Goal: Transaction & Acquisition: Purchase product/service

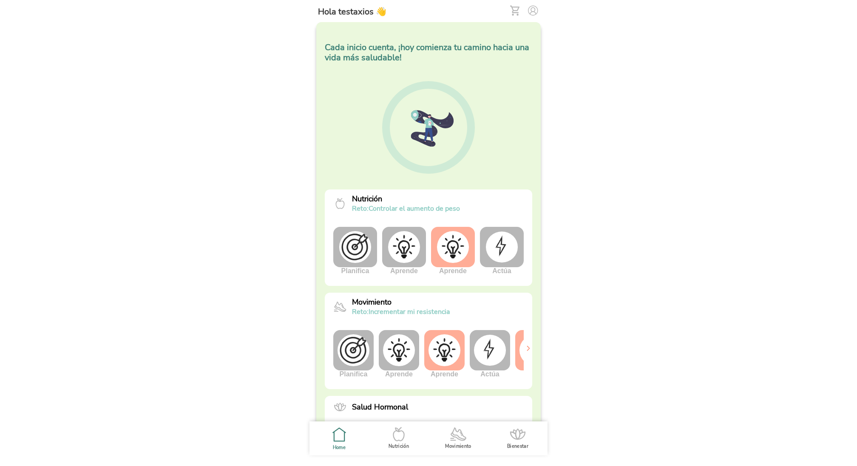
click at [533, 11] on img at bounding box center [533, 11] width 10 height 10
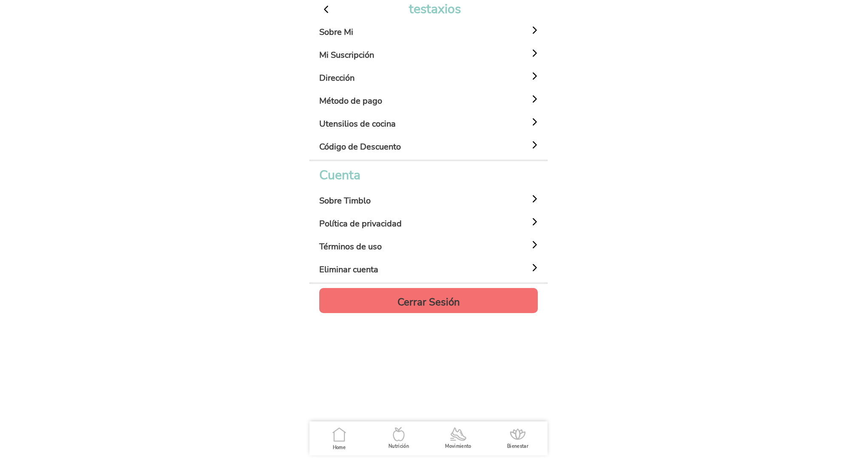
click at [414, 300] on h4 "Cerrar Sesión" at bounding box center [428, 302] width 62 height 10
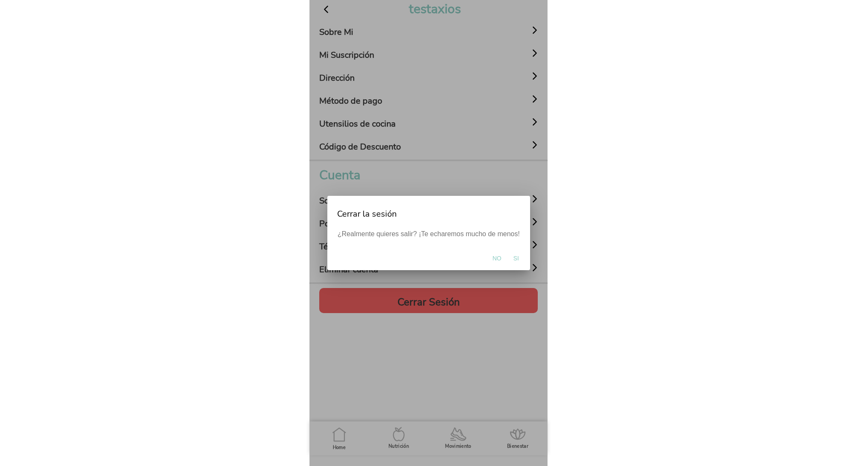
click at [517, 260] on button "Si" at bounding box center [516, 258] width 14 height 17
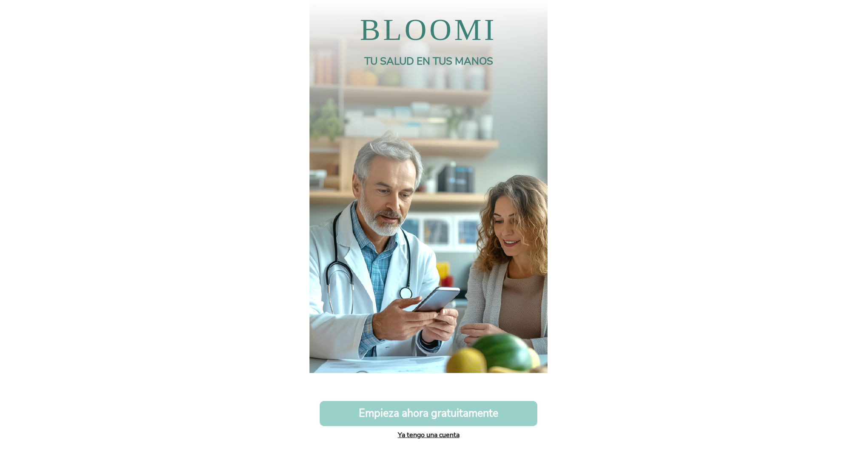
click at [425, 419] on button "Empieza ahora gratuitamente" at bounding box center [429, 413] width 218 height 25
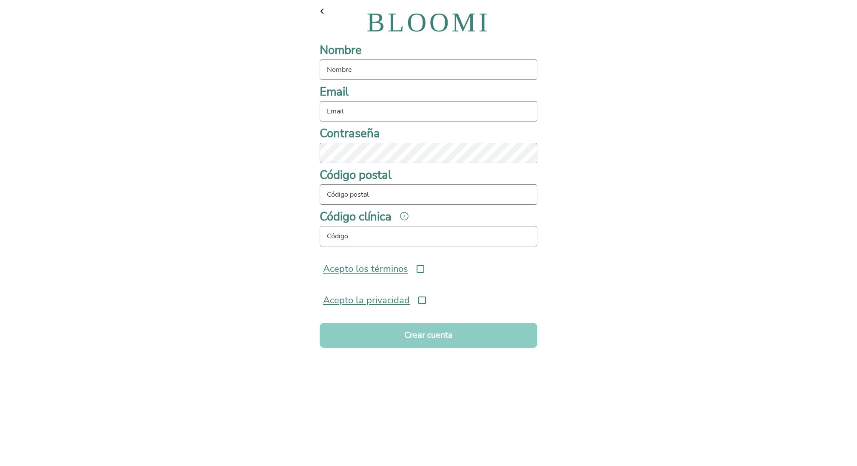
click at [344, 70] on input "text" at bounding box center [429, 69] width 218 height 20
type input "T"
type input "[PERSON_NAME]"
type input "testmarco@test.com"
type input "08911"
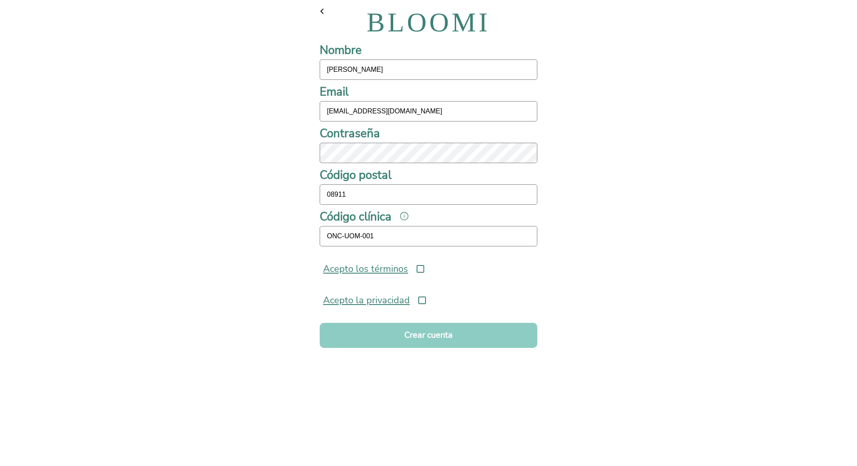
type input "ONC-UOM-001"
click at [421, 269] on icon at bounding box center [420, 269] width 8 height 8
click at [422, 298] on icon at bounding box center [422, 301] width 8 height 8
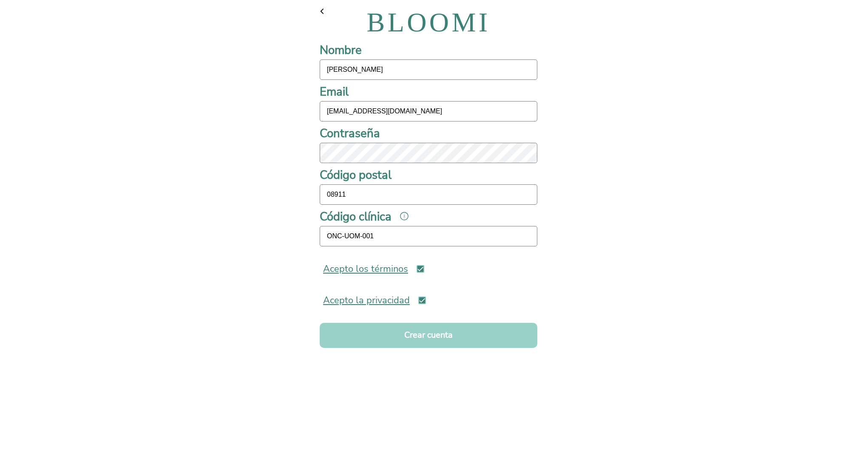
click at [426, 333] on button "Crear cuenta" at bounding box center [429, 335] width 218 height 25
click at [338, 111] on input "testmarco@test.com" at bounding box center [429, 111] width 218 height 20
type input "test1marco@test.com"
click at [442, 337] on button "Crear cuenta" at bounding box center [429, 335] width 218 height 25
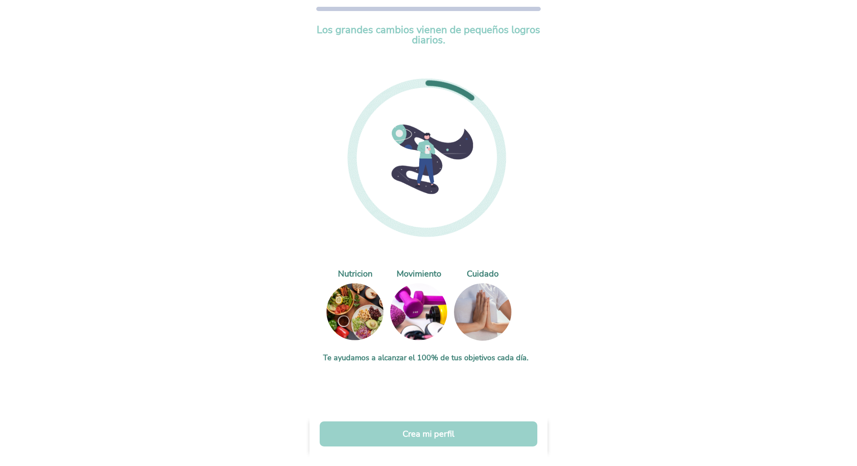
click at [437, 430] on button "Crea mi perfil" at bounding box center [429, 434] width 218 height 25
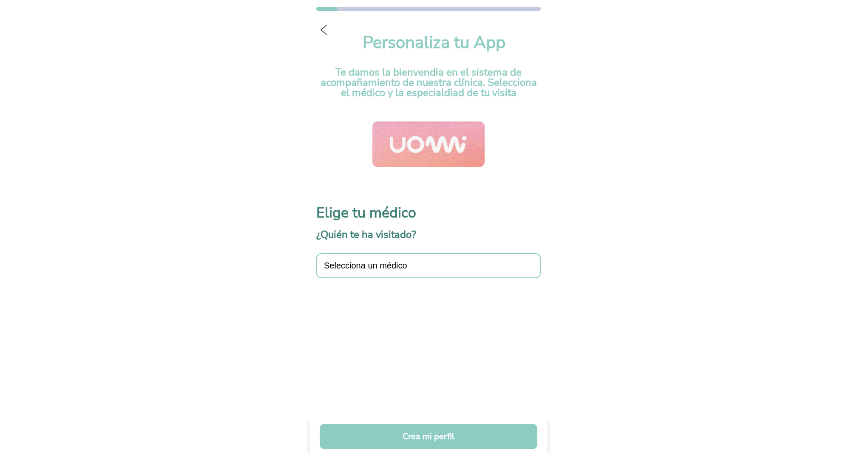
click at [405, 269] on span "Selecciona un médico" at bounding box center [365, 266] width 83 height 10
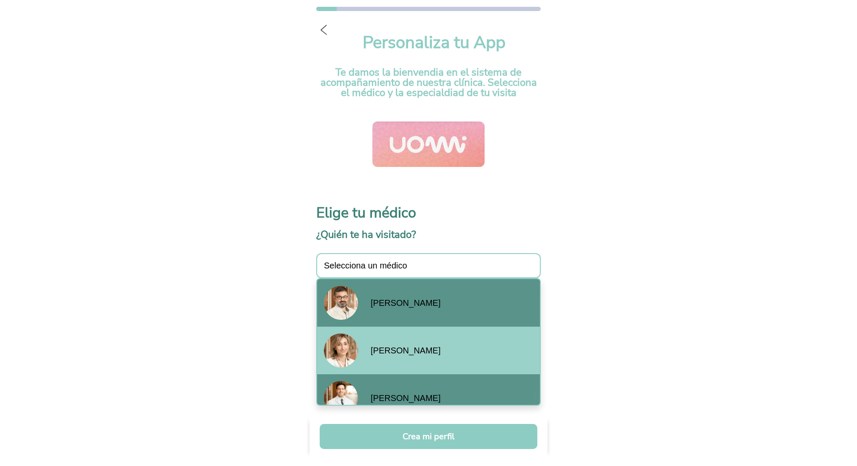
click at [399, 298] on span "Santiago Viteri" at bounding box center [406, 303] width 70 height 10
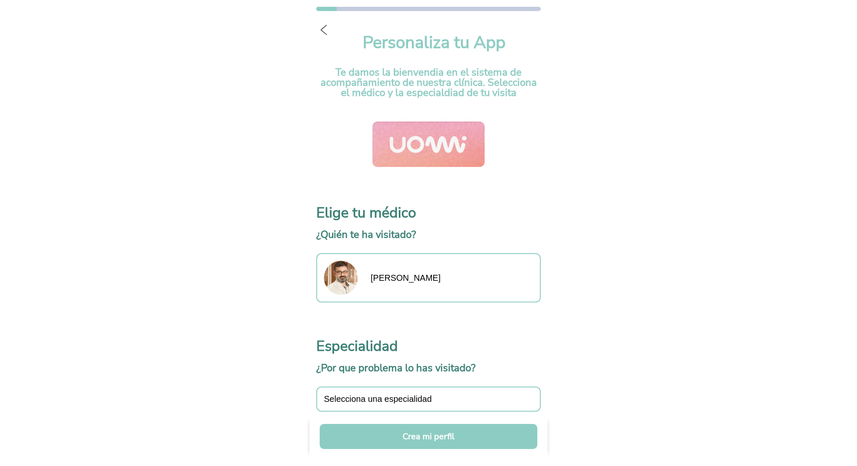
click at [373, 393] on div "Selecciona una especialidad" at bounding box center [428, 399] width 224 height 25
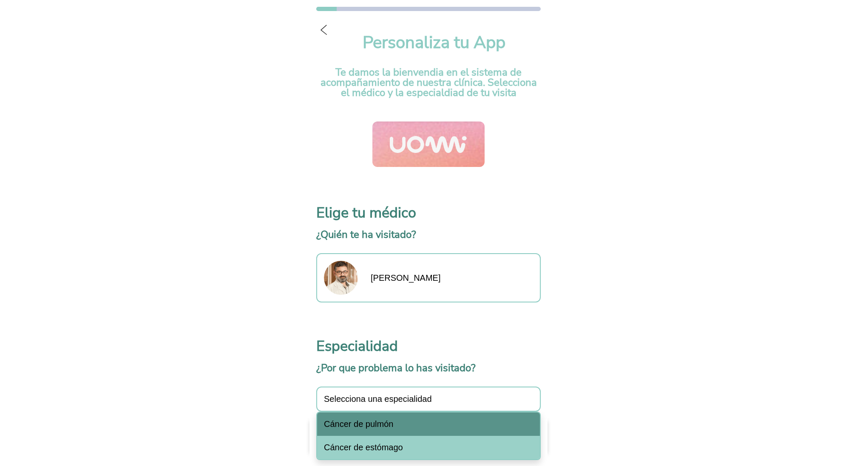
click at [373, 420] on span "Cáncer de pulmón" at bounding box center [358, 424] width 69 height 10
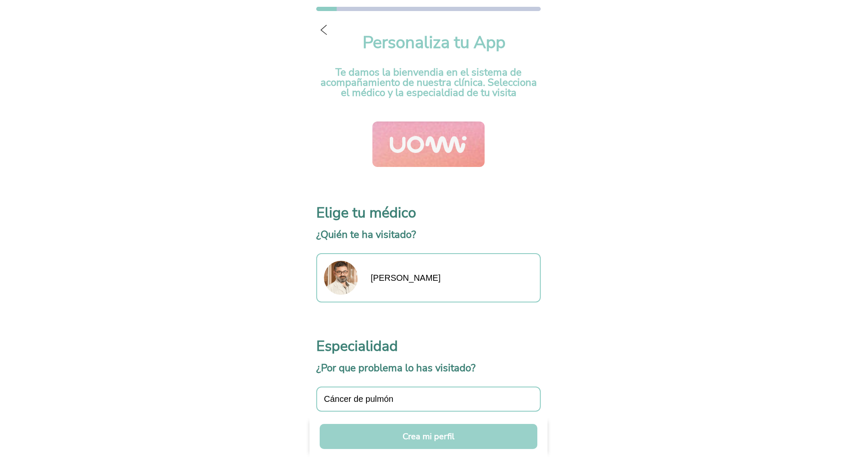
click at [392, 440] on button "Crea mi perfil" at bounding box center [429, 436] width 218 height 25
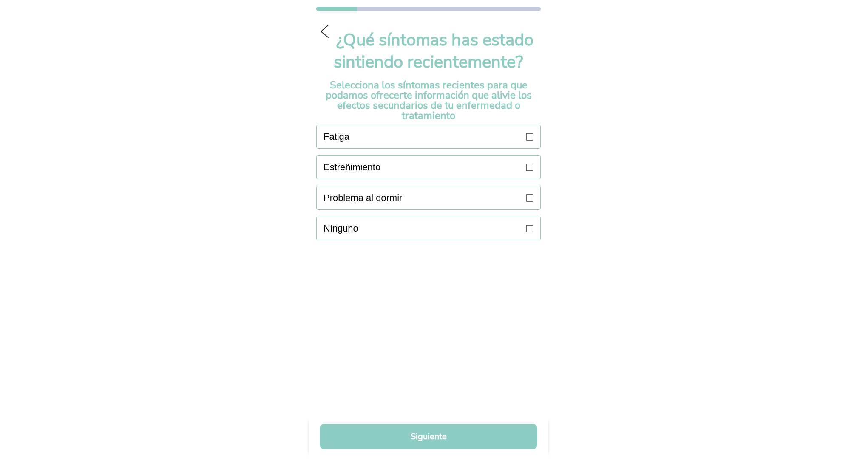
click at [535, 133] on div "Fatiga" at bounding box center [431, 136] width 217 height 23
click at [533, 167] on icon at bounding box center [530, 168] width 8 height 8
click at [531, 199] on icon at bounding box center [530, 198] width 8 height 8
click at [410, 436] on button "Siguiente" at bounding box center [429, 436] width 218 height 25
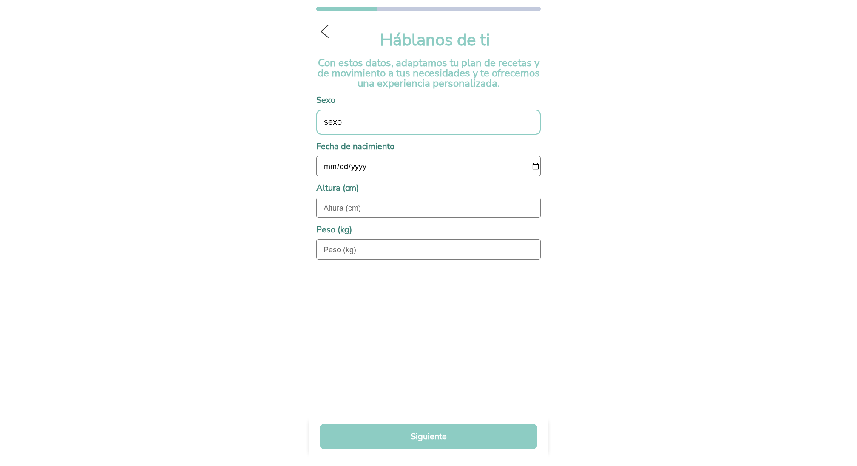
click at [384, 119] on div "sexo" at bounding box center [428, 122] width 224 height 25
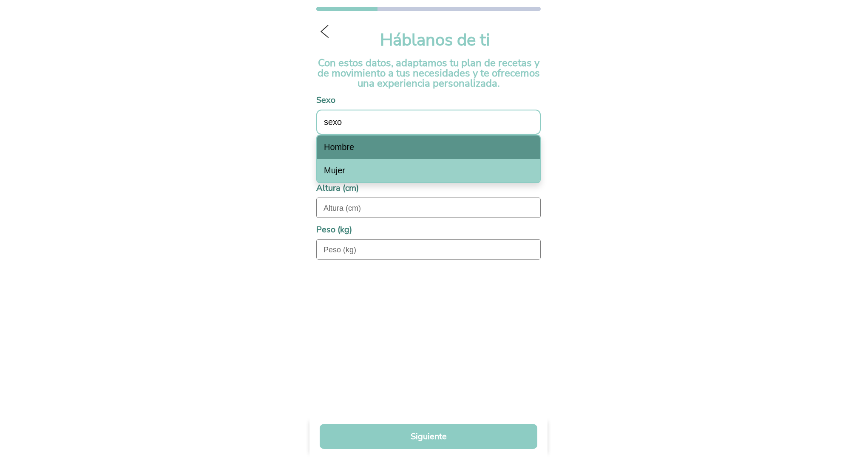
click at [365, 151] on div "Hombre" at bounding box center [428, 147] width 223 height 23
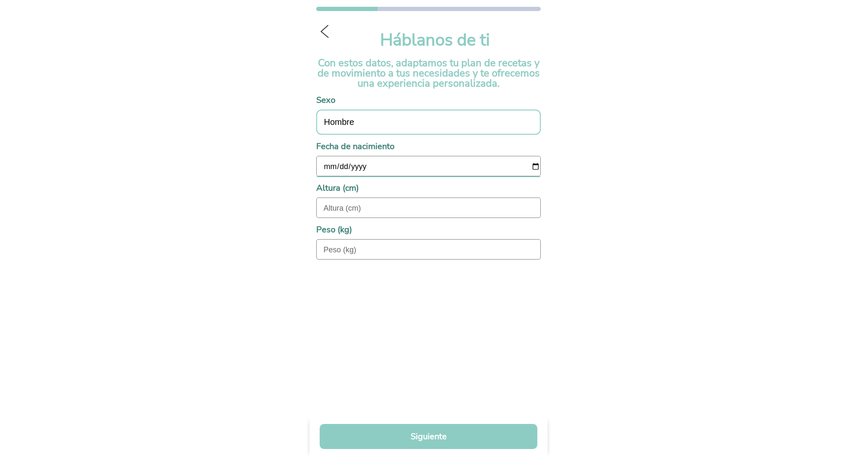
click at [328, 164] on input "date" at bounding box center [431, 166] width 217 height 20
type input "1978-01-01"
type input "180"
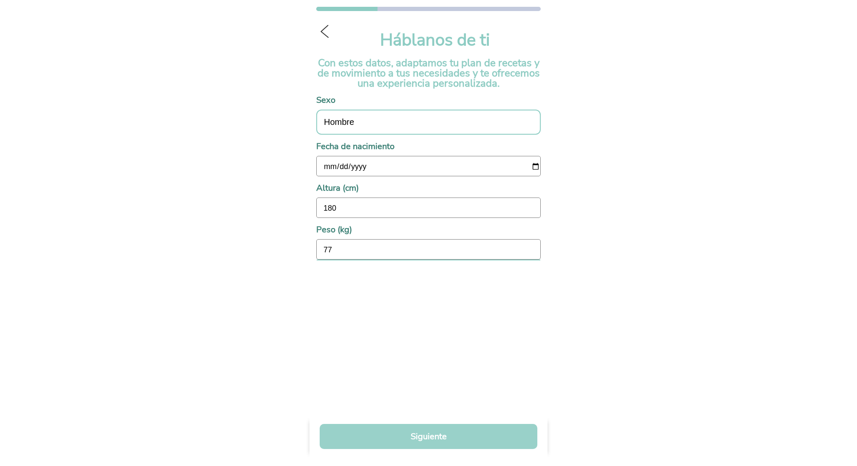
type input "77"
click at [428, 433] on button "Siguiente" at bounding box center [429, 436] width 218 height 25
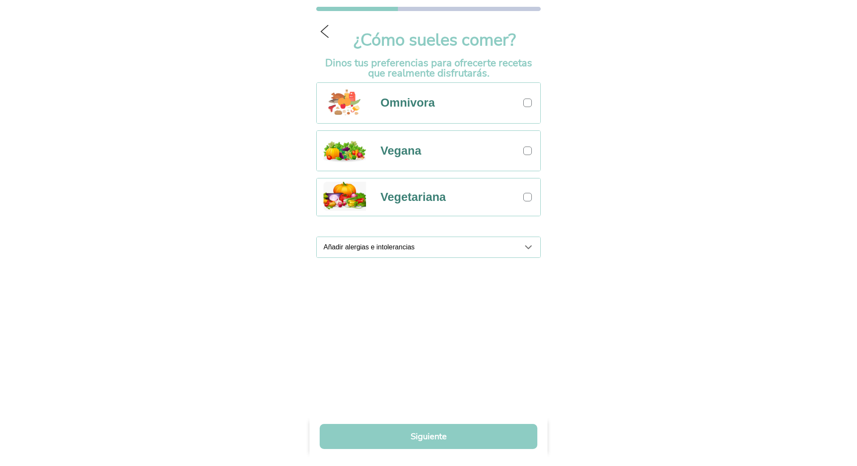
click at [492, 105] on ion-label "Omnivora" at bounding box center [448, 103] width 136 height 14
click at [525, 103] on div at bounding box center [527, 103] width 5 height 5
click at [528, 246] on icon at bounding box center [528, 247] width 10 height 10
click at [525, 277] on icon at bounding box center [525, 276] width 8 height 8
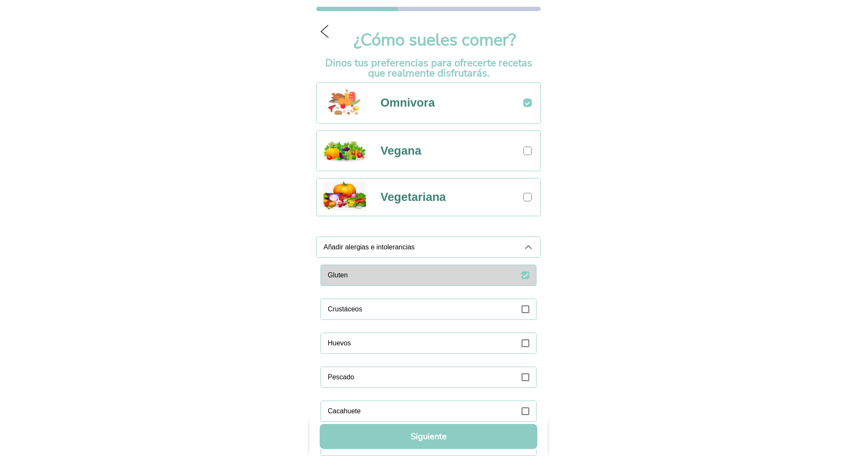
click at [525, 248] on icon at bounding box center [528, 247] width 10 height 10
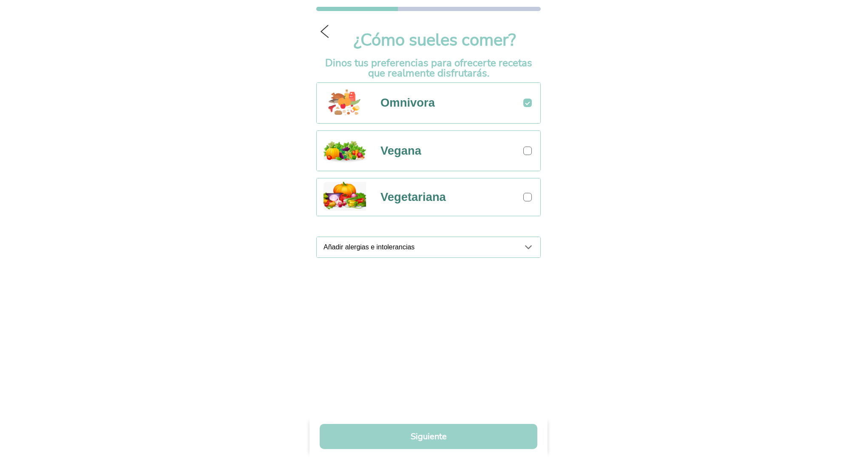
click at [427, 437] on button "Siguiente" at bounding box center [429, 436] width 218 height 25
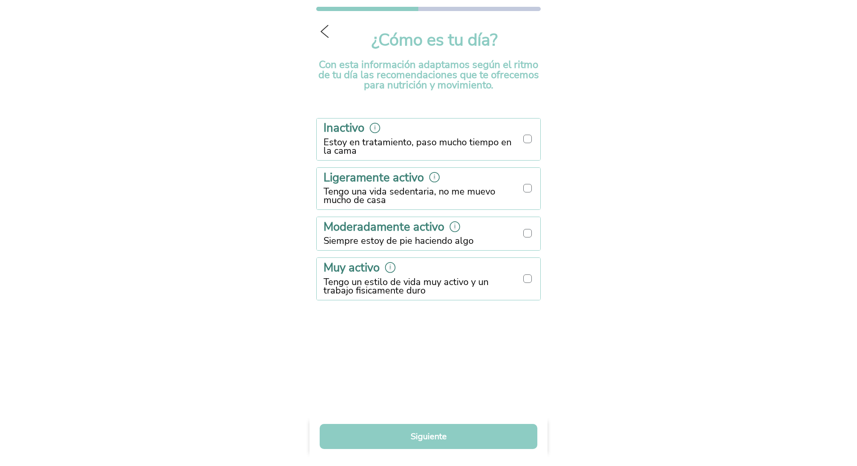
click at [526, 192] on label at bounding box center [528, 188] width 10 height 10
click at [431, 430] on button "Siguiente" at bounding box center [429, 436] width 218 height 25
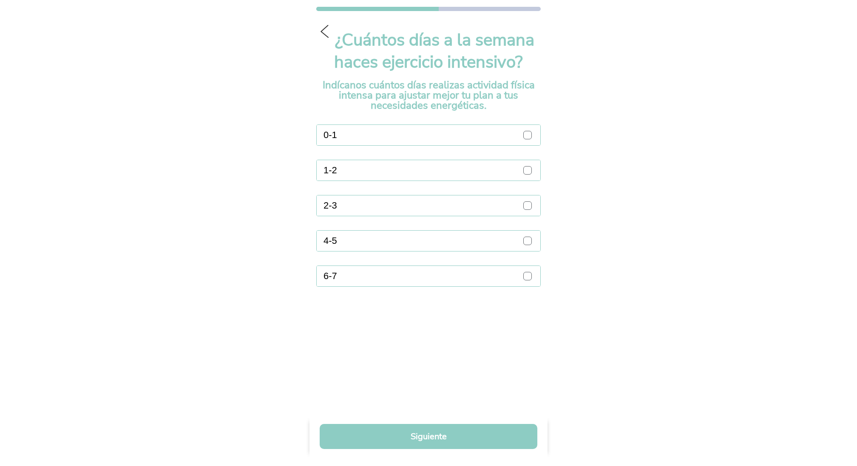
click at [529, 210] on div "2-3" at bounding box center [431, 205] width 217 height 20
click at [419, 433] on button "Siguiente" at bounding box center [429, 436] width 218 height 25
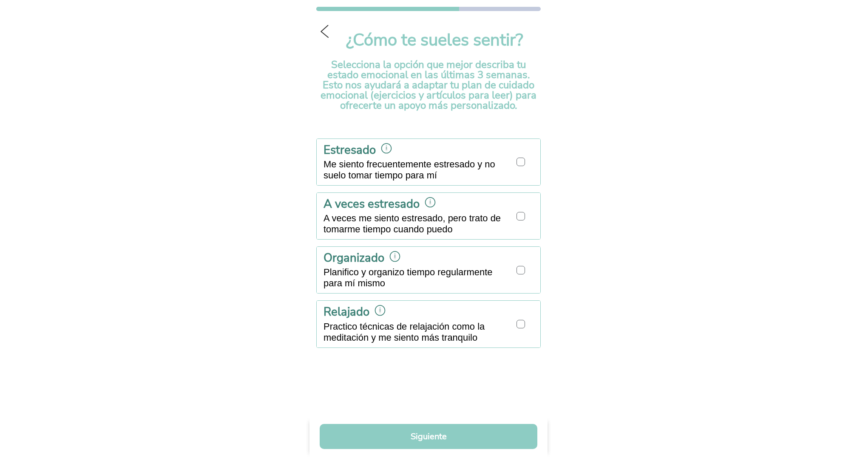
click at [519, 168] on div "Estresado Me siento frecuentemente estresado y no suelo tomar tiempo para mí" at bounding box center [431, 162] width 217 height 46
click at [438, 428] on button "Siguiente" at bounding box center [429, 436] width 218 height 25
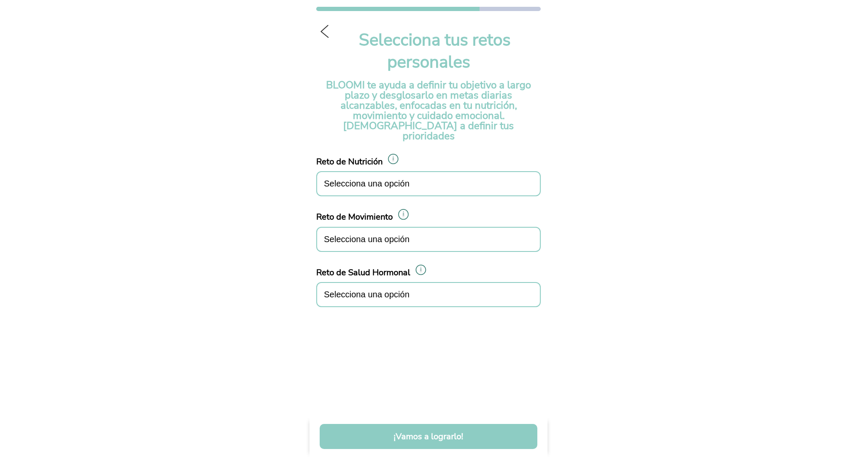
click at [402, 171] on div "Selecciona una opción" at bounding box center [428, 183] width 224 height 25
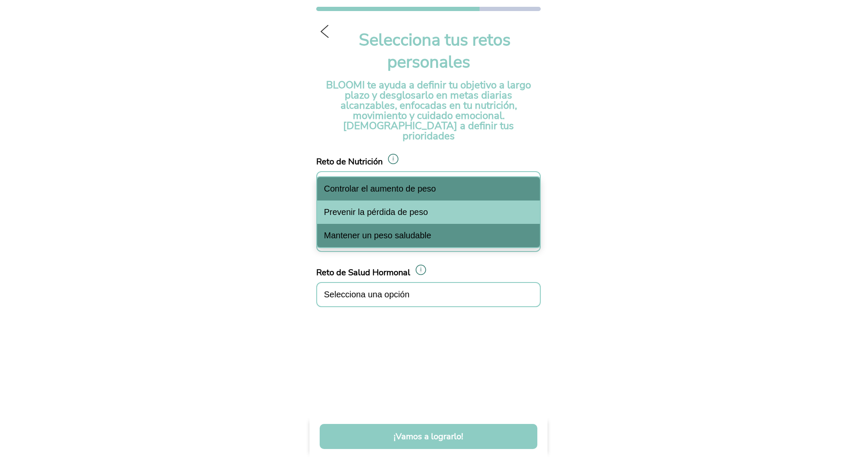
click at [400, 187] on span "Controlar el aumento de peso" at bounding box center [380, 189] width 112 height 10
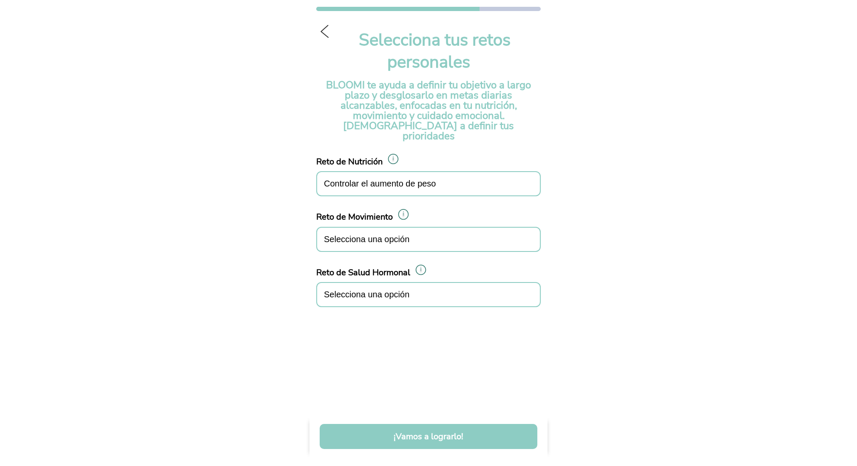
click at [392, 235] on span "Selecciona una opción" at bounding box center [366, 240] width 85 height 10
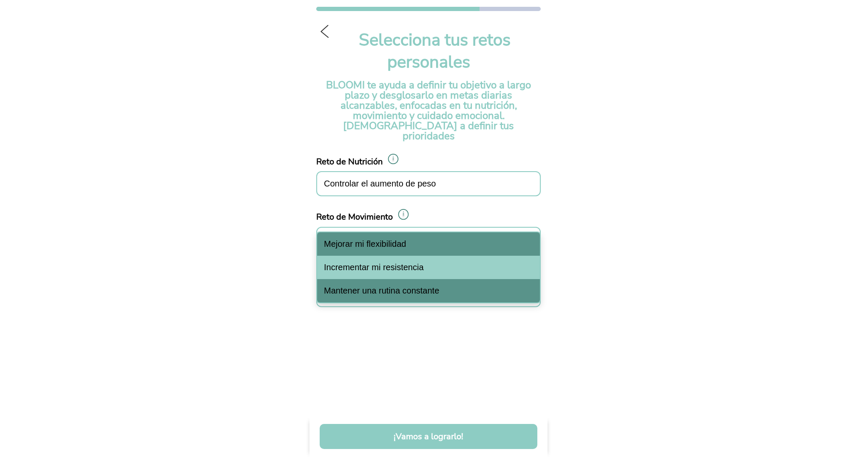
click at [389, 273] on div "Incrementar mi resistencia" at bounding box center [428, 267] width 223 height 23
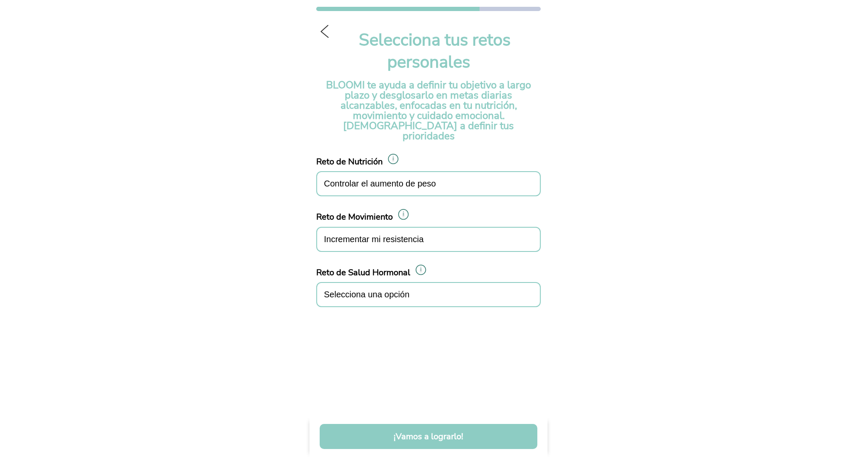
click at [388, 290] on span "Selecciona una opción" at bounding box center [366, 295] width 85 height 10
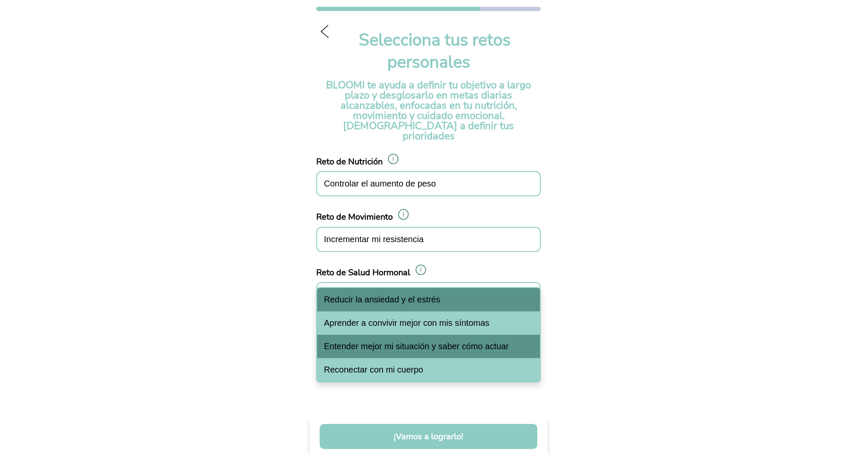
click at [389, 299] on span "Reducir la ansiedad y el estrés" at bounding box center [382, 300] width 116 height 10
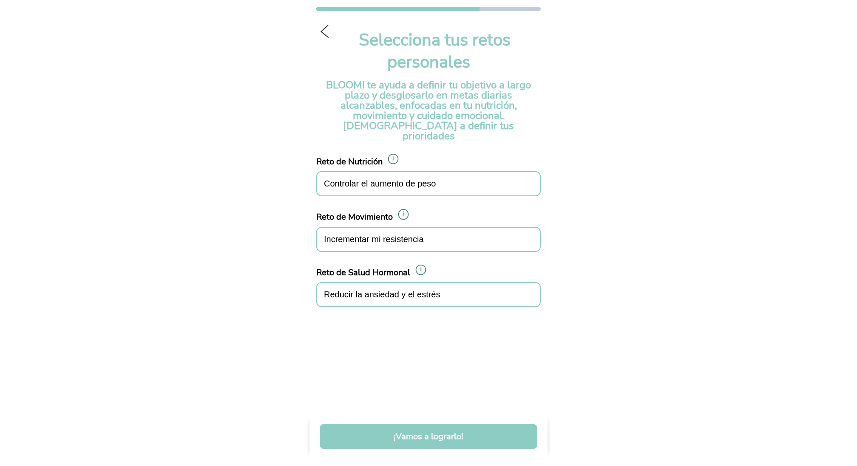
click at [389, 359] on div "Selecciona tus retos personales BLOOMI te ayuda a definir tu objetivo a largo p…" at bounding box center [428, 249] width 238 height 462
click at [424, 439] on button "¡Vamos a lograrlo!" at bounding box center [429, 436] width 218 height 25
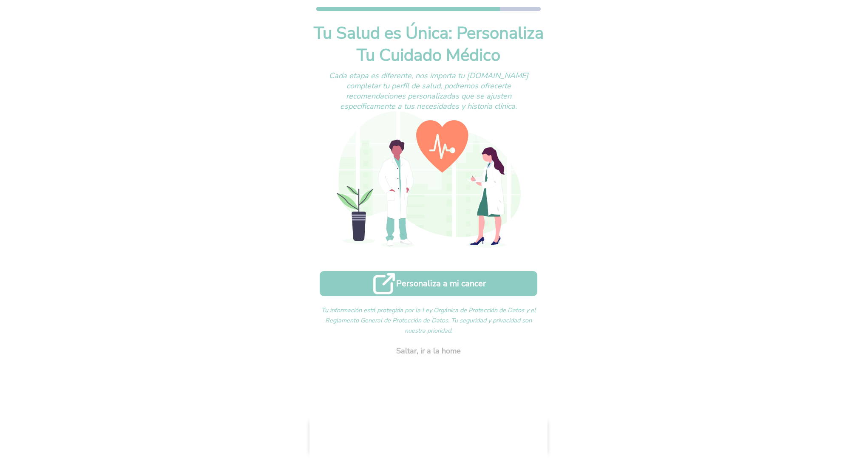
click at [442, 352] on link "Saltar, ir a la home" at bounding box center [428, 351] width 65 height 10
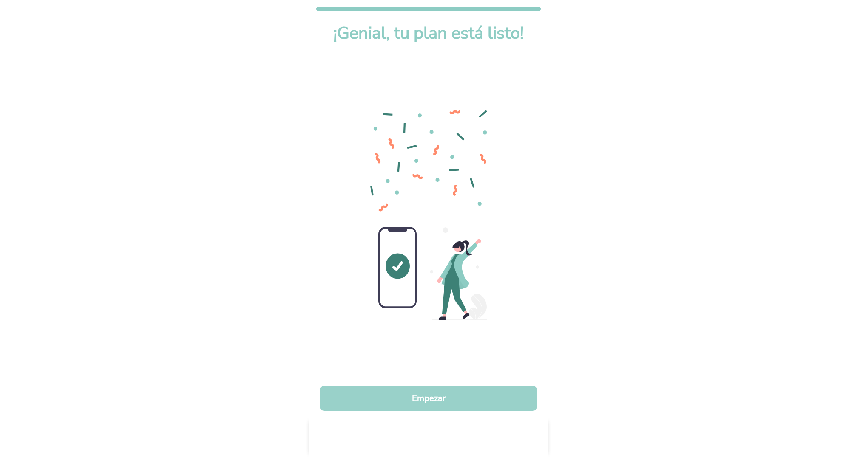
click at [429, 397] on button "Empezar" at bounding box center [429, 398] width 218 height 25
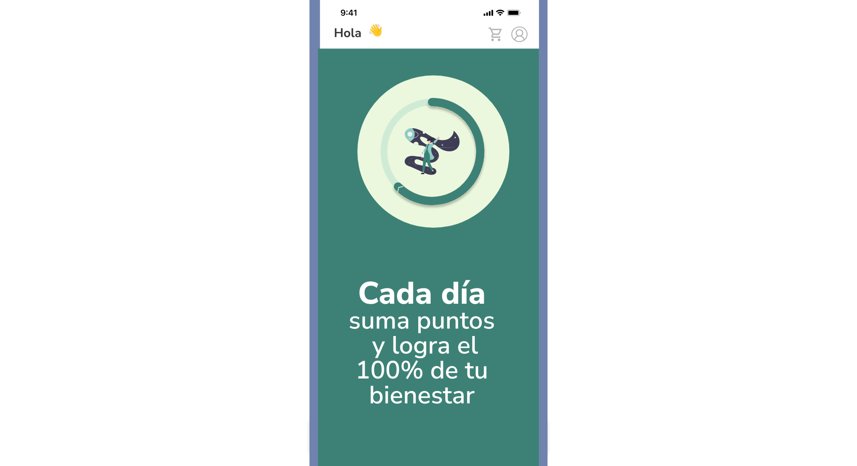
click at [418, 292] on img at bounding box center [428, 233] width 238 height 466
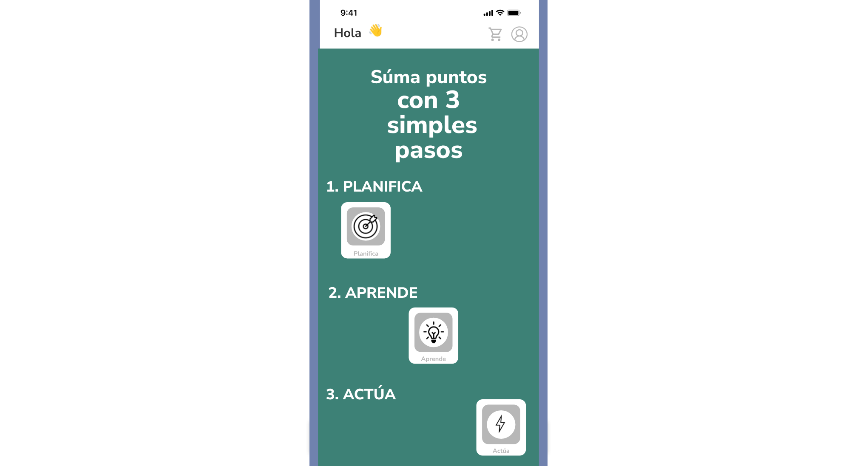
click at [418, 292] on img at bounding box center [428, 233] width 238 height 466
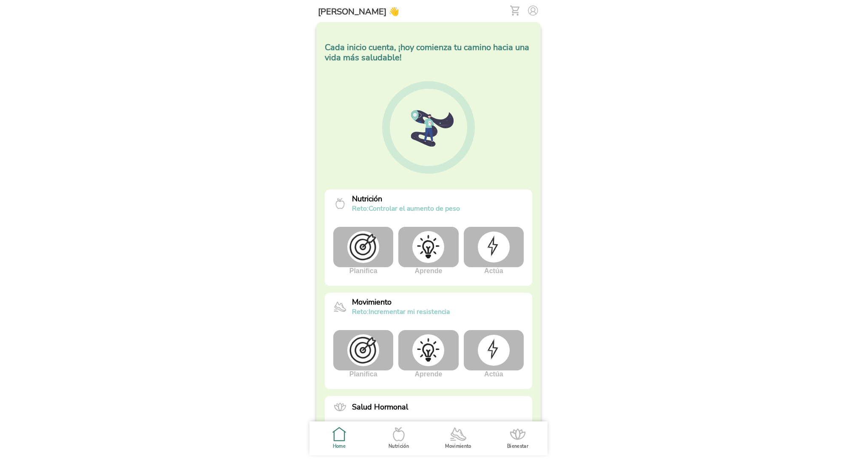
click at [504, 242] on img at bounding box center [494, 247] width 32 height 31
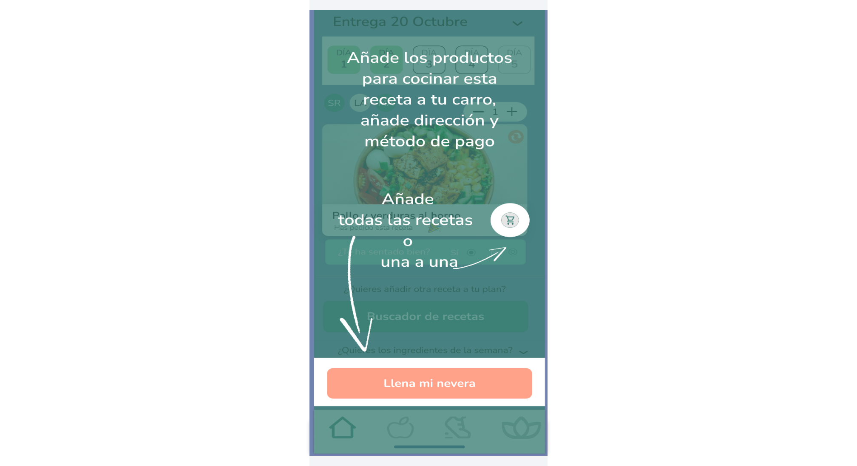
click at [504, 242] on img at bounding box center [428, 233] width 238 height 446
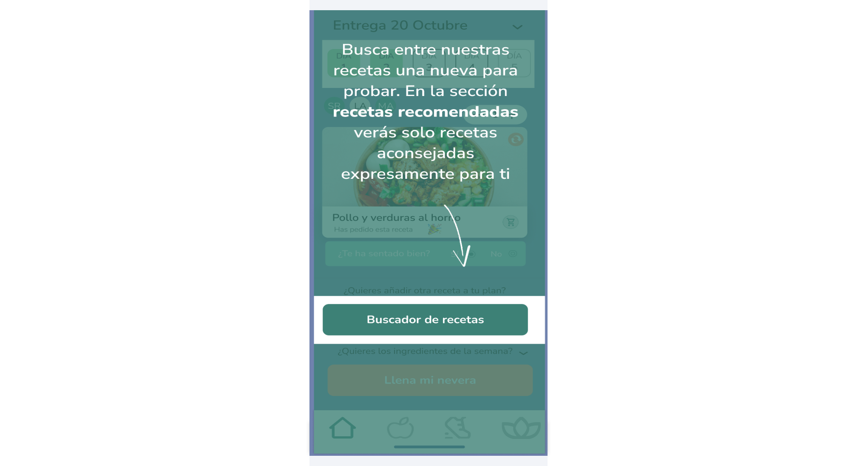
click at [504, 242] on img at bounding box center [428, 233] width 238 height 446
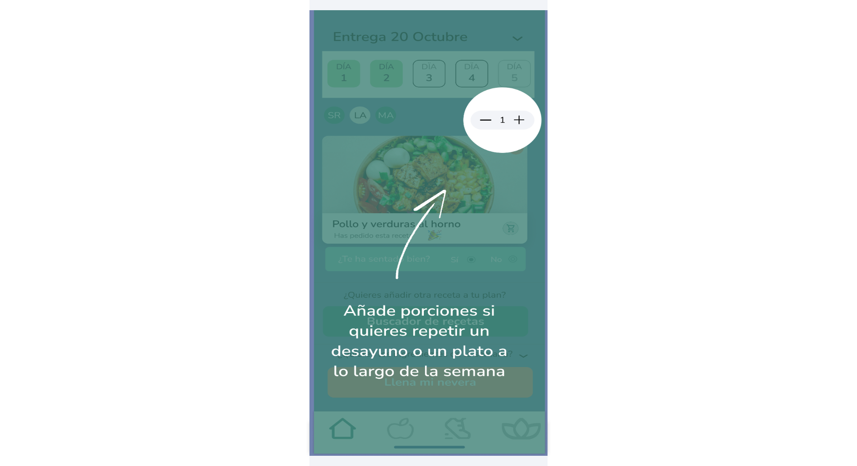
click at [504, 242] on img at bounding box center [428, 233] width 238 height 446
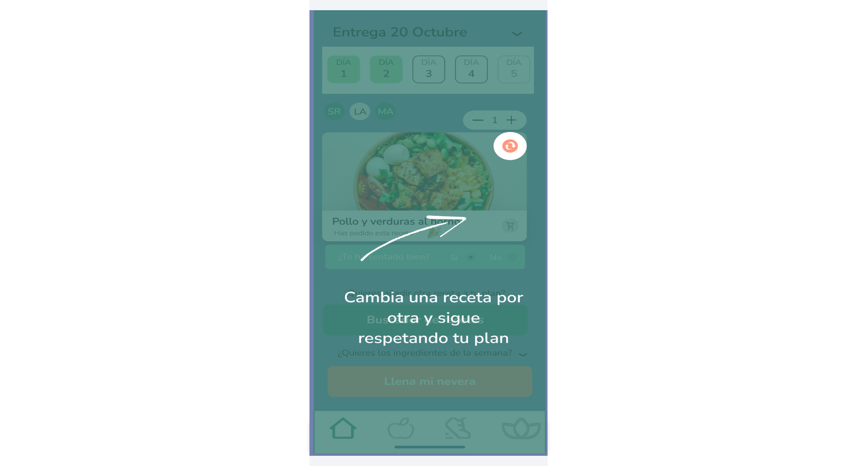
click at [504, 242] on img at bounding box center [428, 233] width 238 height 446
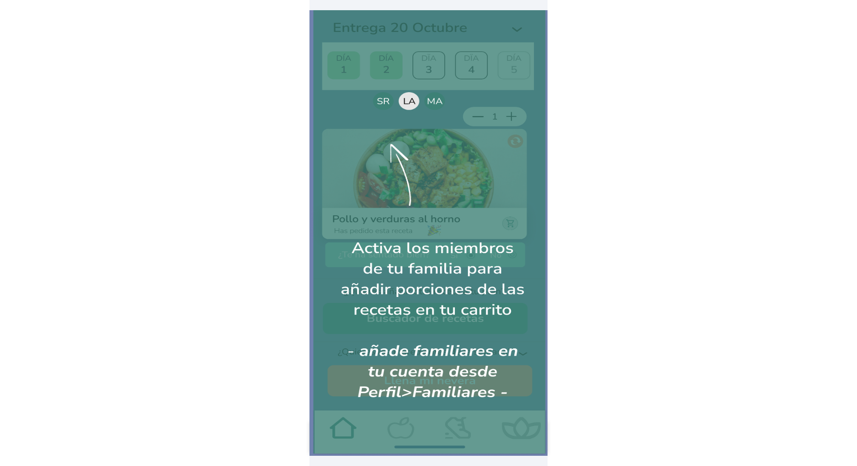
click at [504, 242] on img at bounding box center [428, 233] width 238 height 446
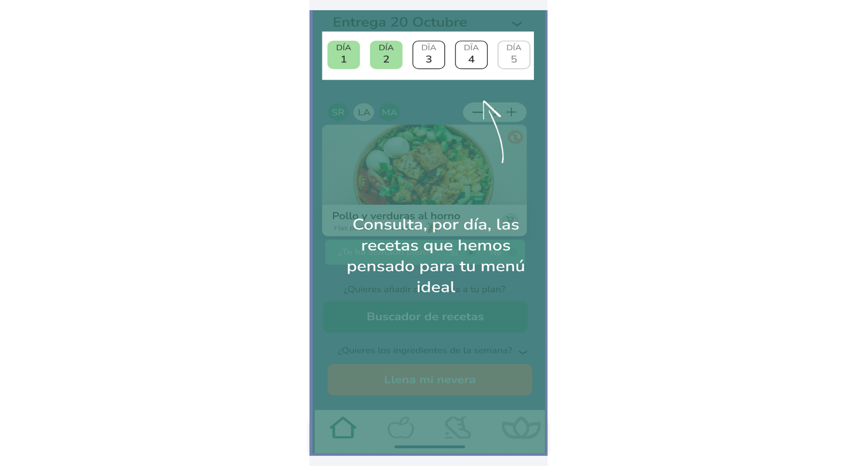
click at [504, 242] on img at bounding box center [428, 233] width 238 height 446
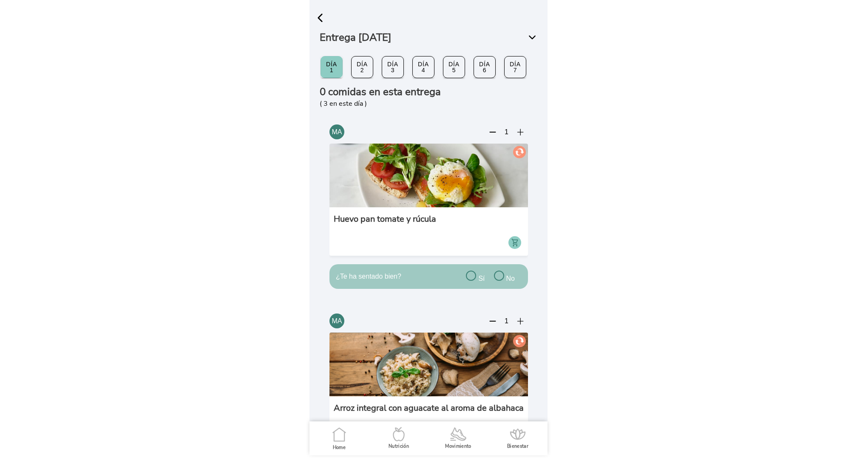
click at [320, 14] on span "button" at bounding box center [320, 17] width 13 height 13
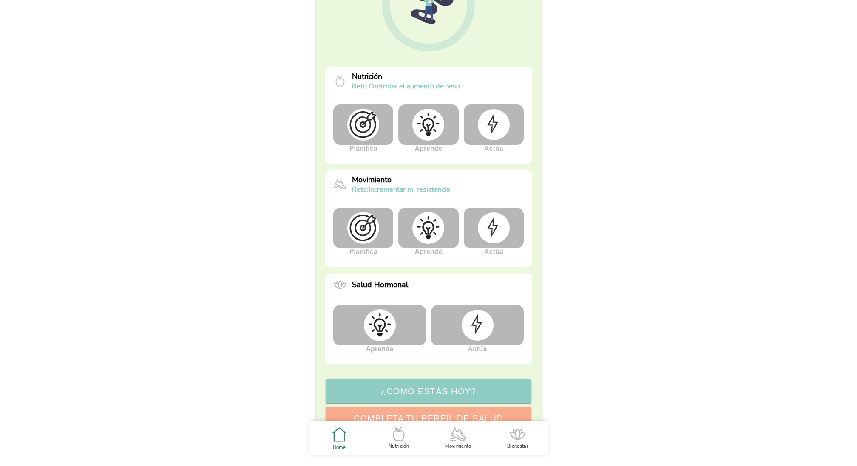
scroll to position [123, 0]
click at [492, 237] on img at bounding box center [494, 227] width 32 height 31
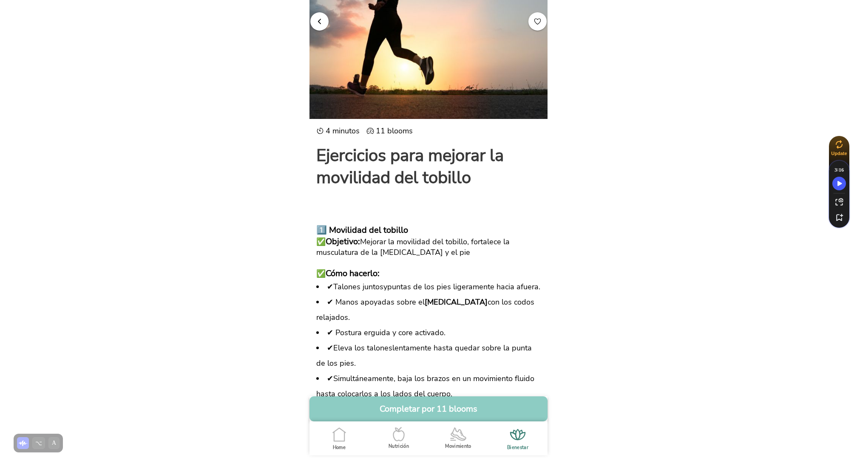
click at [320, 22] on span "button" at bounding box center [319, 21] width 8 height 8
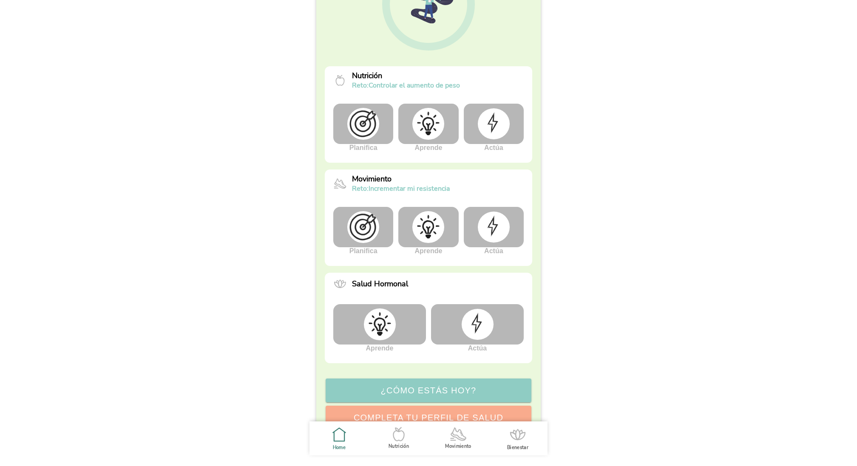
click at [495, 226] on img at bounding box center [494, 227] width 32 height 31
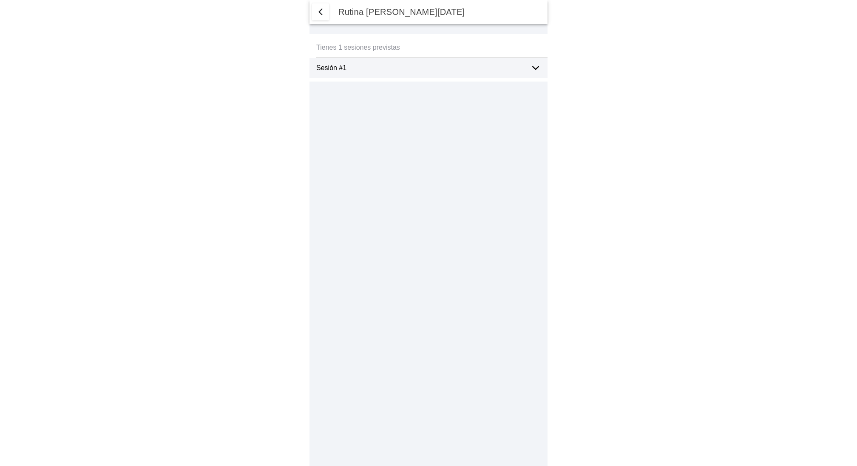
click at [534, 64] on icon at bounding box center [535, 68] width 10 height 10
click at [534, 65] on icon at bounding box center [535, 68] width 10 height 10
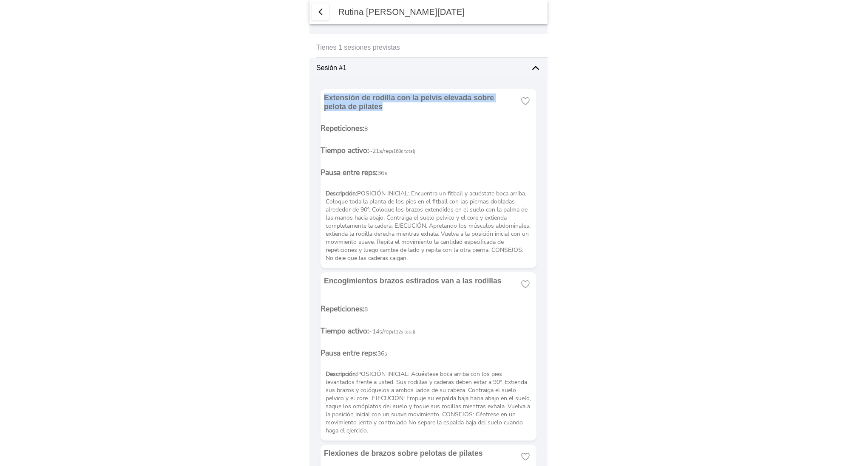
drag, startPoint x: 360, startPoint y: 107, endPoint x: 316, endPoint y: 98, distance: 45.2
copy ion-card-title "Extensión de rodilla con la pelvis elevada sobre pelota de pilates"
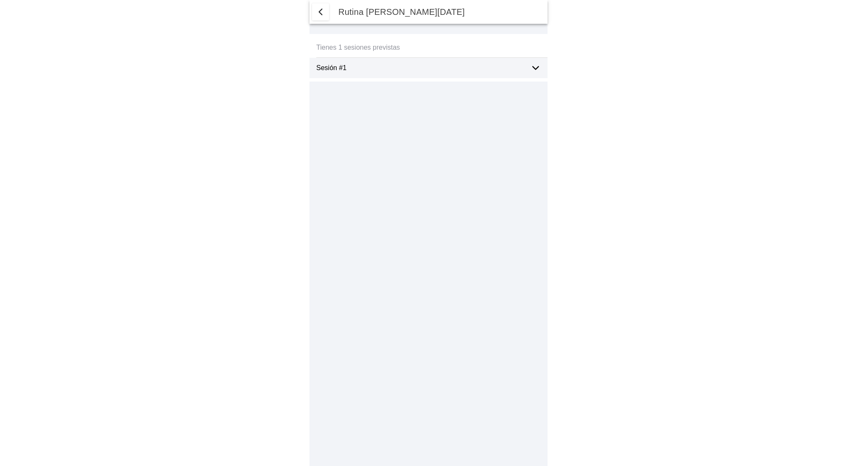
click at [370, 63] on div "Sesión #1" at bounding box center [419, 68] width 207 height 20
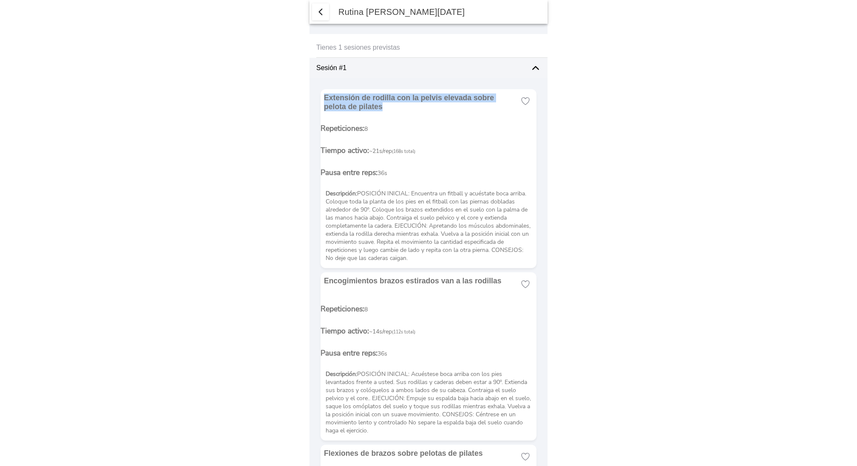
drag, startPoint x: 363, startPoint y: 108, endPoint x: 316, endPoint y: 101, distance: 47.2
copy ion-card-title "Extensión de rodilla con la pelvis elevada sobre pelota de pilates"
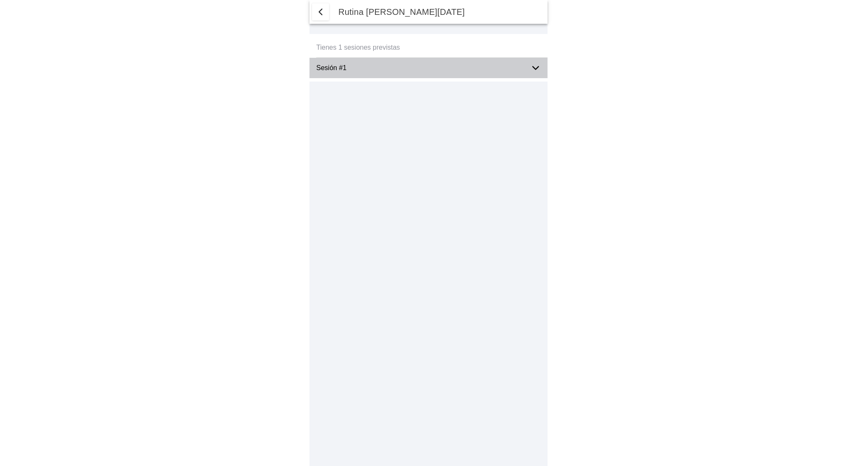
click at [540, 71] on icon at bounding box center [535, 68] width 10 height 10
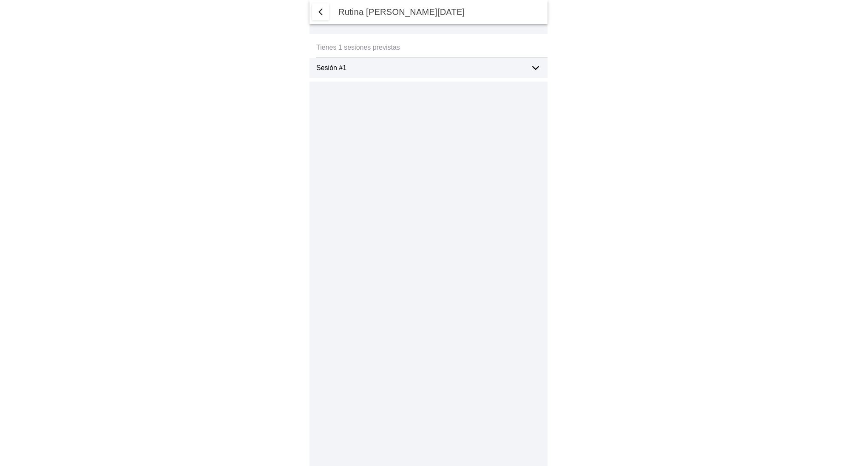
click at [534, 70] on icon at bounding box center [535, 68] width 10 height 10
click at [537, 68] on icon at bounding box center [535, 68] width 6 height 3
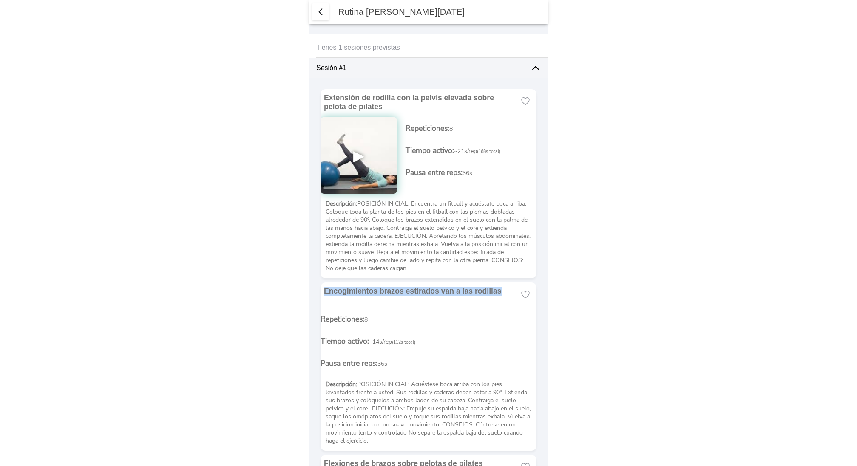
drag, startPoint x: 492, startPoint y: 289, endPoint x: 312, endPoint y: 286, distance: 180.2
copy ion-card-title "Encogimientos brazos estirados van a las rodillas"
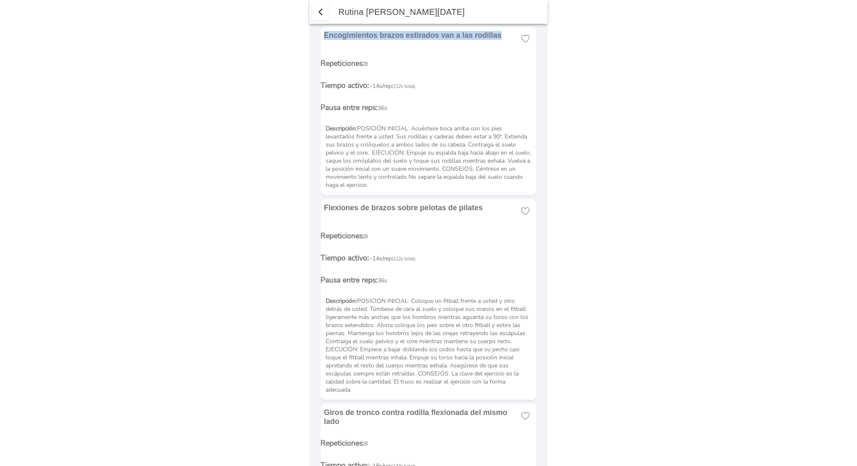
scroll to position [264, 0]
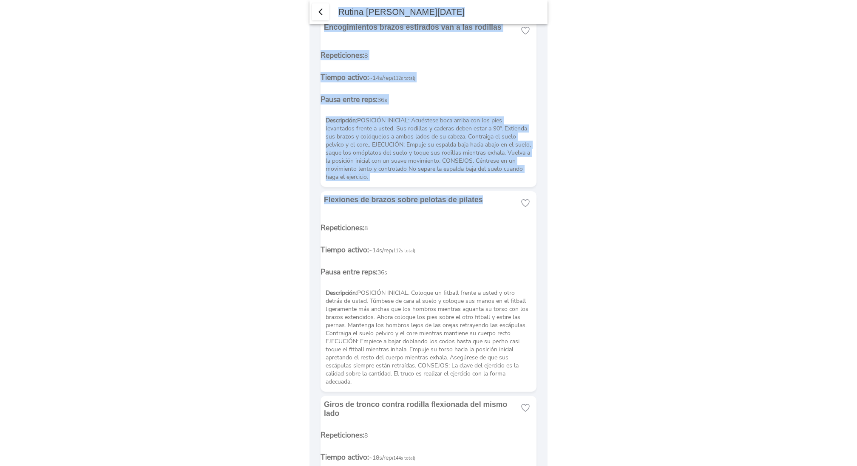
drag, startPoint x: 478, startPoint y: 197, endPoint x: 286, endPoint y: 198, distance: 192.5
click at [286, 198] on body "Rutina [PERSON_NAME][DATE] Tienes 1 sesiones previstas Sesión #1 Extensión de r…" at bounding box center [428, 233] width 857 height 466
click at [366, 198] on ion-card-title "Flexiones de brazos sobre pelotas de pilates" at bounding box center [419, 199] width 190 height 9
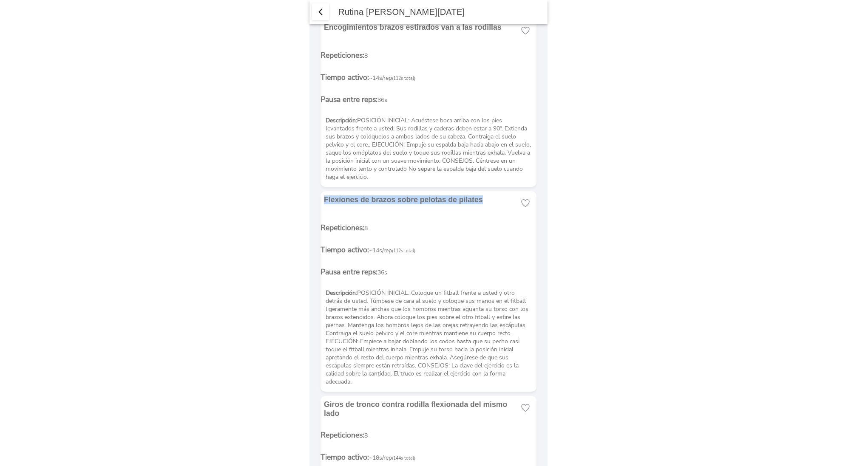
drag, startPoint x: 472, startPoint y: 196, endPoint x: 312, endPoint y: 198, distance: 160.2
click at [312, 198] on div "Extensión de rodilla con la pelvis elevada sobre pelota de pilates ▶ Repeticion…" at bounding box center [428, 305] width 238 height 983
copy ion-card-title "Flexiones de brazos sobre pelotas de pilates"
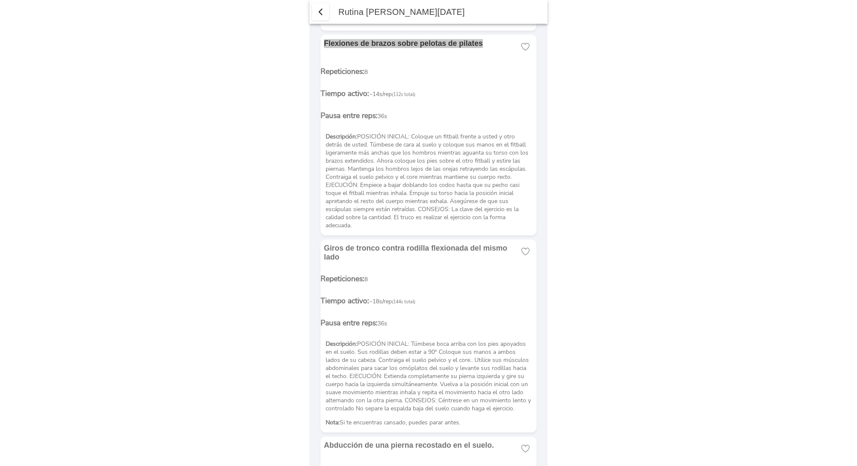
scroll to position [429, 0]
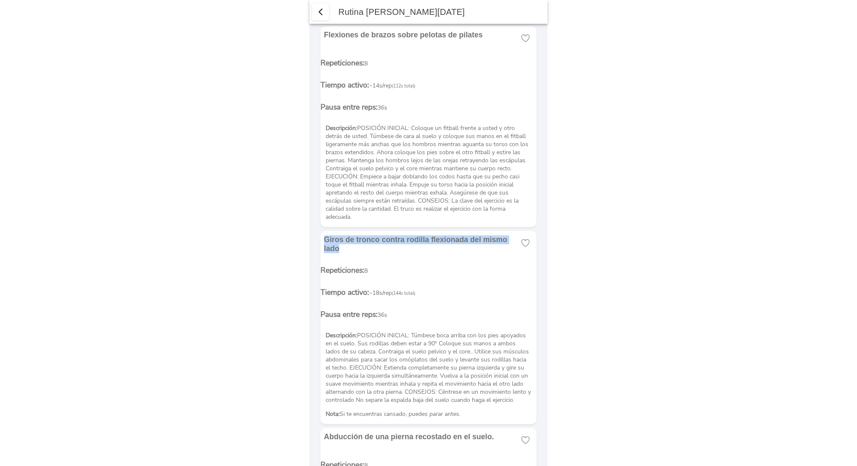
drag, startPoint x: 323, startPoint y: 236, endPoint x: 512, endPoint y: 233, distance: 189.5
click at [512, 233] on ion-card "Giros de tronco contra rodilla flexionada del mismo lado Repeticiones: 8 Tiempo…" at bounding box center [428, 327] width 216 height 193
copy ion-card-title "Giros de tronco contra rodilla flexionada del mismo lado"
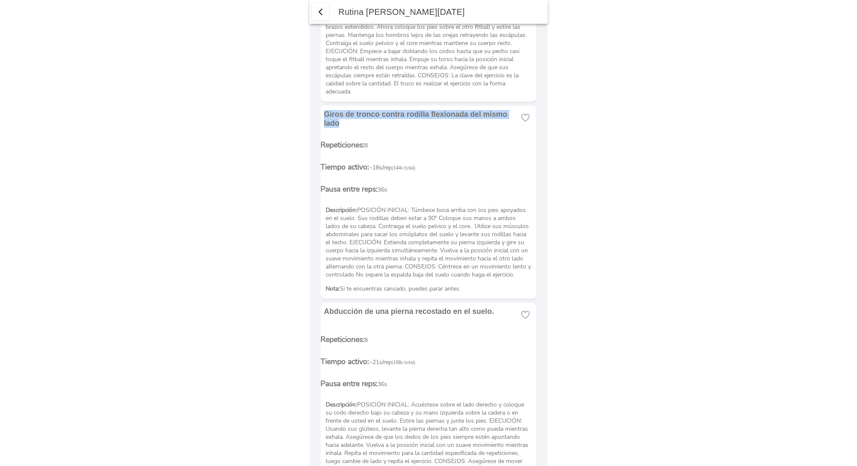
scroll to position [598, 0]
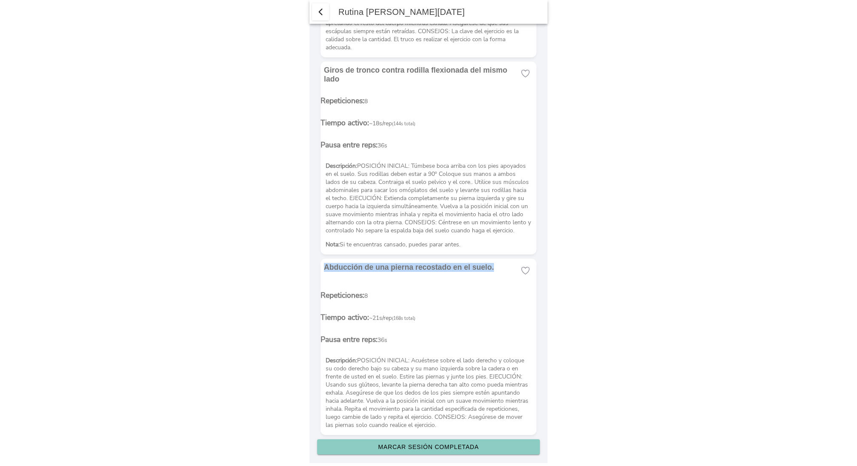
drag, startPoint x: 489, startPoint y: 260, endPoint x: 316, endPoint y: 257, distance: 173.8
copy ion-card-title "Abducción de una pierna recostado en el suelo."
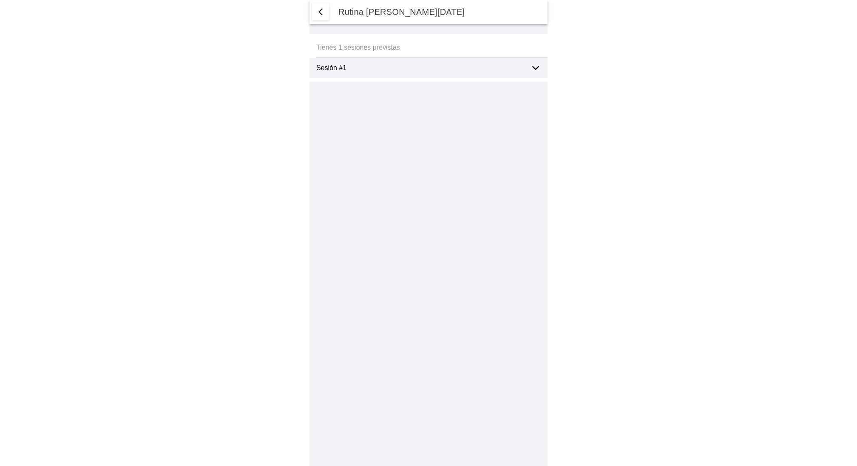
click at [533, 65] on icon at bounding box center [535, 68] width 10 height 10
click at [320, 14] on span "button" at bounding box center [320, 12] width 10 height 10
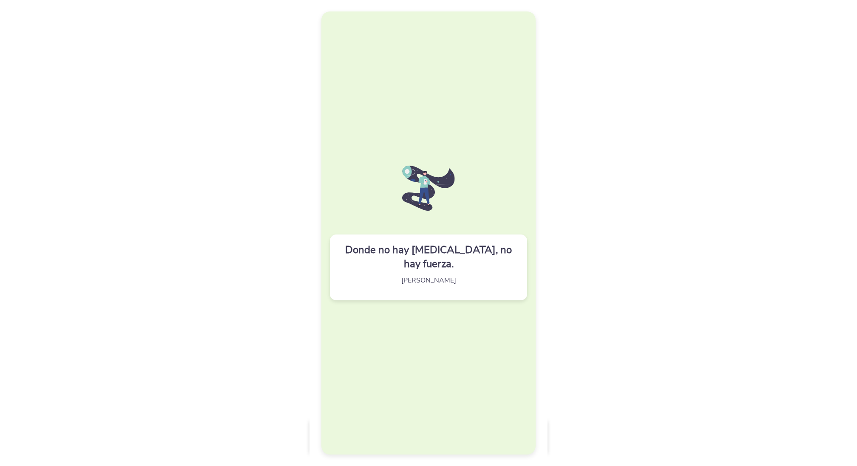
click at [389, 139] on div "Donde no hay lucha, no hay fuerza. Oprah Winfrey" at bounding box center [428, 232] width 214 height 443
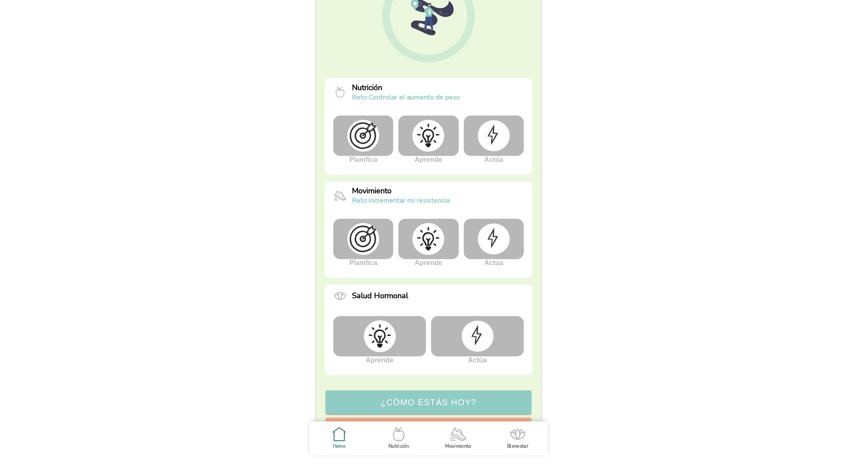
scroll to position [154, 0]
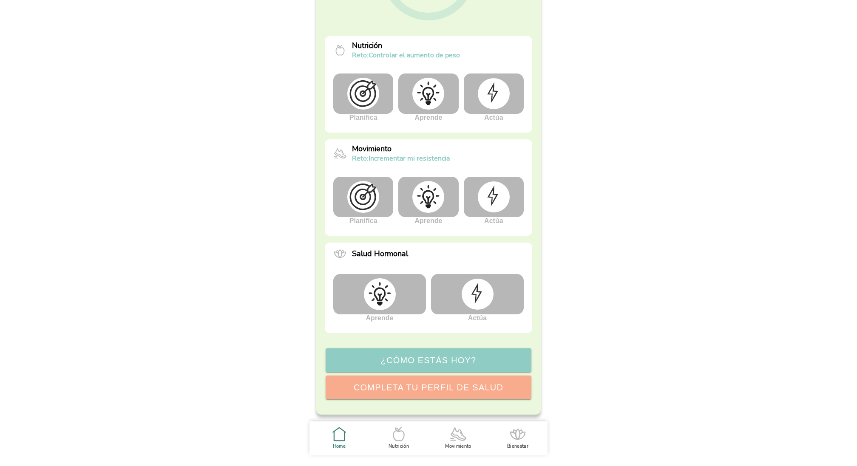
click at [488, 300] on img at bounding box center [477, 294] width 32 height 31
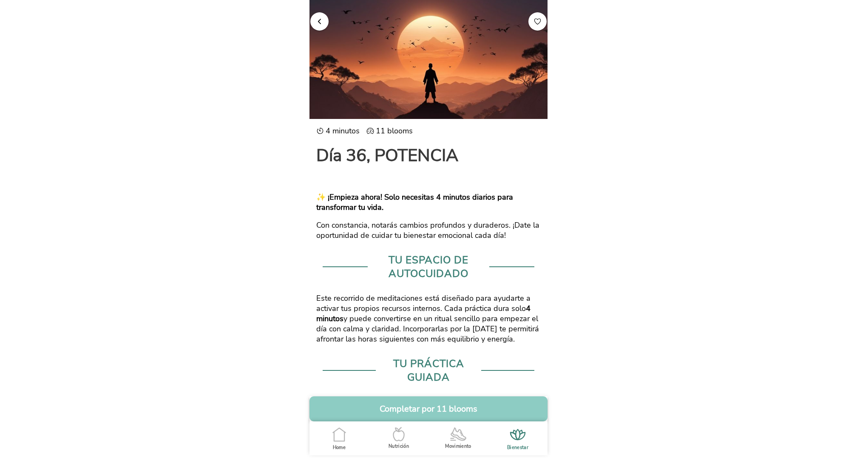
click at [323, 22] on span "button" at bounding box center [319, 21] width 8 height 8
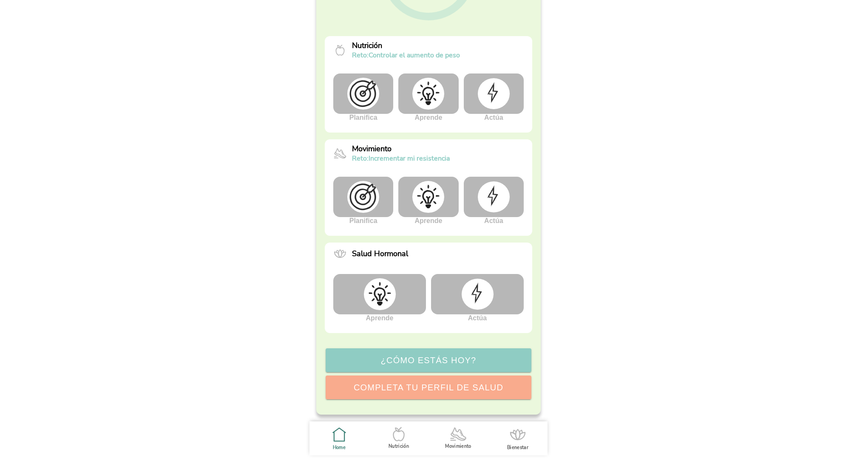
click at [366, 306] on img at bounding box center [380, 294] width 32 height 32
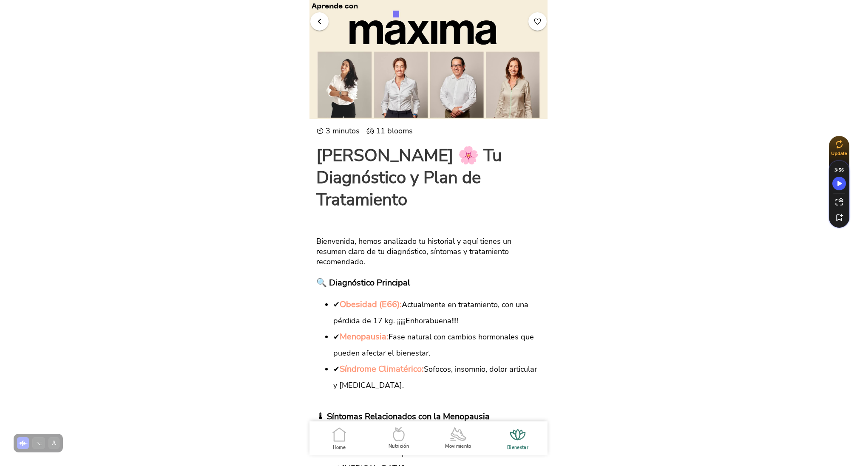
click at [316, 18] on span "button" at bounding box center [319, 21] width 8 height 8
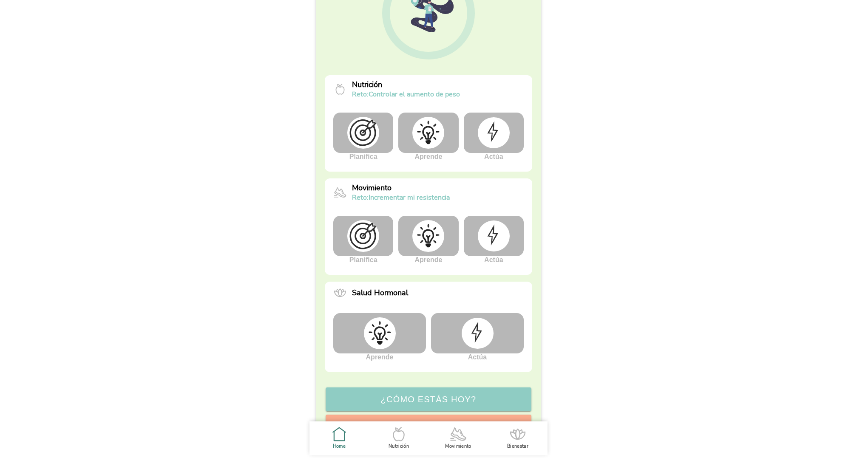
scroll to position [154, 0]
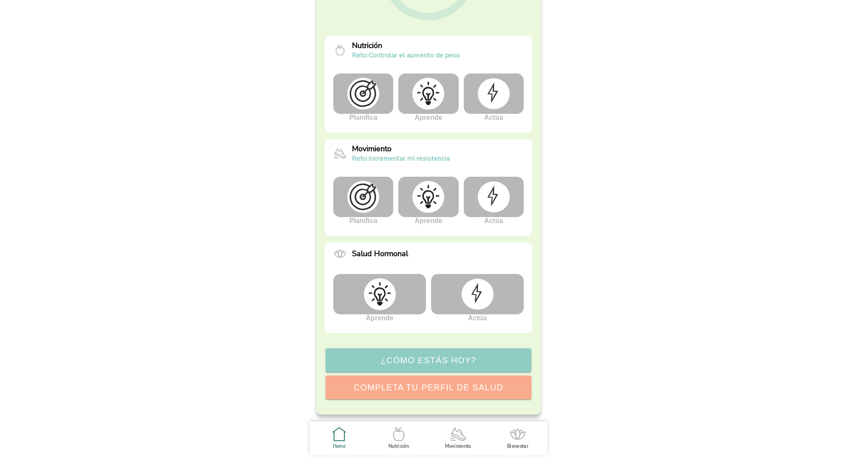
click at [380, 300] on img at bounding box center [380, 294] width 32 height 32
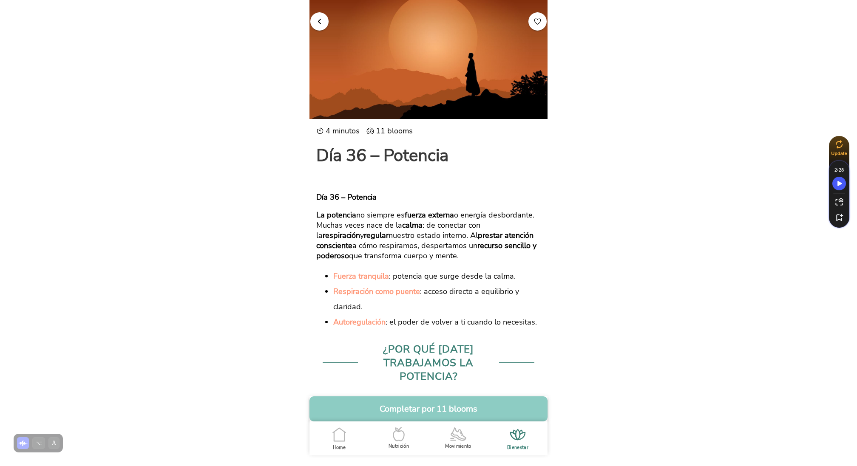
click at [321, 13] on button "button" at bounding box center [319, 21] width 18 height 18
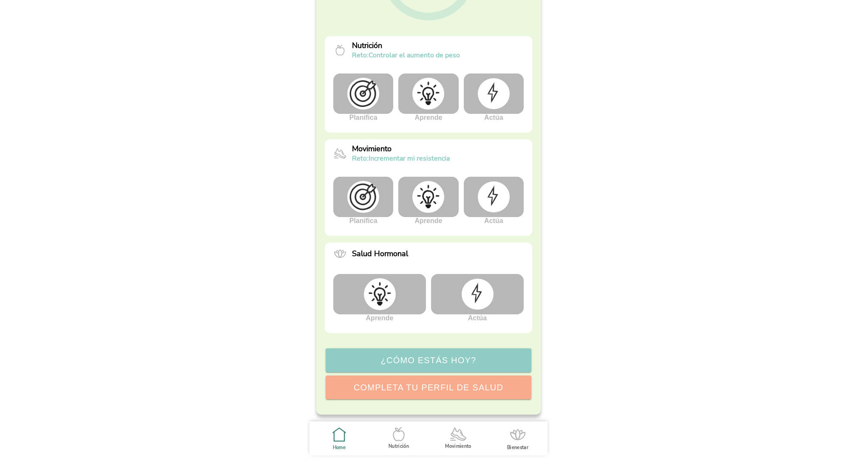
click at [374, 200] on img at bounding box center [363, 196] width 32 height 31
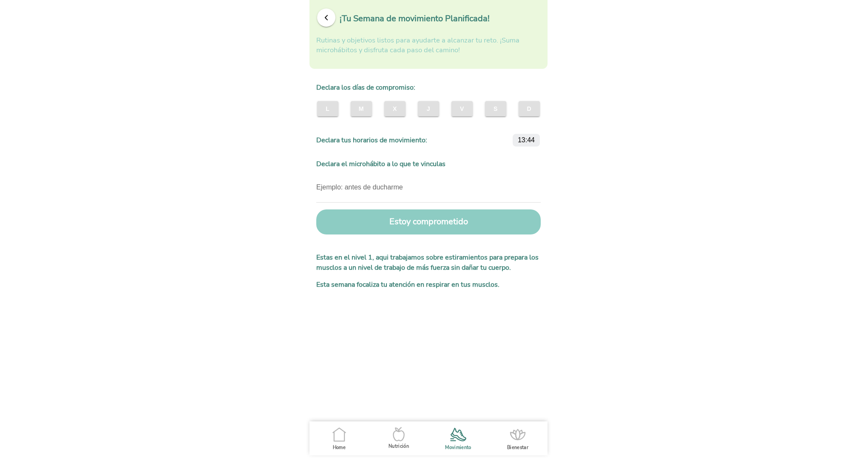
click at [325, 21] on span "button" at bounding box center [326, 18] width 8 height 8
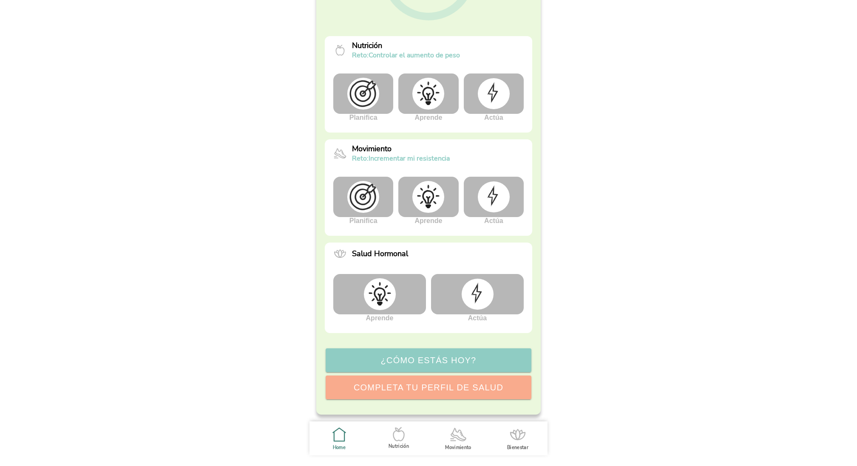
click at [422, 197] on img at bounding box center [428, 197] width 32 height 32
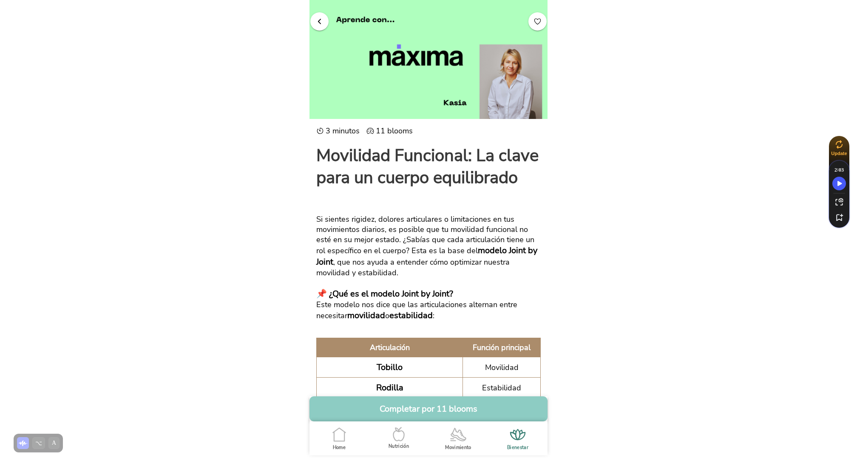
click at [320, 14] on button "button" at bounding box center [319, 21] width 18 height 18
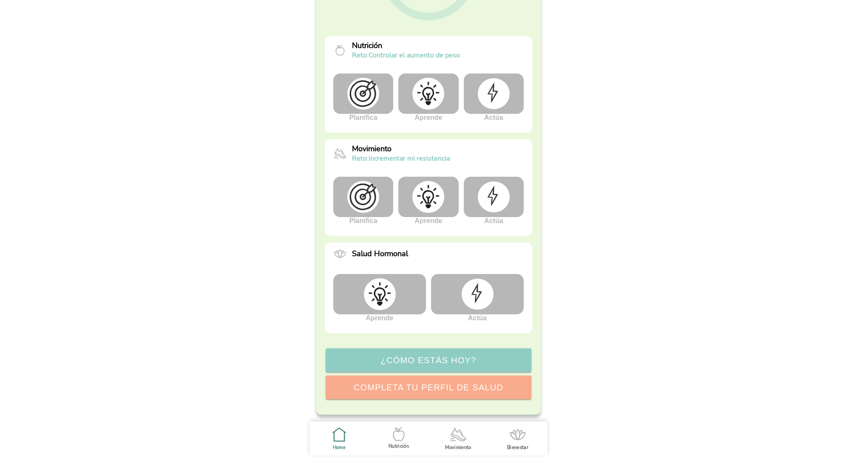
click at [484, 199] on img at bounding box center [494, 196] width 32 height 31
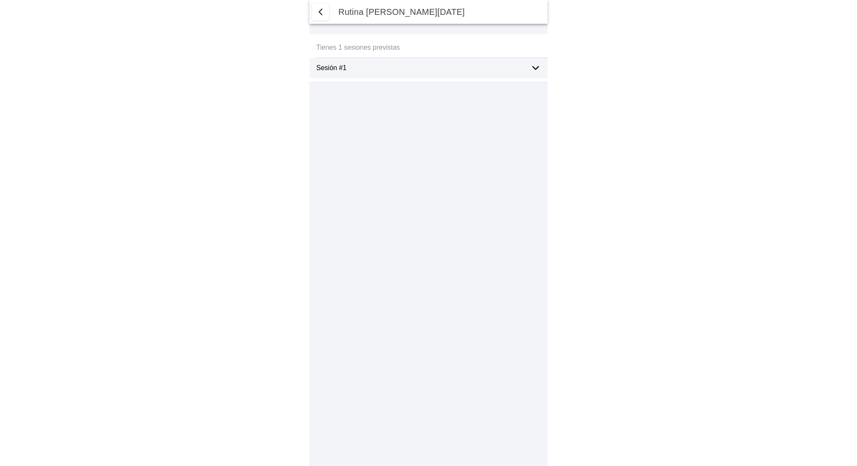
click at [462, 70] on ion-label "Sesión #1" at bounding box center [419, 68] width 207 height 8
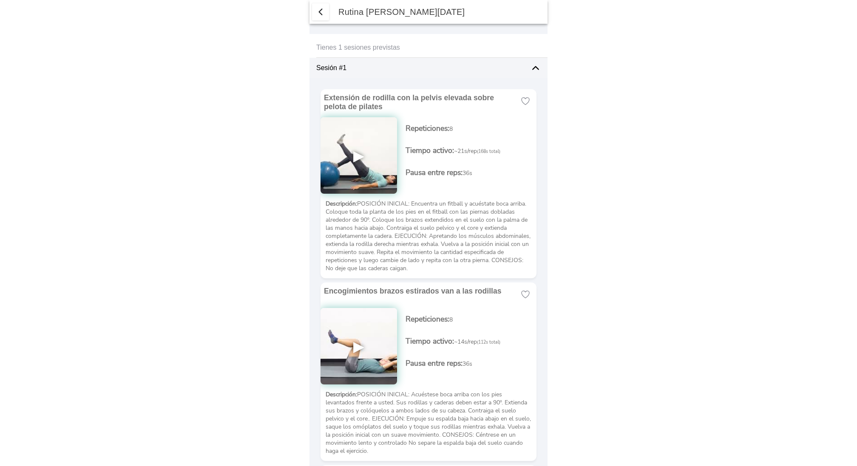
click at [318, 9] on span "button" at bounding box center [320, 12] width 10 height 10
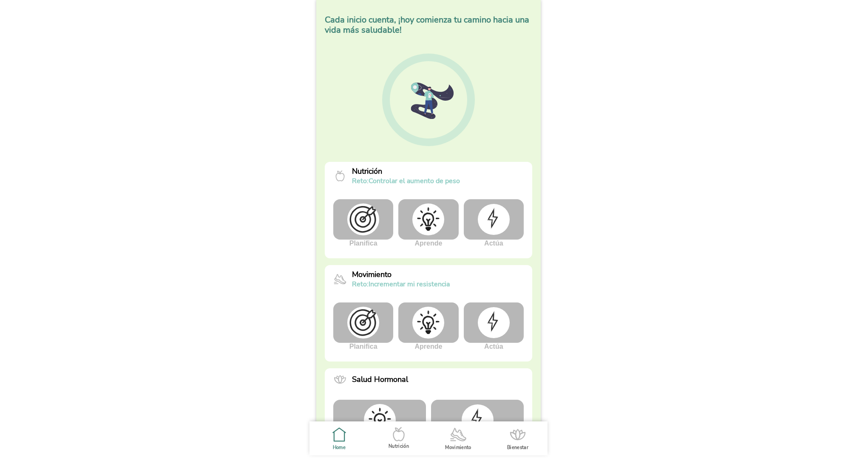
scroll to position [23, 0]
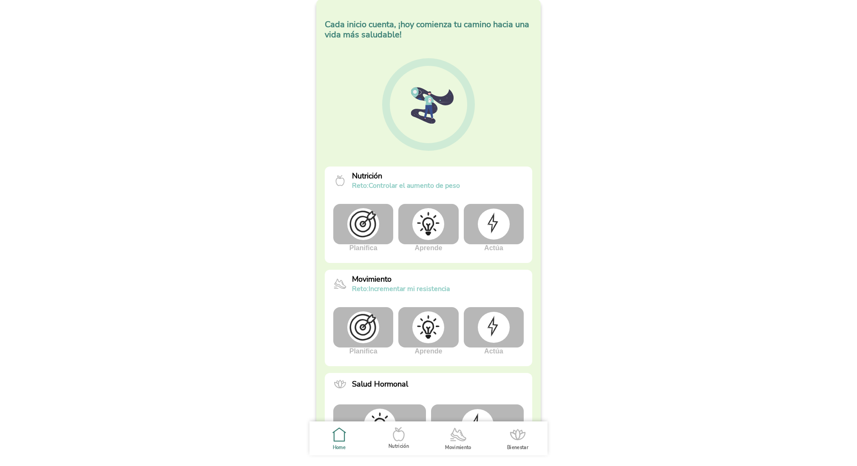
drag, startPoint x: 464, startPoint y: 185, endPoint x: 370, endPoint y: 186, distance: 94.3
click at [370, 186] on div "Nutrición reto: Controlar el aumento de peso" at bounding box center [428, 181] width 190 height 20
copy p "Controlar el aumento de peso"
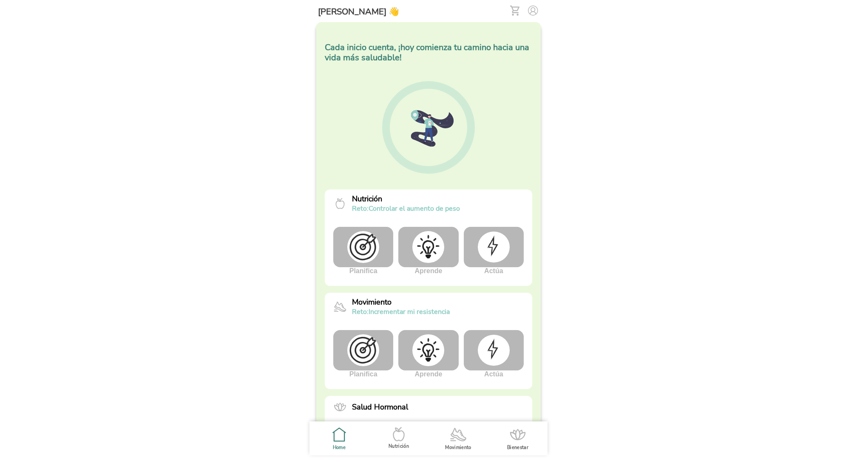
scroll to position [1, 0]
click at [489, 212] on div "Nutrición reto: Controlar el aumento de peso Planifica Aprende Actúa" at bounding box center [428, 237] width 207 height 96
click at [427, 348] on img at bounding box center [428, 350] width 32 height 32
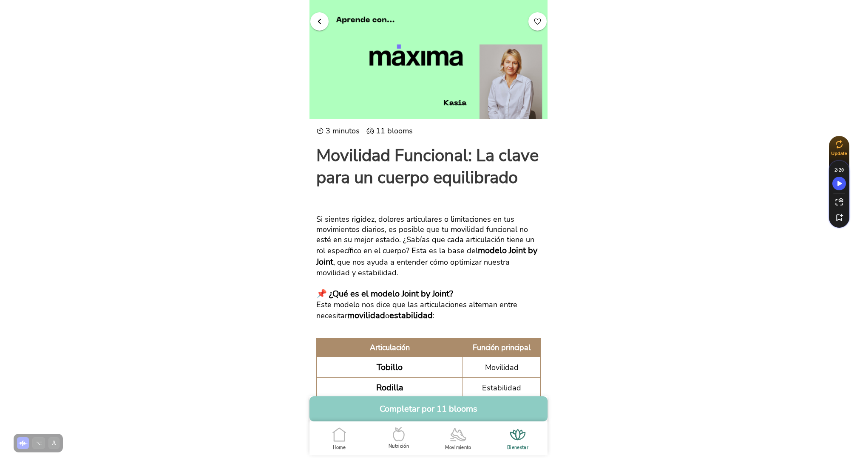
click at [319, 25] on span "button" at bounding box center [319, 21] width 8 height 8
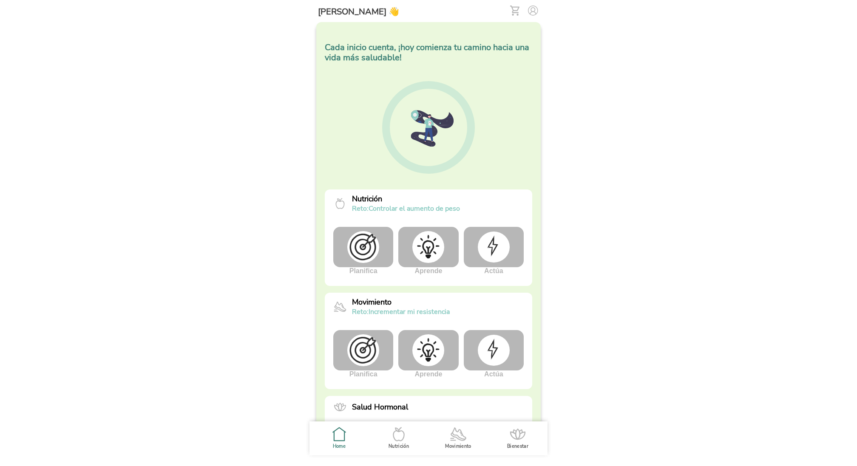
click at [359, 344] on img at bounding box center [363, 349] width 32 height 31
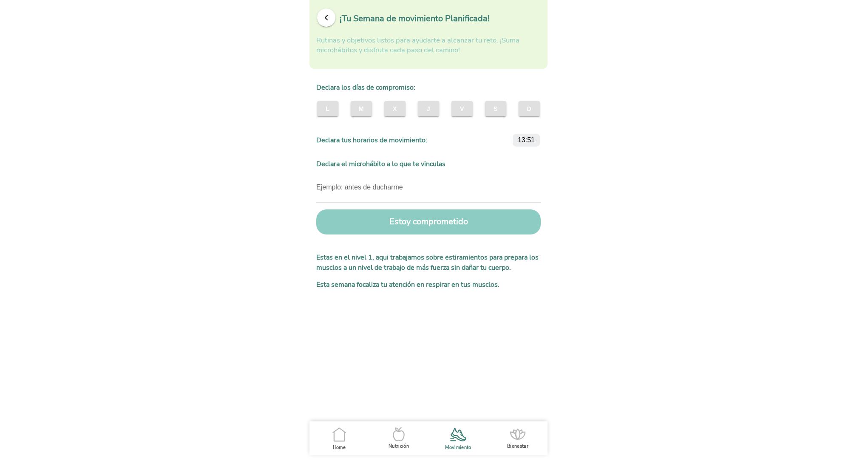
click at [324, 20] on span "button" at bounding box center [326, 18] width 8 height 8
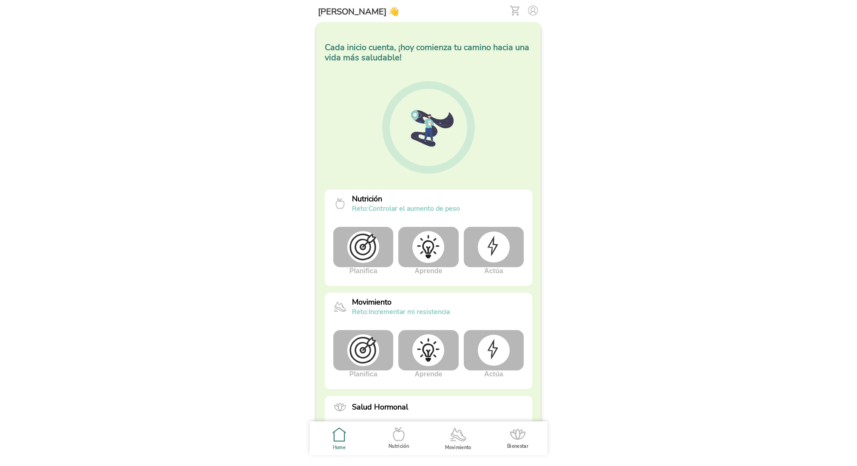
click at [428, 357] on img at bounding box center [428, 350] width 32 height 32
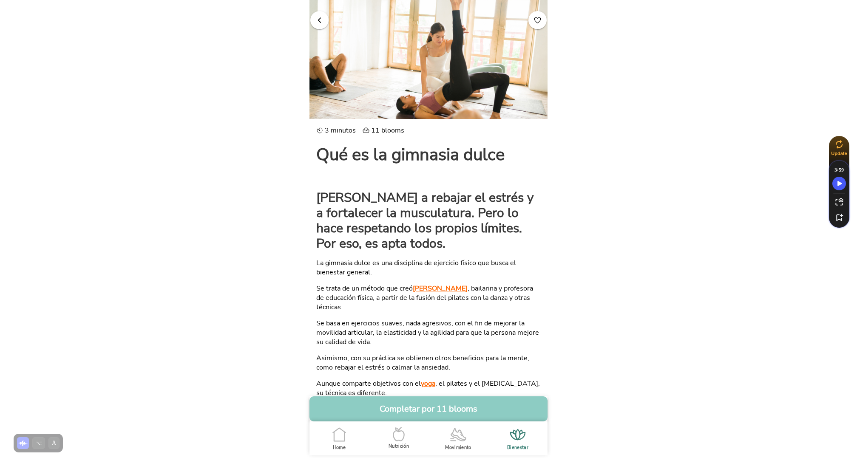
click at [322, 23] on span "button" at bounding box center [319, 20] width 8 height 8
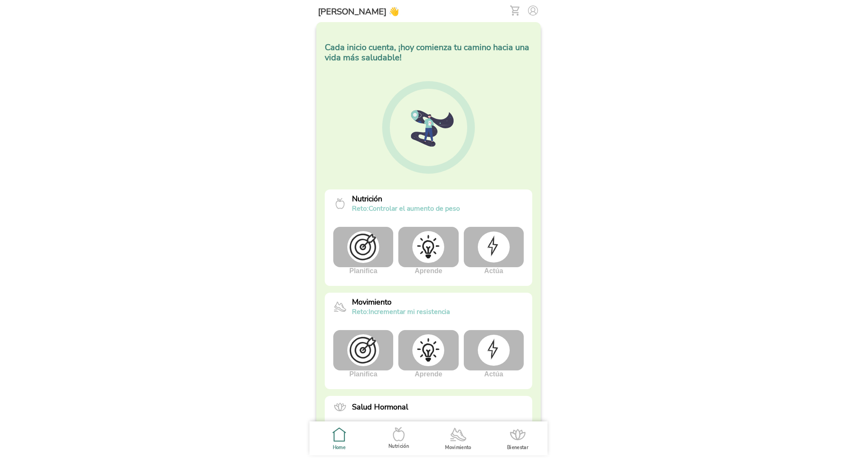
click at [440, 345] on img at bounding box center [428, 350] width 32 height 32
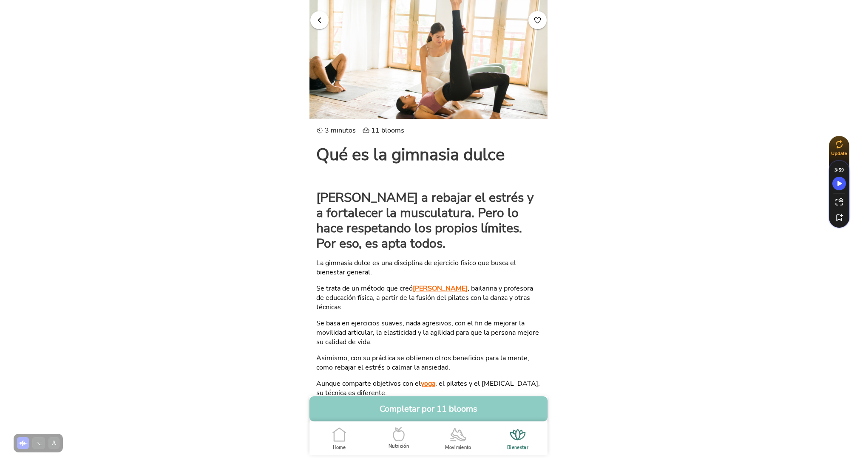
click at [315, 20] on span "button" at bounding box center [319, 20] width 8 height 8
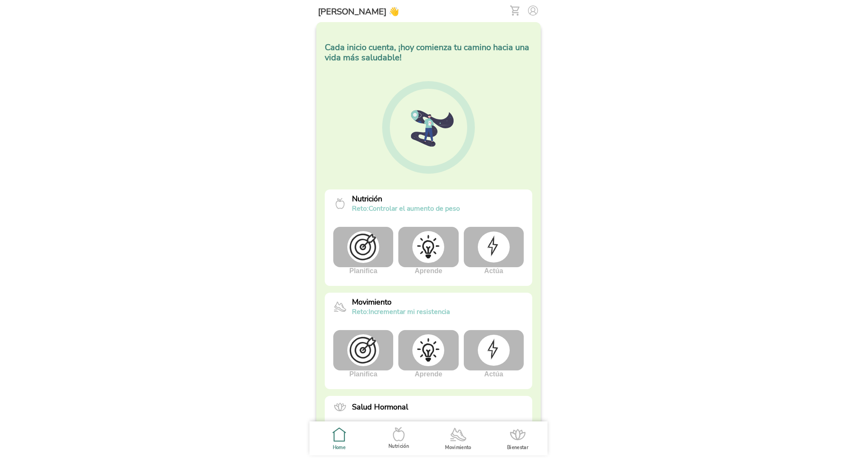
click at [487, 356] on img at bounding box center [494, 350] width 32 height 31
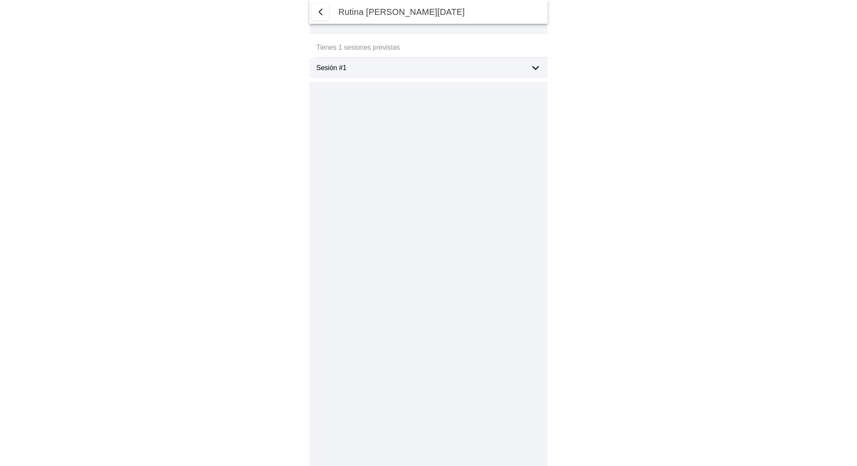
click at [522, 67] on ion-label "Sesión #1" at bounding box center [419, 68] width 207 height 8
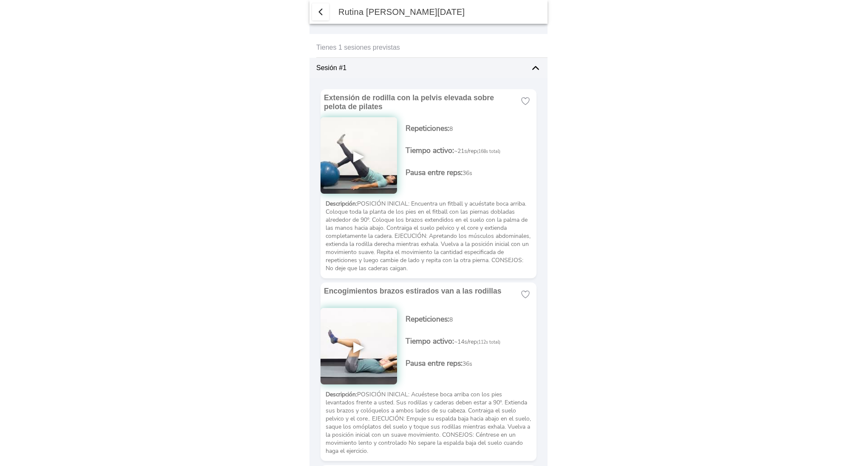
click at [319, 8] on span "button" at bounding box center [320, 12] width 10 height 10
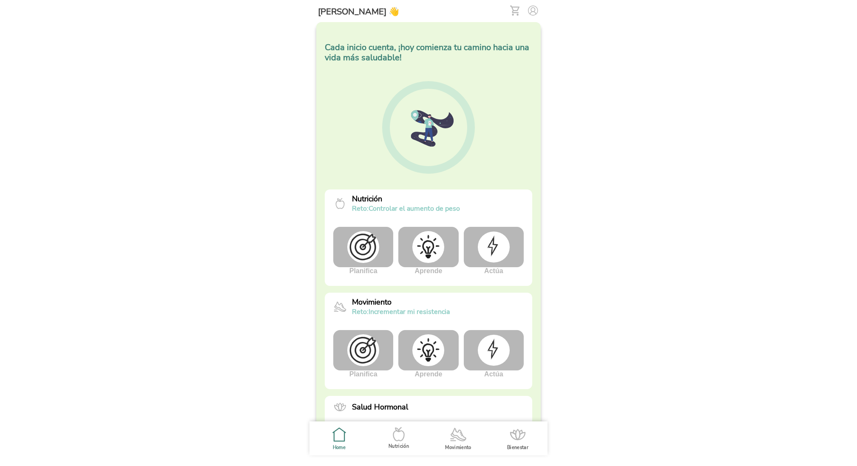
click at [427, 246] on img at bounding box center [428, 247] width 32 height 32
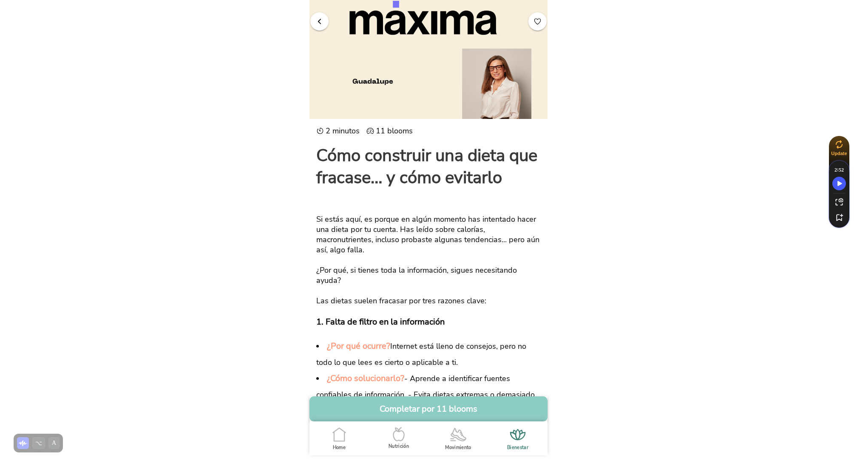
click at [318, 17] on button "button" at bounding box center [319, 21] width 18 height 18
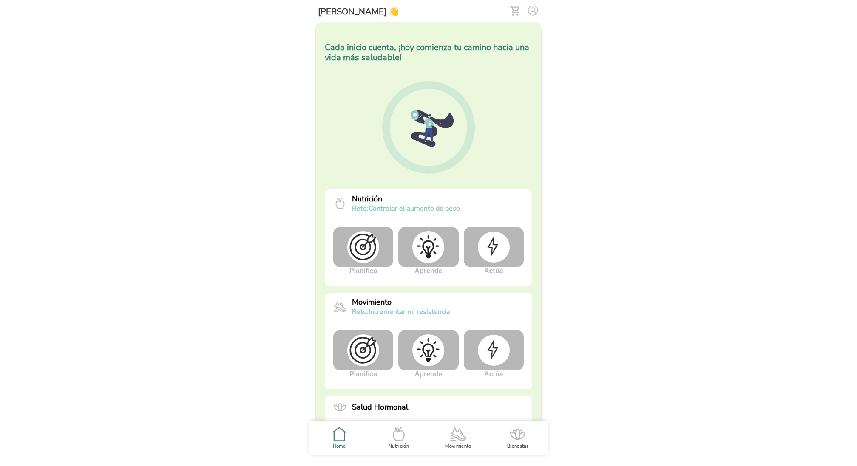
click at [423, 240] on img at bounding box center [428, 247] width 32 height 32
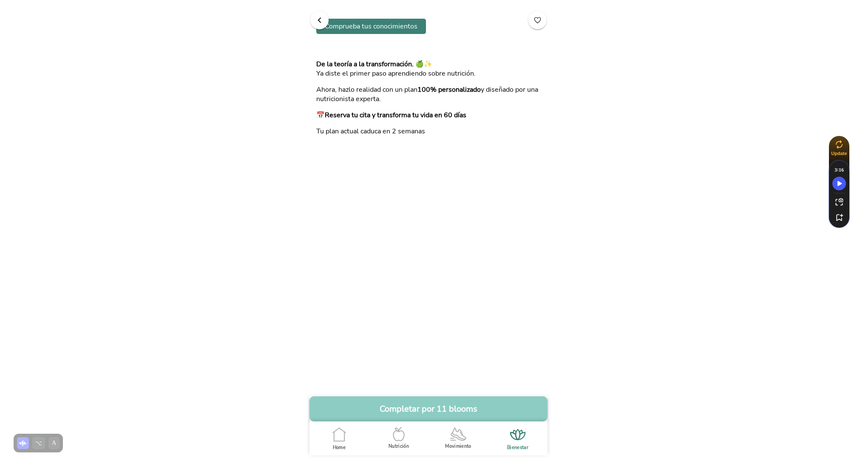
scroll to position [901, 0]
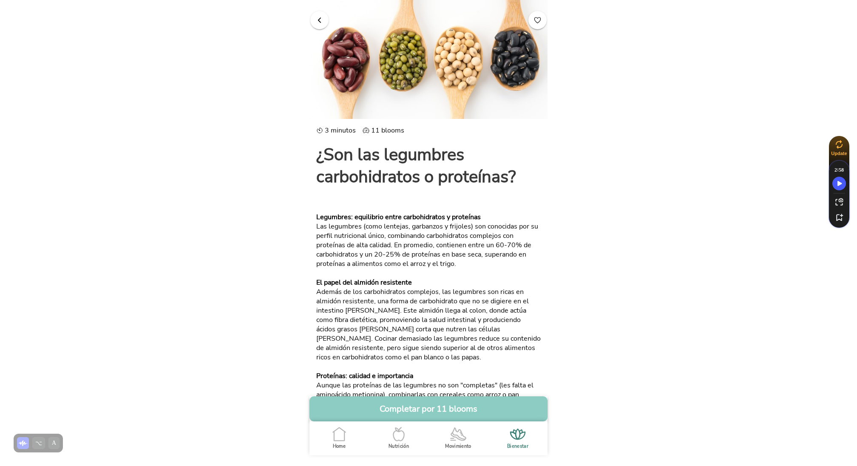
click at [321, 21] on span "button" at bounding box center [319, 20] width 8 height 8
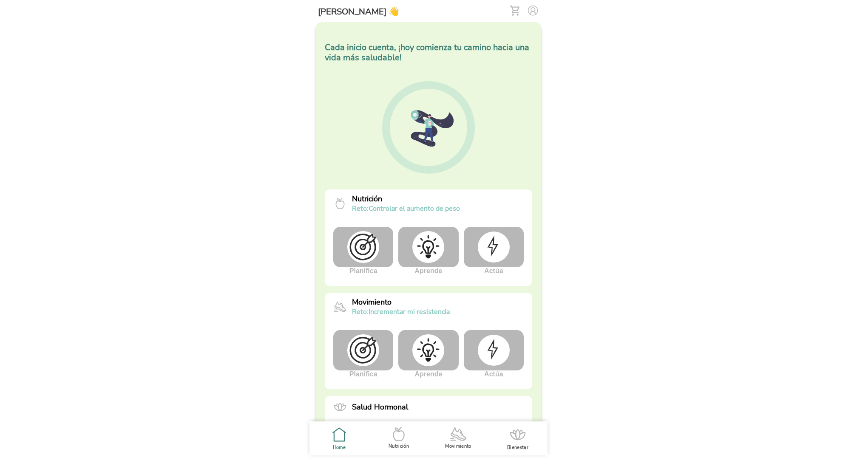
click at [494, 356] on img at bounding box center [494, 350] width 32 height 31
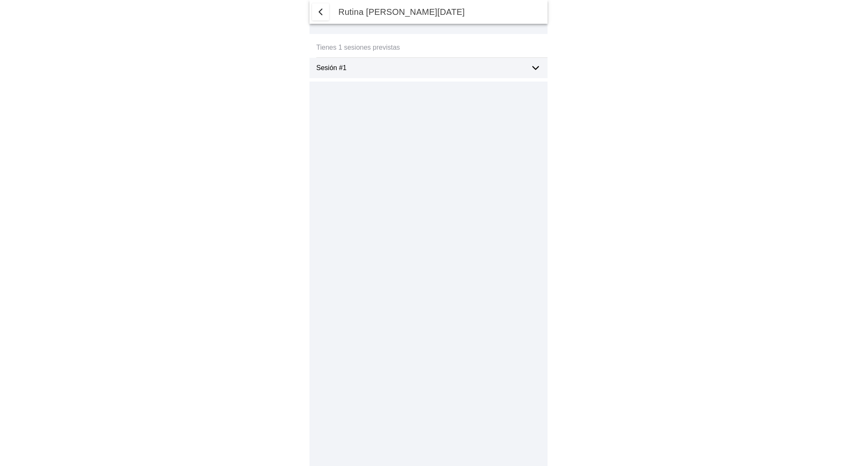
click at [319, 14] on span "button" at bounding box center [320, 12] width 10 height 10
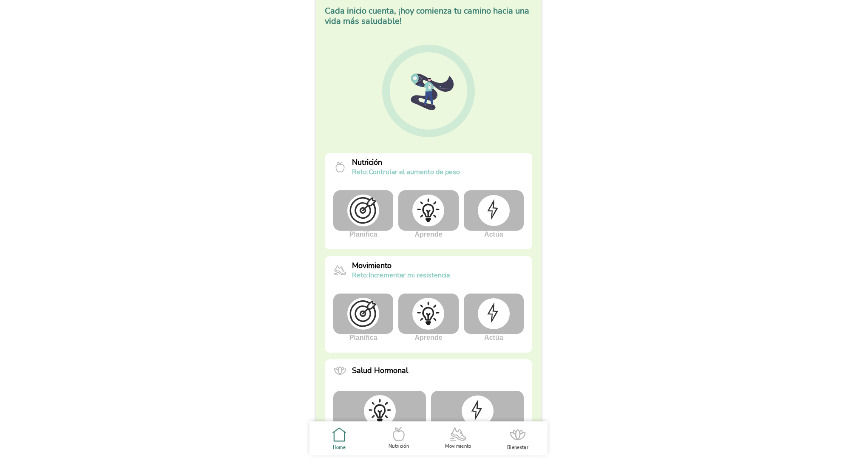
scroll to position [37, 0]
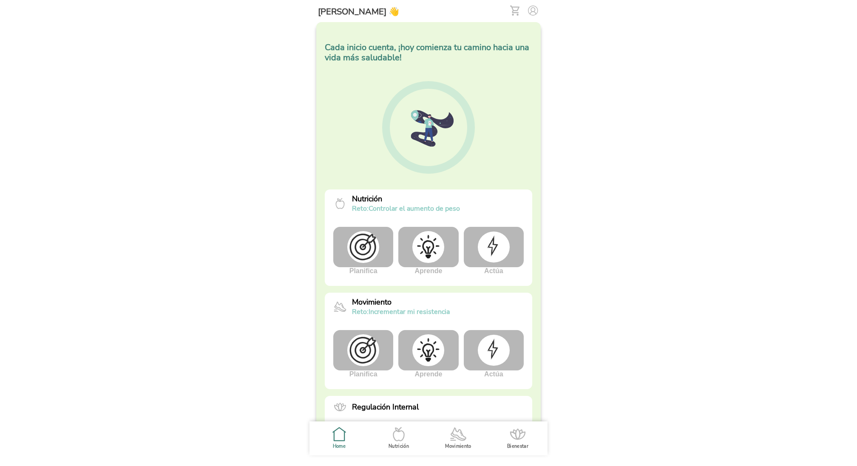
scroll to position [41, 0]
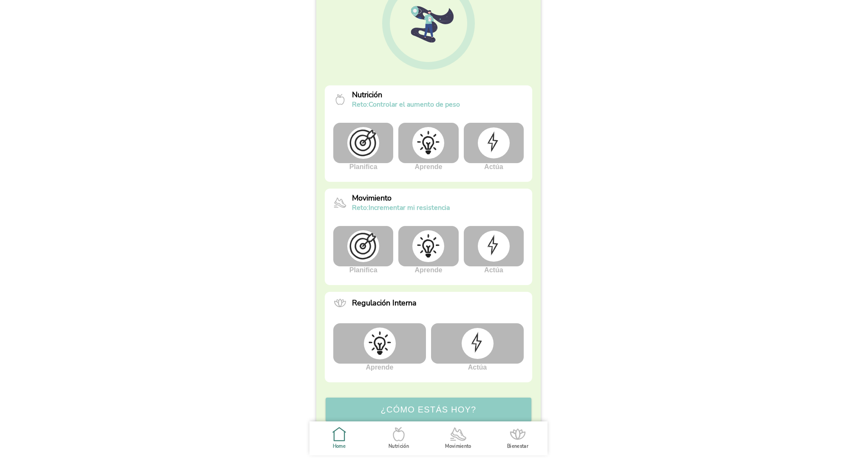
scroll to position [154, 0]
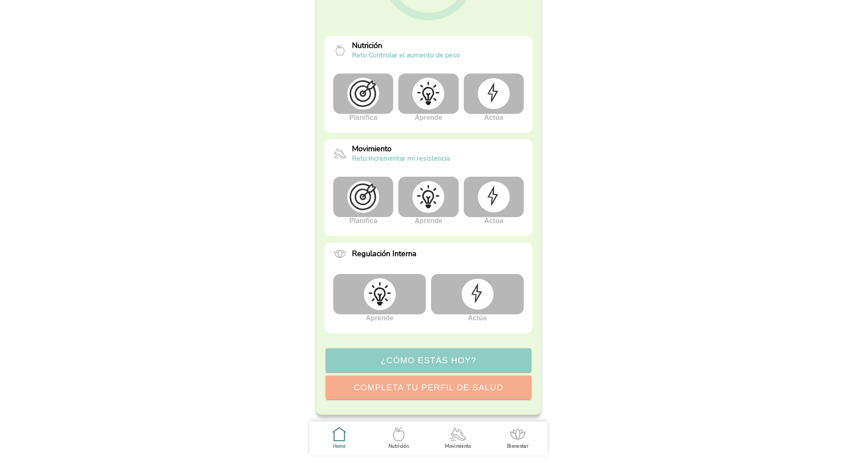
click at [388, 303] on img at bounding box center [380, 294] width 32 height 32
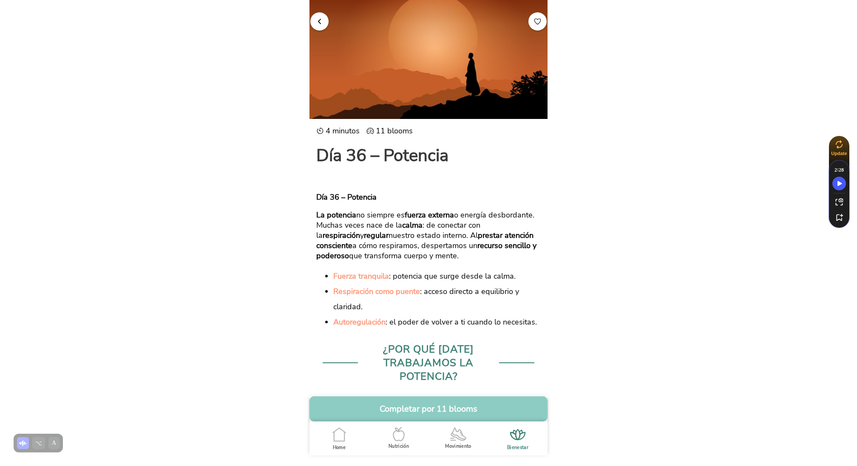
click at [320, 23] on span "button" at bounding box center [319, 21] width 8 height 8
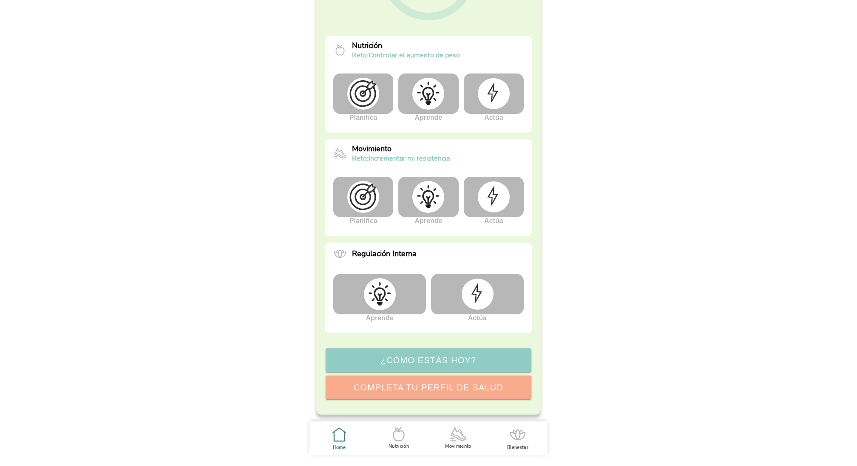
click at [504, 196] on img at bounding box center [494, 196] width 32 height 31
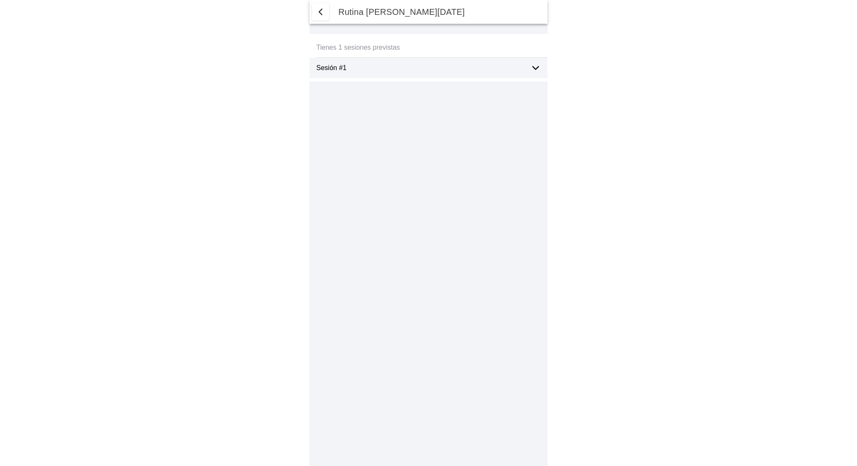
click at [432, 65] on ion-label "Sesión #1" at bounding box center [419, 68] width 207 height 8
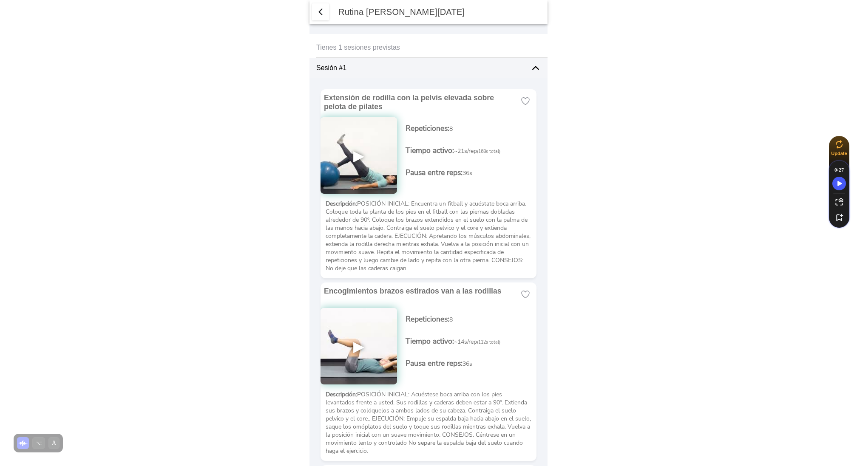
click at [326, 16] on button "button" at bounding box center [320, 11] width 17 height 17
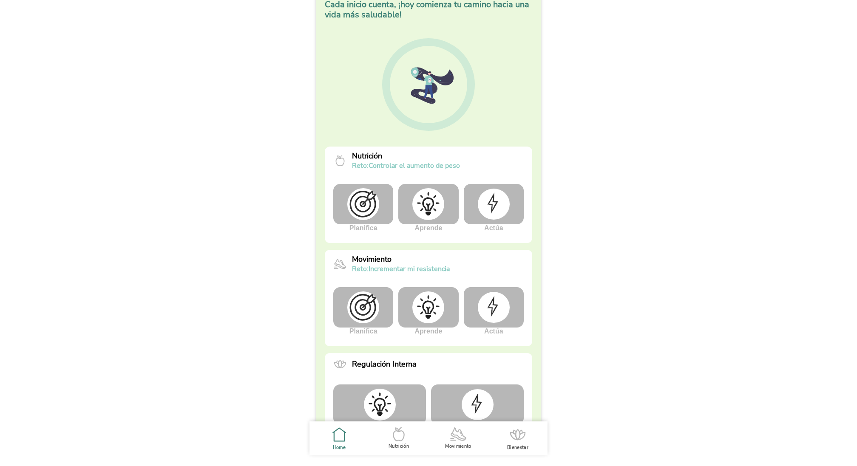
scroll to position [42, 0]
click at [487, 210] on img at bounding box center [494, 205] width 32 height 31
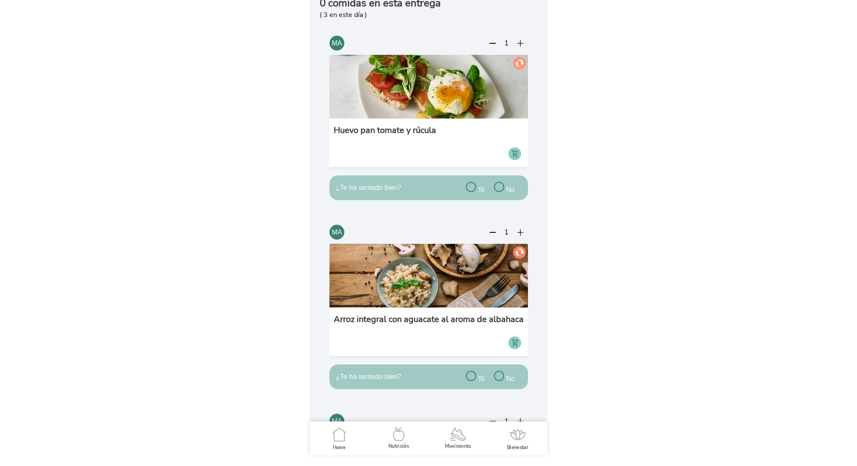
scroll to position [3, 0]
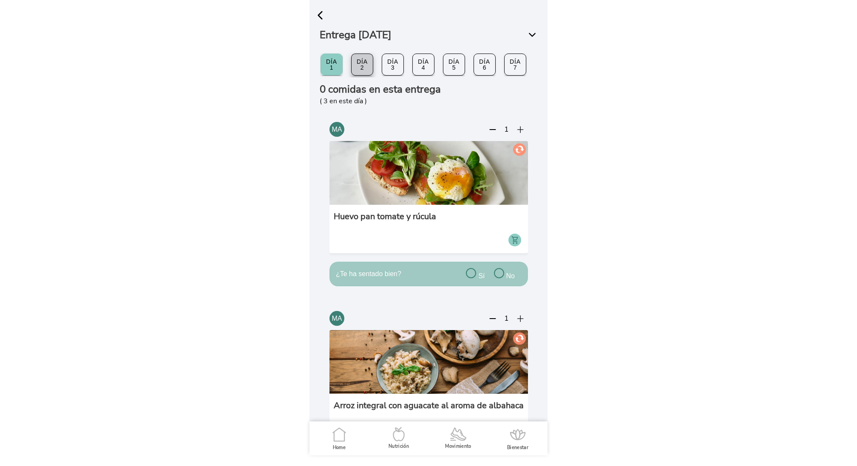
drag, startPoint x: 365, startPoint y: 66, endPoint x: 390, endPoint y: 64, distance: 24.7
click at [365, 66] on span "Día 2" at bounding box center [362, 64] width 8 height 14
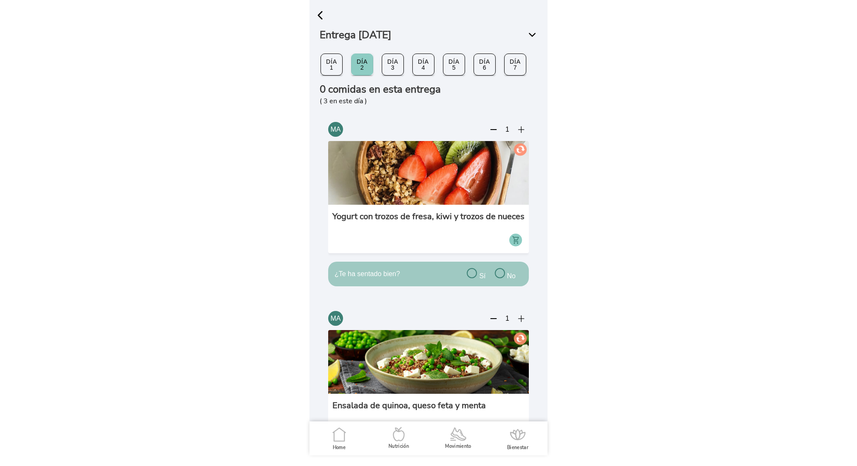
click at [0, 0] on slot "Día 4" at bounding box center [0, 0] width 0 height 0
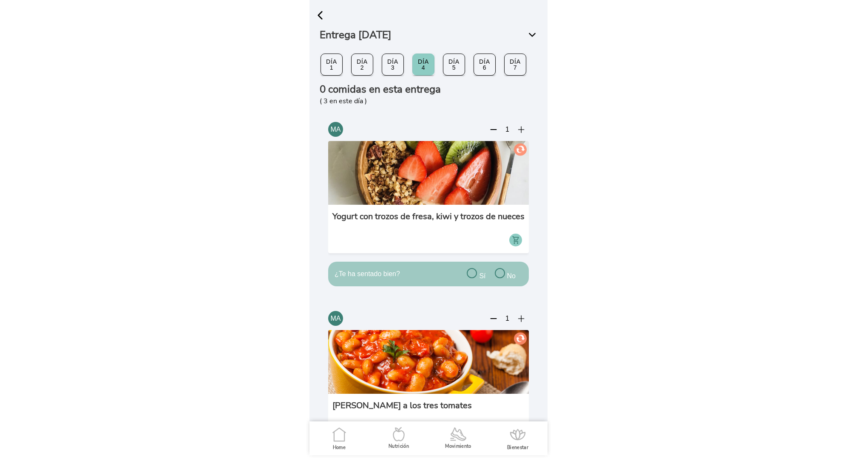
click at [0, 0] on slot "Día 6" at bounding box center [0, 0] width 0 height 0
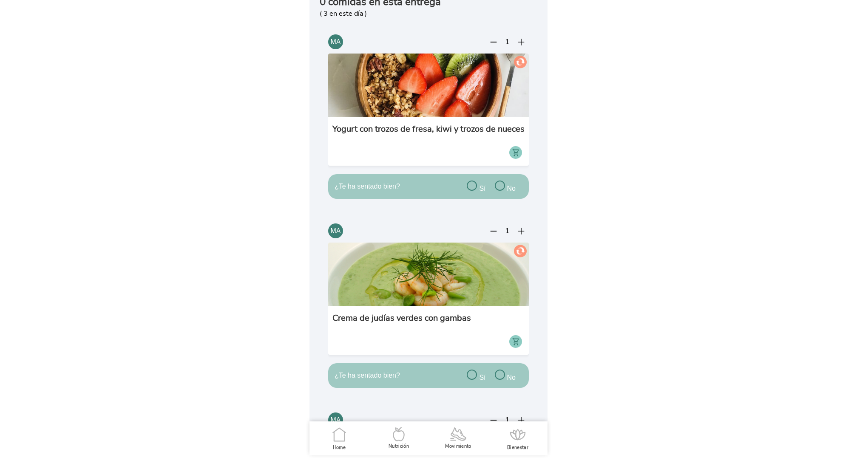
scroll to position [0, 0]
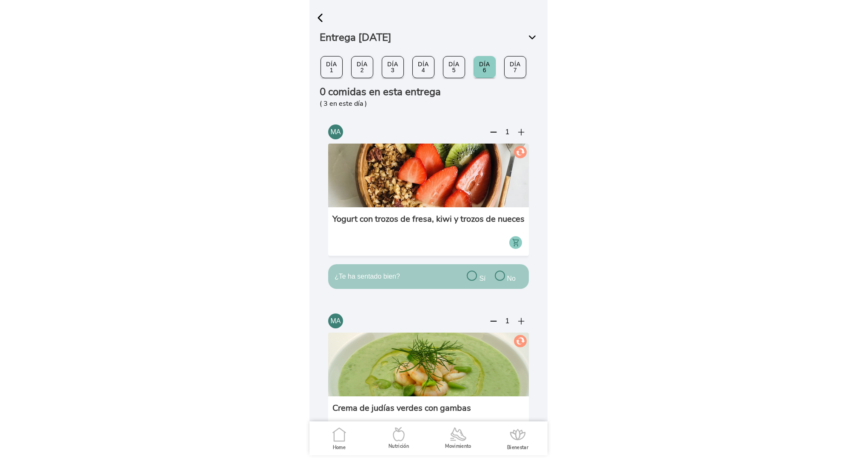
click at [319, 15] on span "button" at bounding box center [320, 17] width 13 height 13
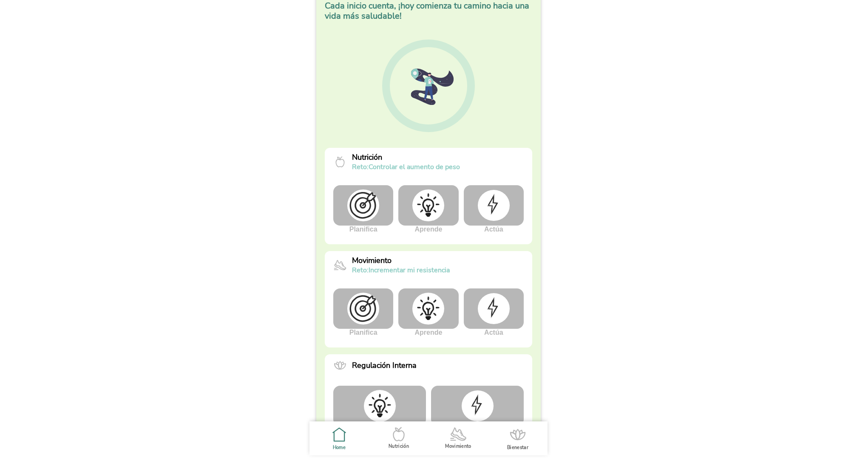
click at [434, 307] on img at bounding box center [428, 309] width 32 height 32
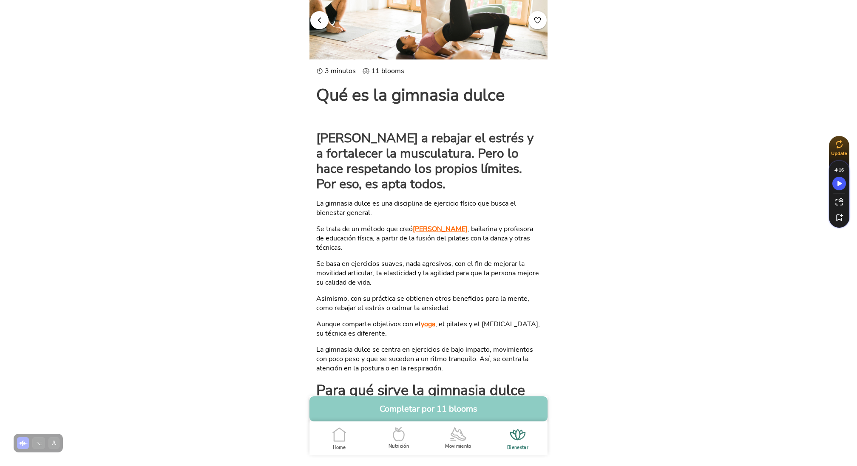
scroll to position [32, 0]
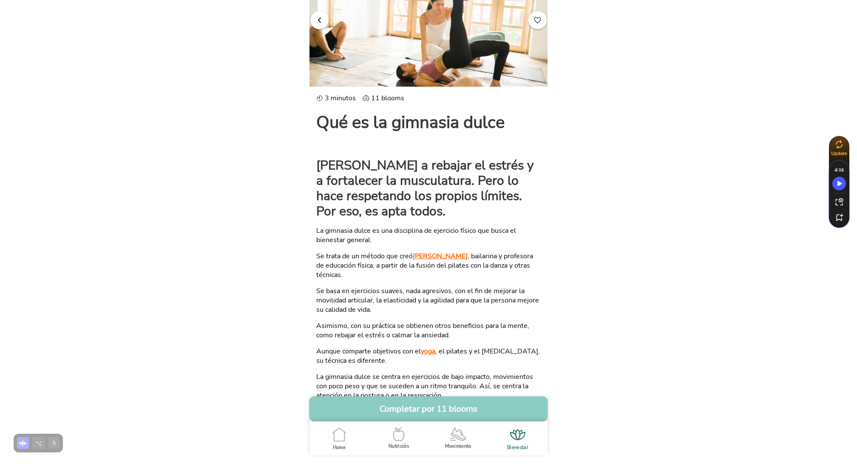
click at [314, 18] on button "button" at bounding box center [319, 20] width 18 height 18
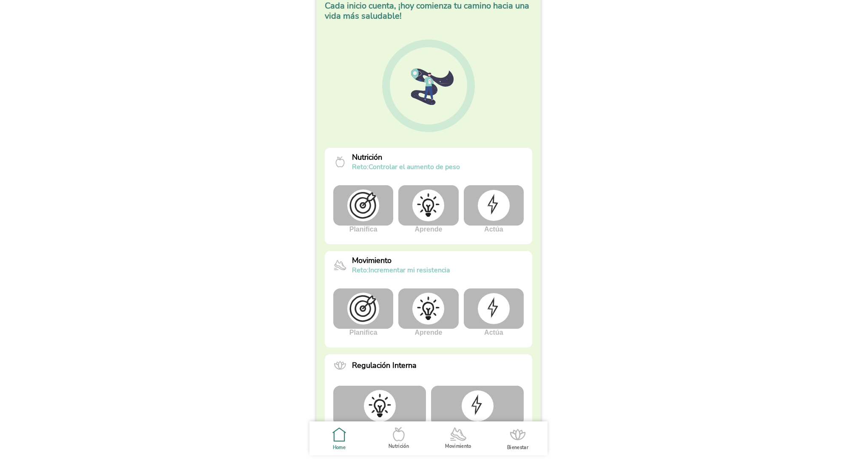
click at [484, 309] on img at bounding box center [494, 308] width 32 height 31
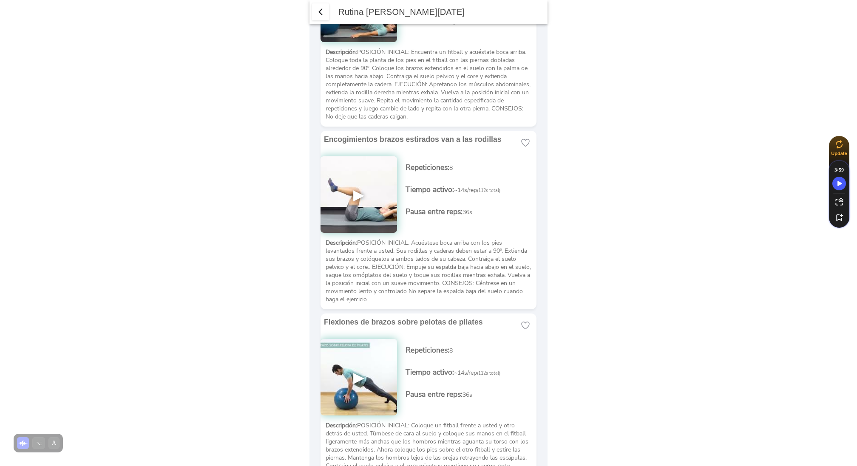
scroll to position [165, 0]
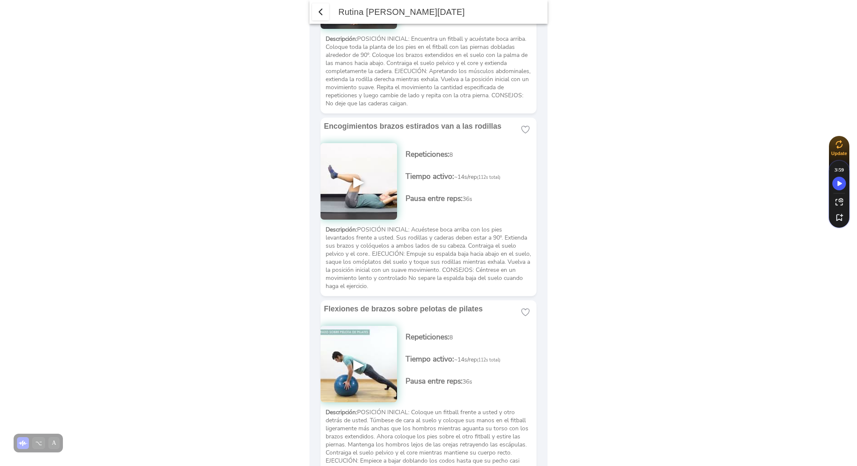
click at [364, 175] on img at bounding box center [358, 181] width 76 height 76
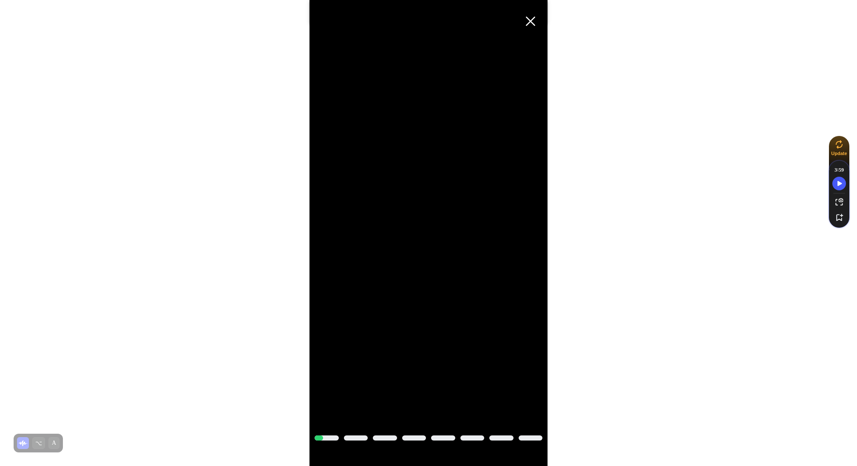
click at [528, 20] on span "Cerrar" at bounding box center [530, 21] width 19 height 19
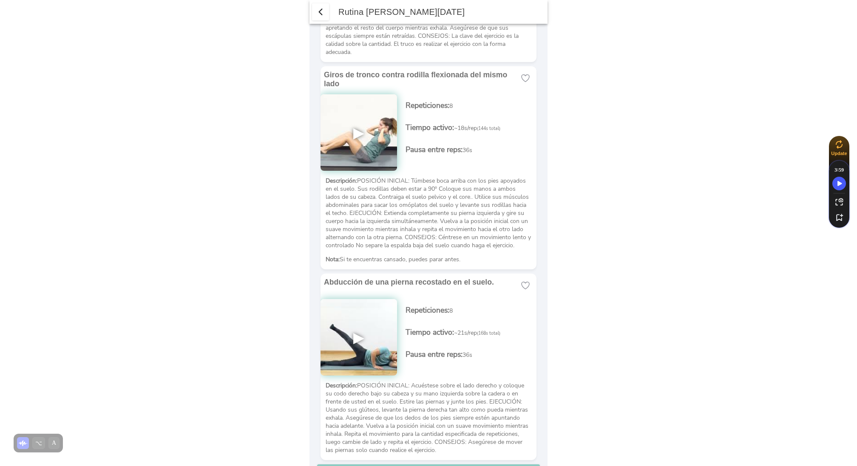
scroll to position [639, 0]
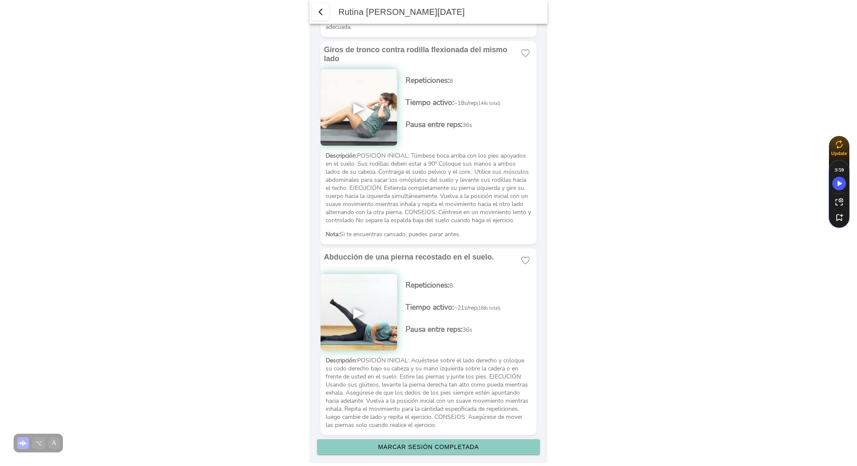
click at [0, 0] on slot "Marcar sesión completada" at bounding box center [0, 0] width 0 height 0
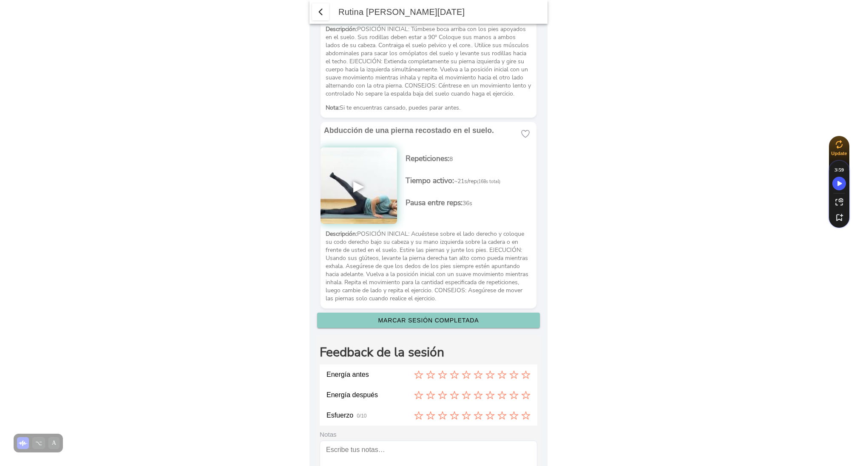
scroll to position [859, 0]
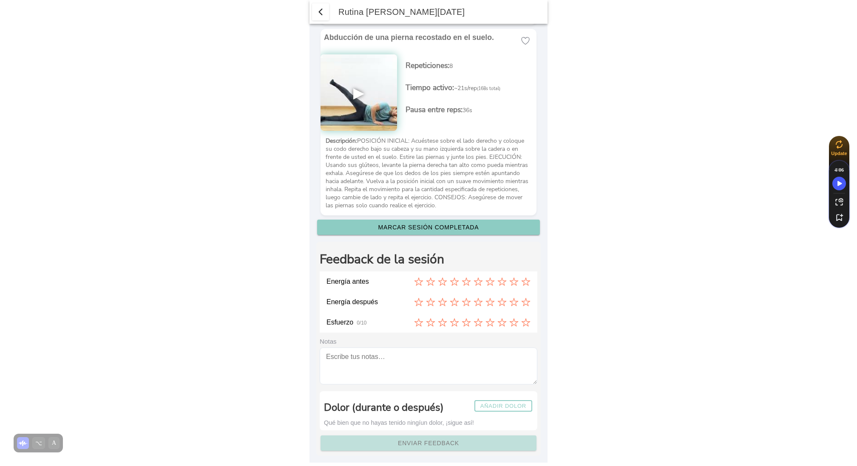
click at [417, 277] on icon at bounding box center [418, 281] width 9 height 9
click at [441, 297] on icon at bounding box center [442, 301] width 9 height 9
click at [481, 319] on icon at bounding box center [478, 323] width 8 height 8
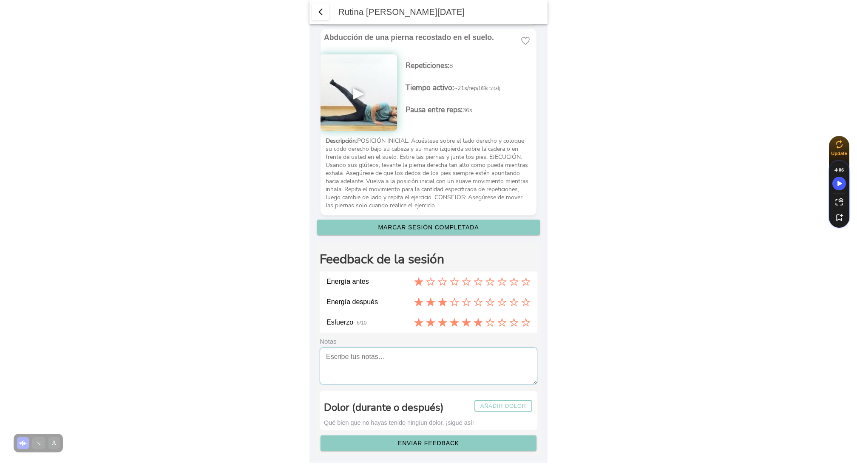
click at [399, 358] on textarea at bounding box center [429, 366] width 218 height 37
type textarea "nkhjjh"
click at [504, 400] on button "Añadir dolor" at bounding box center [503, 405] width 58 height 11
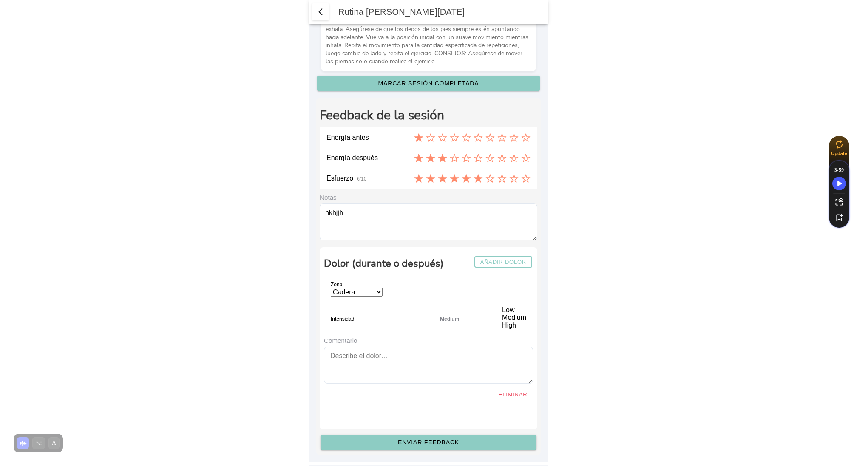
click at [0, 0] on slot "Eliminar" at bounding box center [0, 0] width 0 height 0
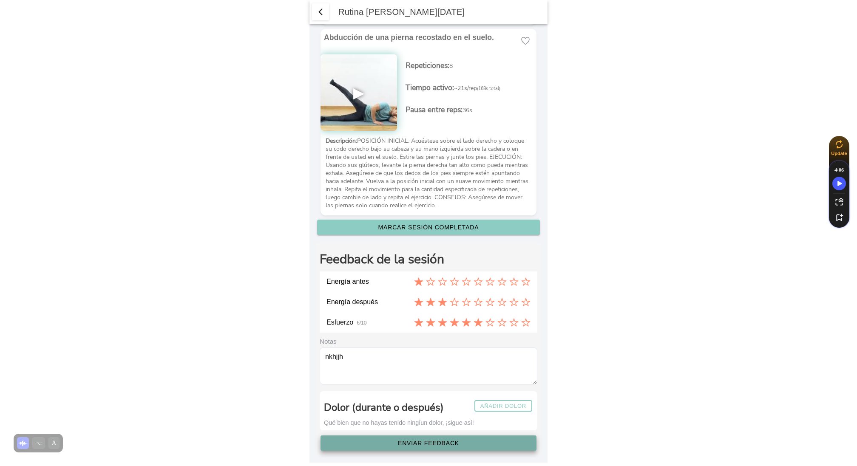
click at [0, 0] on slot "Enviar feedback" at bounding box center [0, 0] width 0 height 0
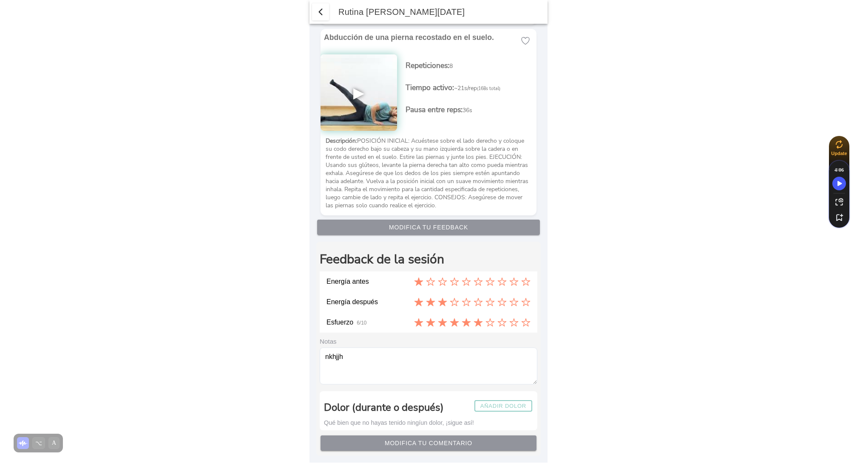
click at [321, 9] on span "button" at bounding box center [320, 12] width 10 height 10
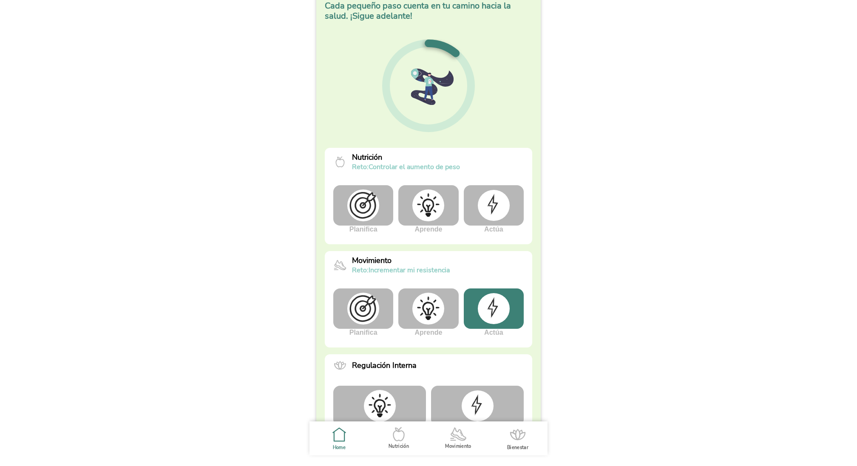
click at [426, 201] on img at bounding box center [428, 206] width 32 height 32
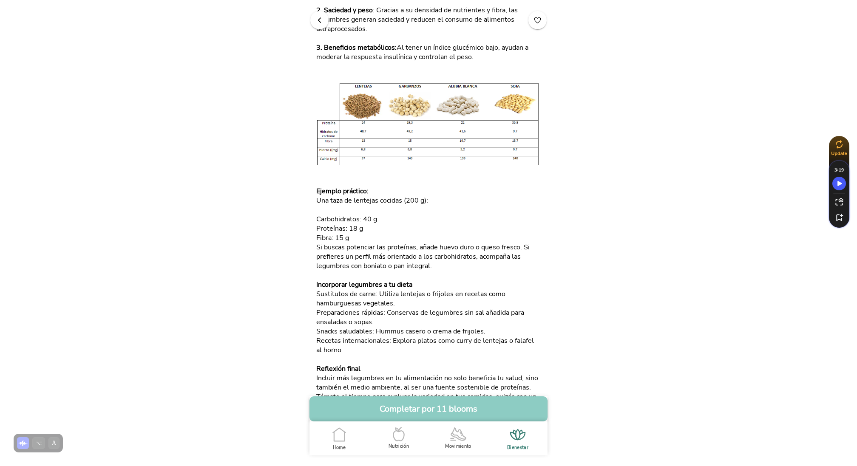
scroll to position [491, 0]
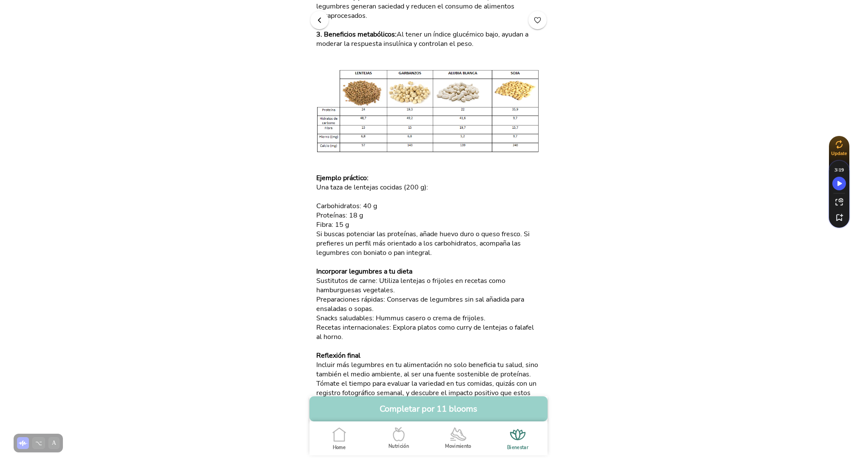
click at [448, 412] on button "Completar por 11 blooms" at bounding box center [428, 408] width 238 height 25
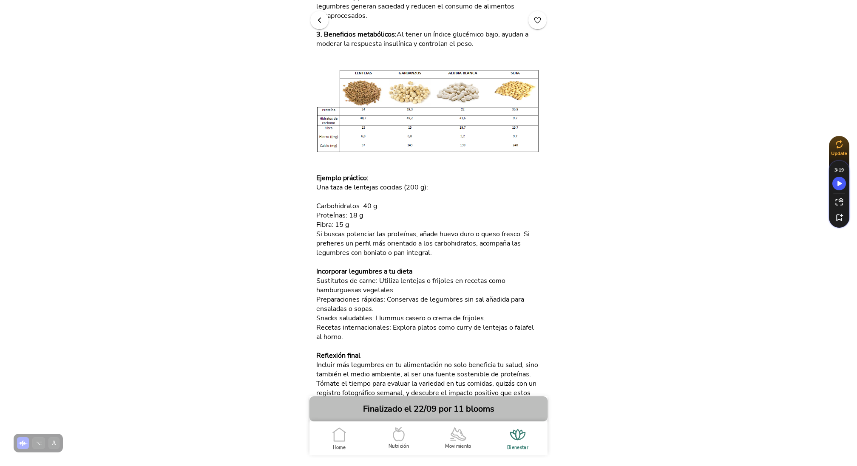
click at [321, 23] on span "button" at bounding box center [319, 20] width 8 height 8
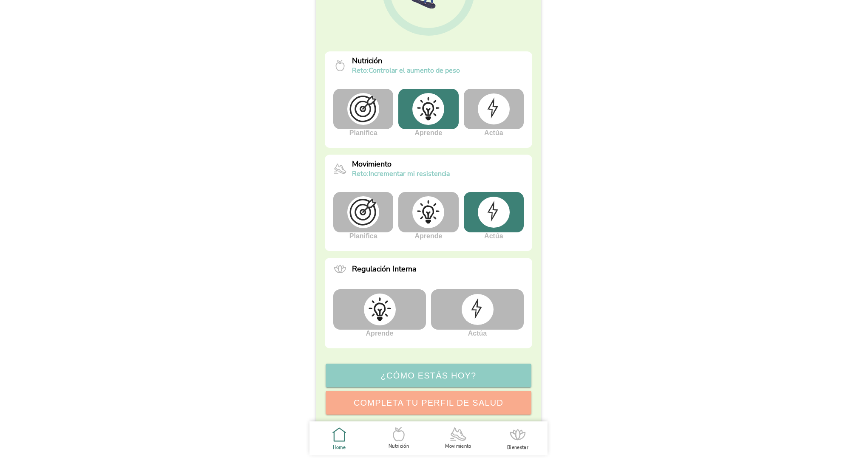
scroll to position [154, 0]
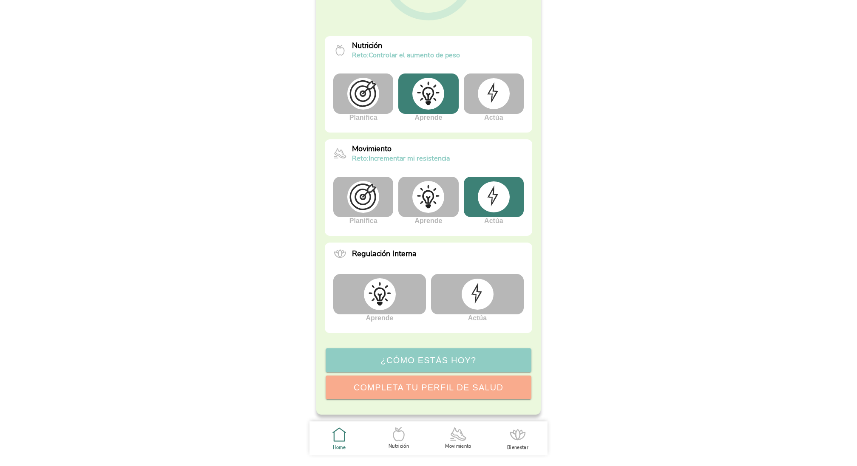
click at [391, 288] on img at bounding box center [380, 294] width 32 height 32
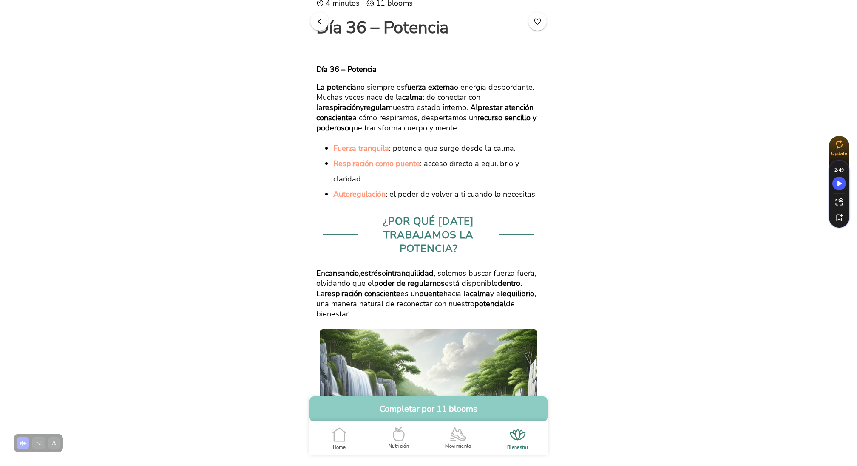
scroll to position [78, 0]
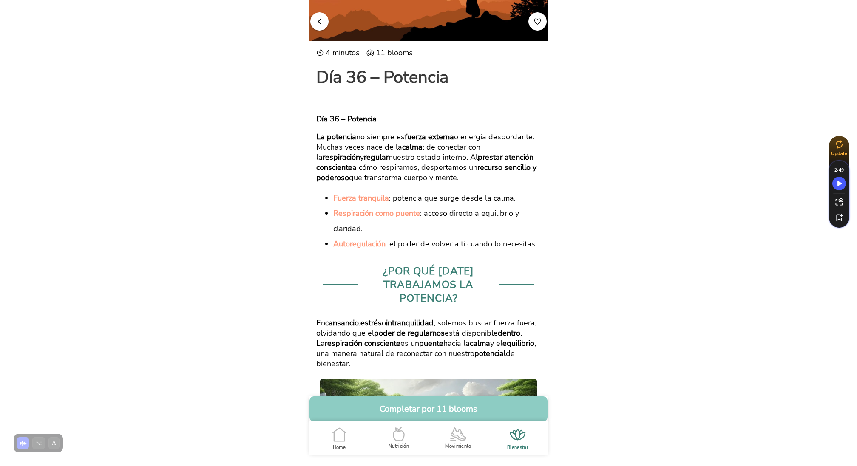
click at [323, 14] on button "button" at bounding box center [319, 21] width 18 height 18
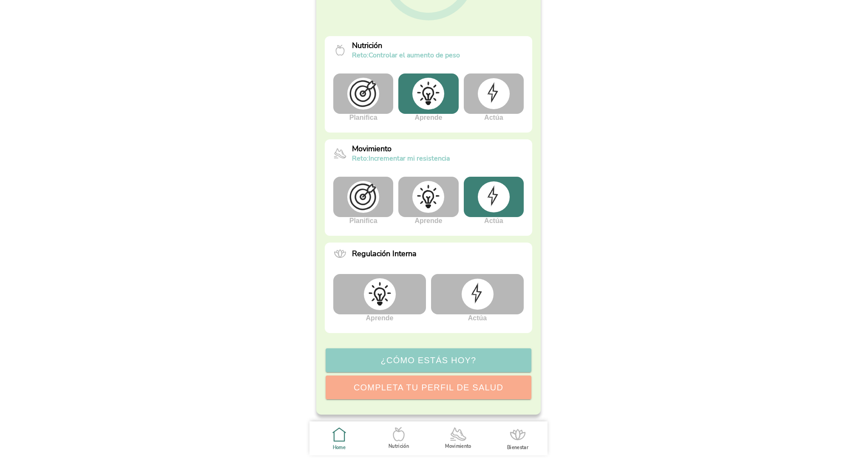
click at [497, 288] on div at bounding box center [477, 294] width 93 height 40
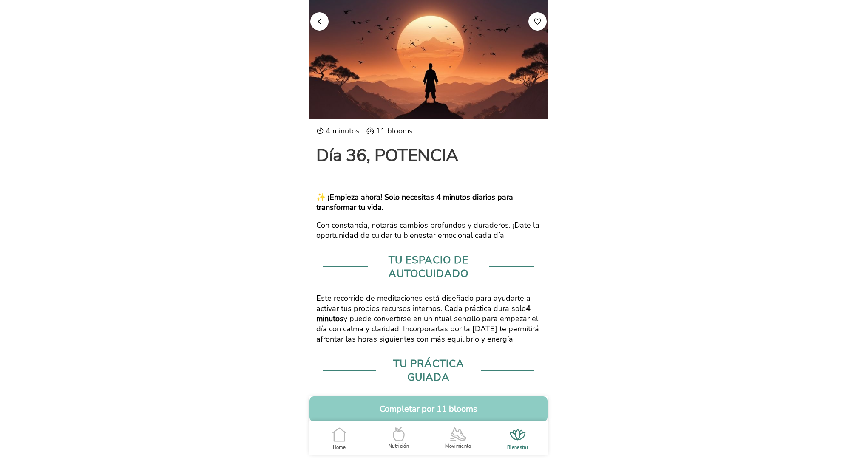
click at [324, 22] on button "button" at bounding box center [319, 21] width 18 height 18
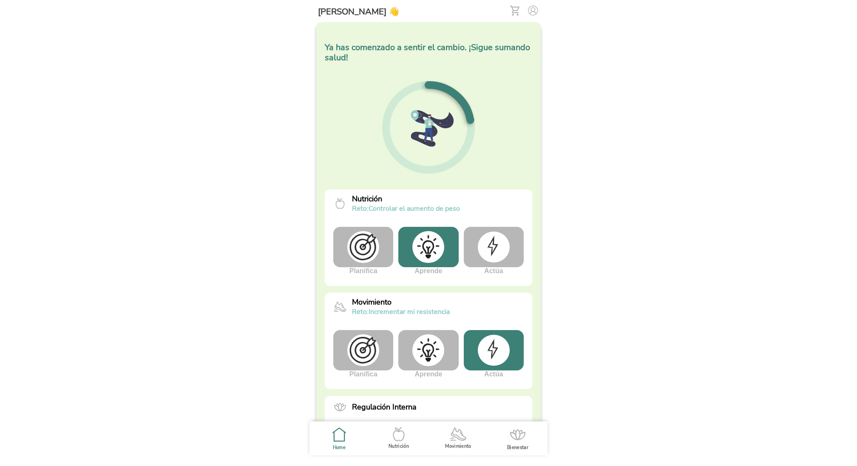
click at [531, 13] on img at bounding box center [533, 11] width 10 height 10
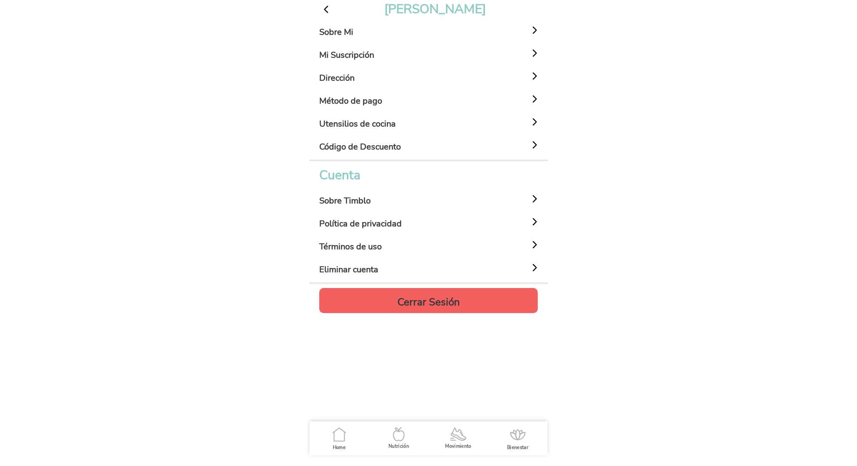
click at [348, 36] on h5 "Sobre Mi" at bounding box center [336, 32] width 34 height 10
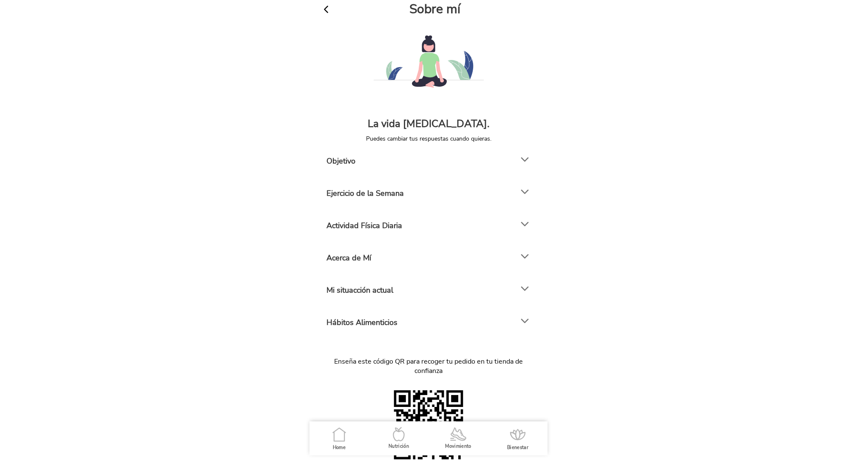
scroll to position [45, 0]
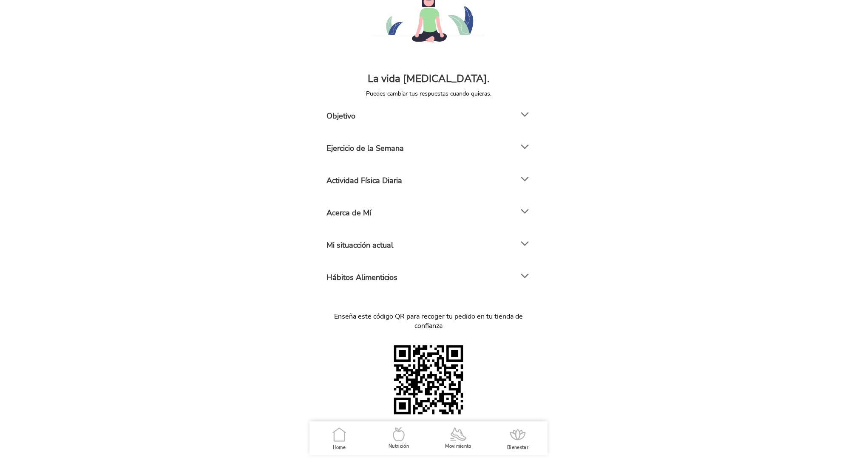
click at [369, 208] on h4 "Acerca de Mí" at bounding box center [348, 213] width 45 height 10
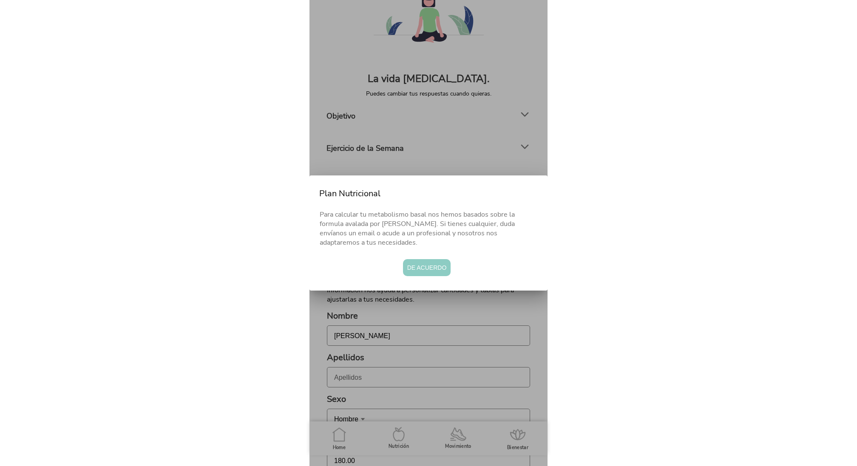
click at [427, 272] on button "De acuerdo" at bounding box center [427, 267] width 48 height 17
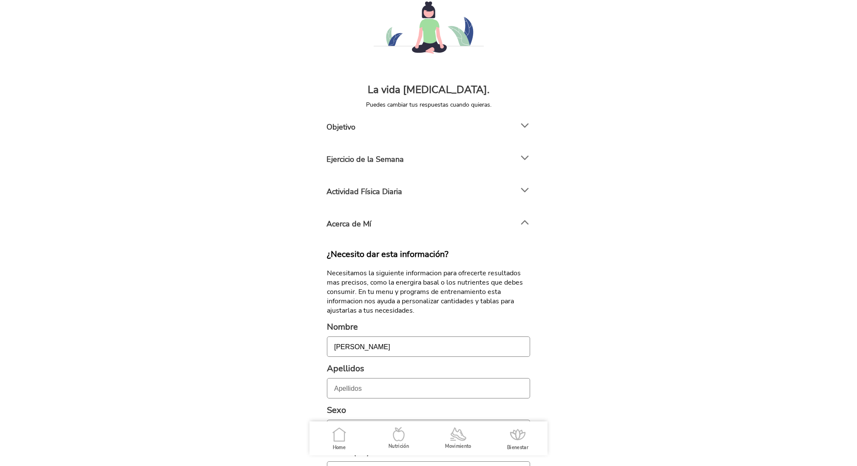
scroll to position [24, 0]
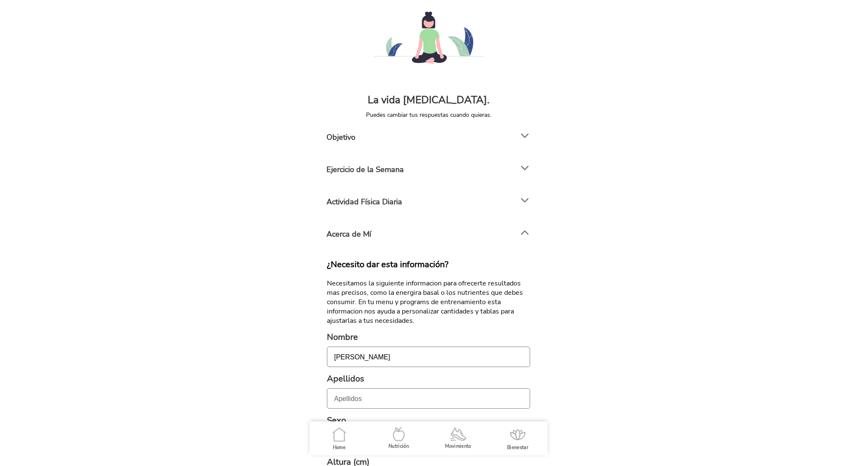
click at [373, 195] on div "Actividad Física Diaria" at bounding box center [419, 201] width 186 height 22
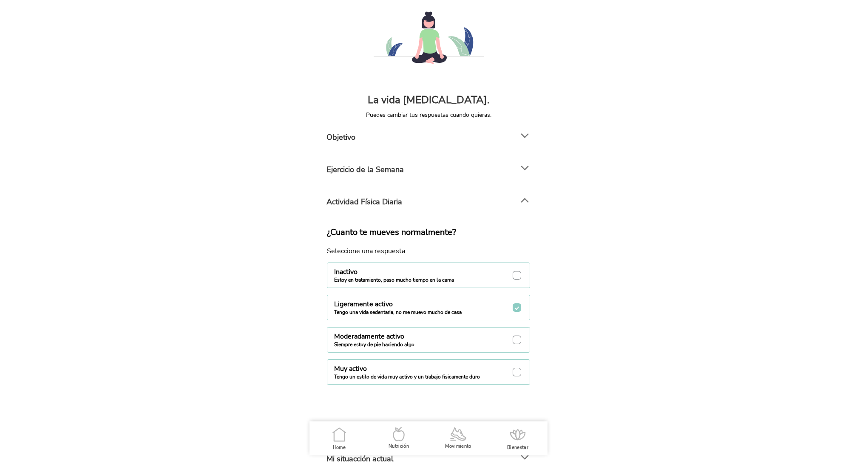
click at [372, 167] on h4 "Ejercicio de la Semana" at bounding box center [364, 169] width 77 height 10
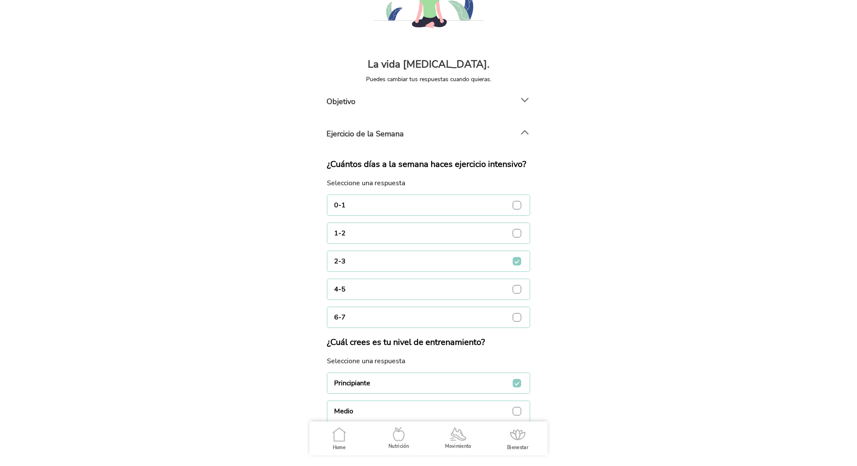
scroll to position [0, 0]
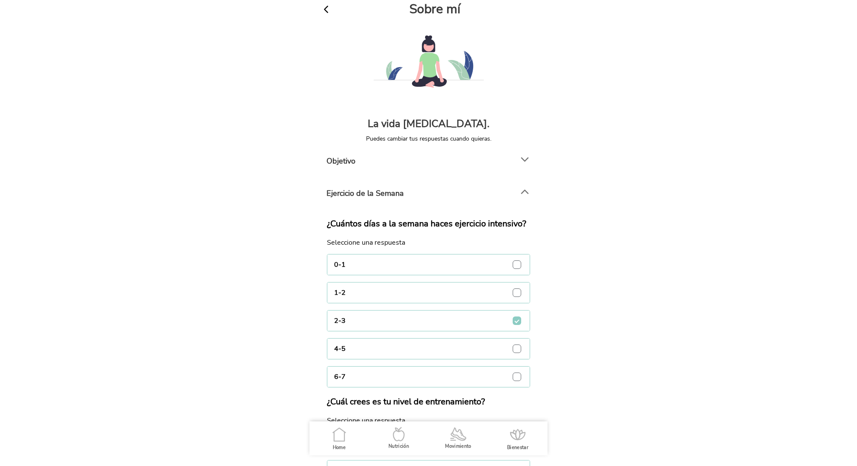
click at [338, 437] on icon ".cls-1 { stroke-width: 0px; } .cls-1, .cls-2 { fill: none; } .cls-2 { stroke-li…" at bounding box center [339, 435] width 18 height 18
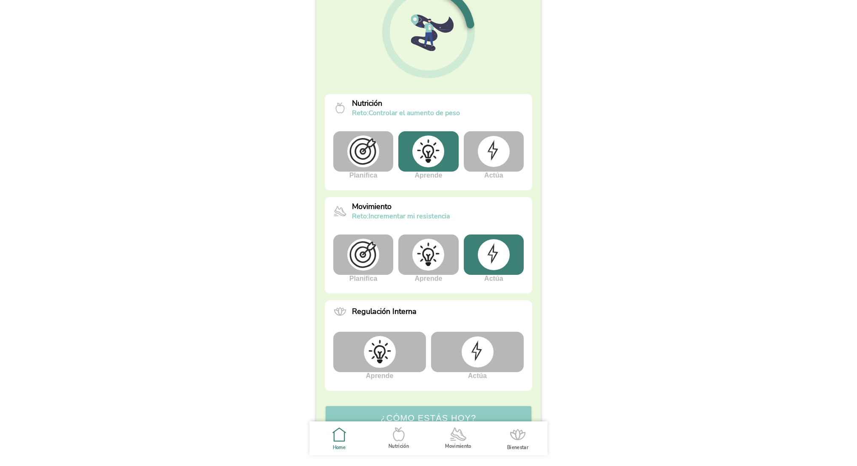
scroll to position [154, 0]
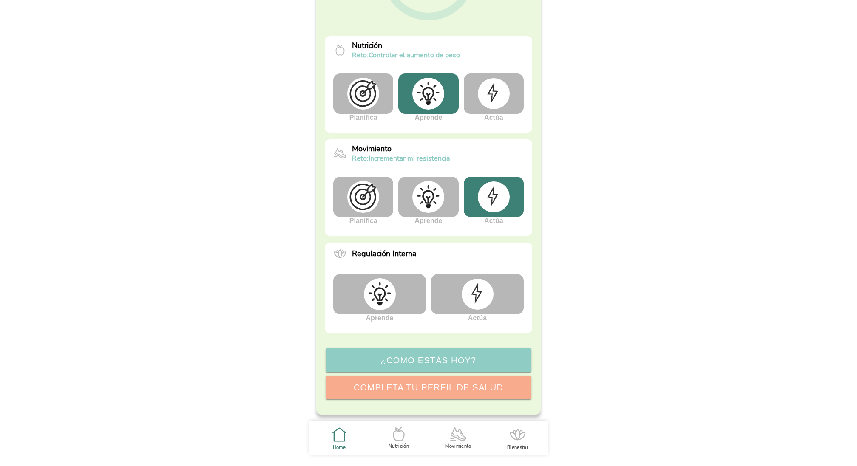
click at [399, 437] on icon ".cls-1 { stroke-width: 0px; } .cls-1, .cls-2 { fill: none; } .cls-2 { stroke-li…" at bounding box center [399, 434] width 18 height 18
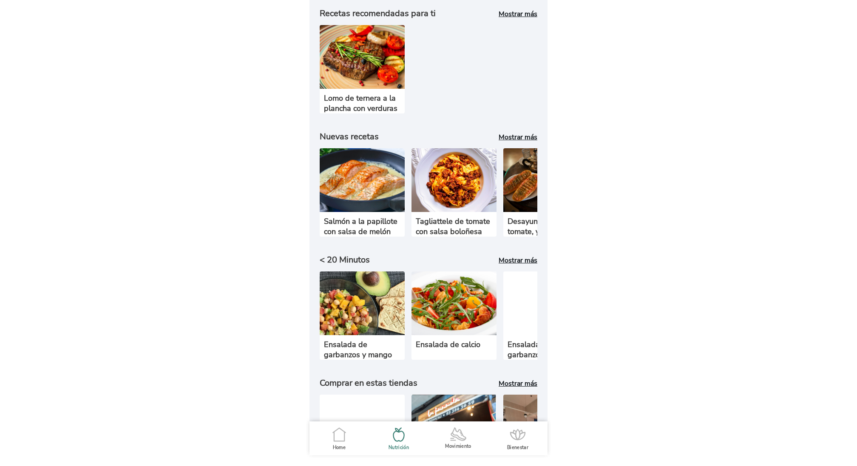
scroll to position [323, 0]
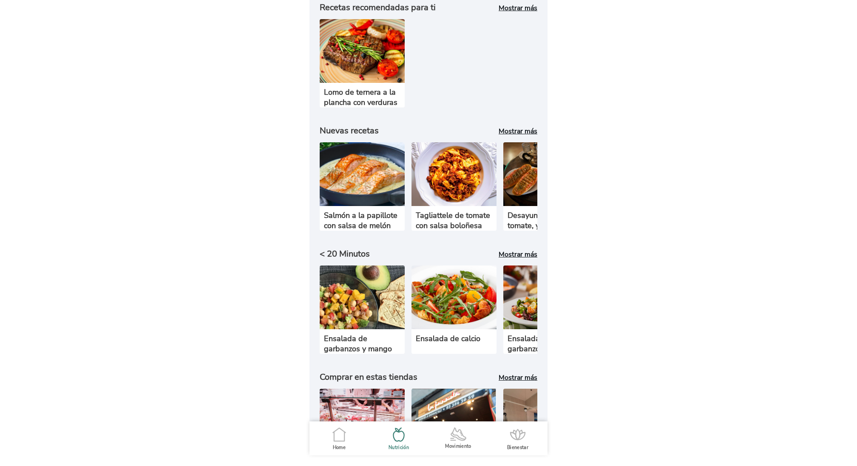
click at [457, 442] on icon ".cls-1 { stroke-width: 0px; } .cls-1, .cls-2 { fill: none; } .cls-2 { stroke-li…" at bounding box center [458, 434] width 18 height 18
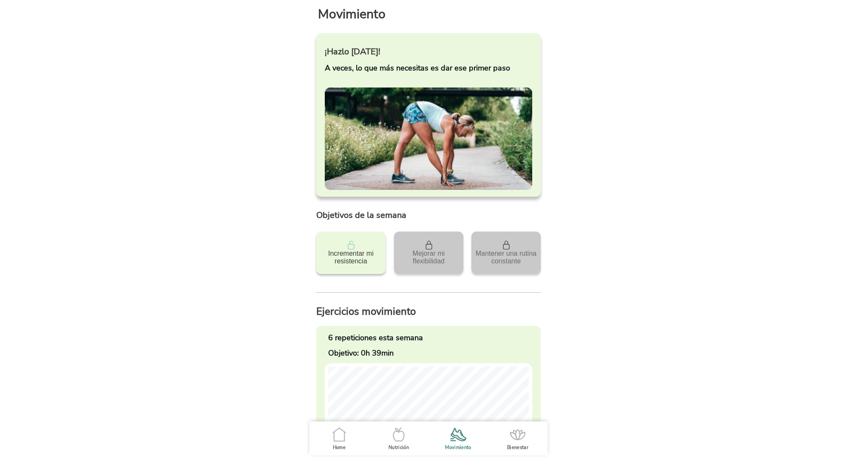
click at [516, 432] on icon at bounding box center [517, 432] width 9 height 4
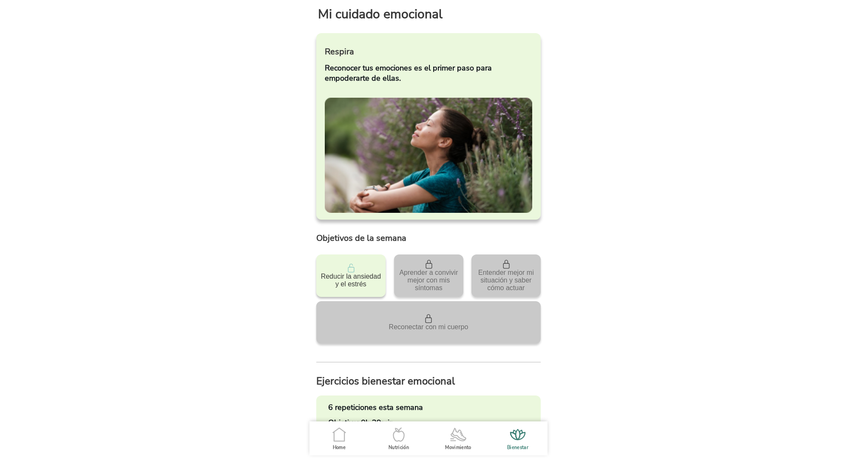
click at [339, 443] on icon ".cls-1 { stroke-width: 0px; } .cls-1, .cls-2 { fill: none; } .cls-2 { stroke-li…" at bounding box center [339, 435] width 18 height 18
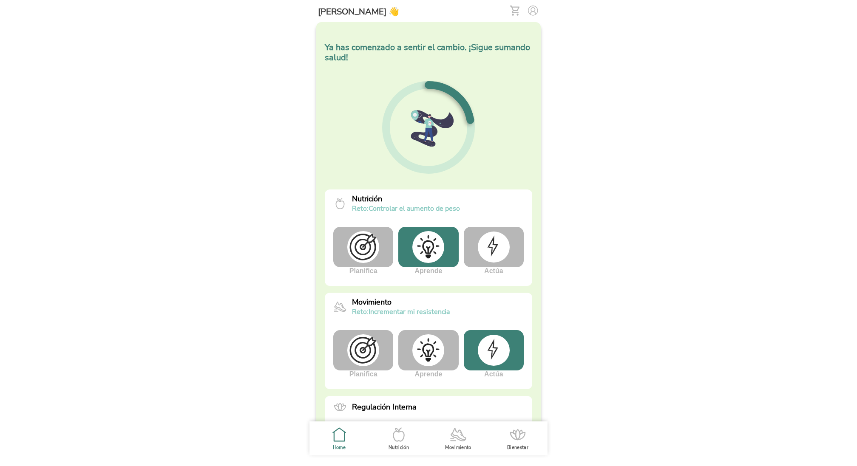
click at [514, 8] on img at bounding box center [514, 11] width 9 height 10
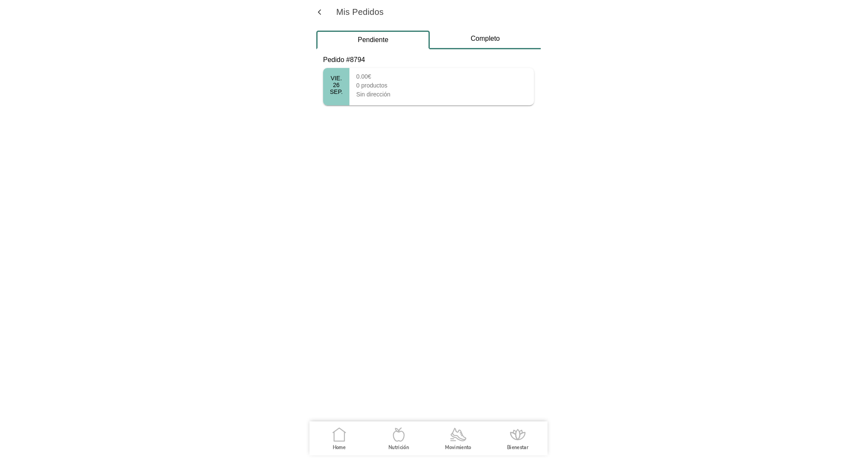
click at [350, 93] on ion-card-content "0.00€ 0 productos Sin dirección" at bounding box center [373, 86] width 48 height 37
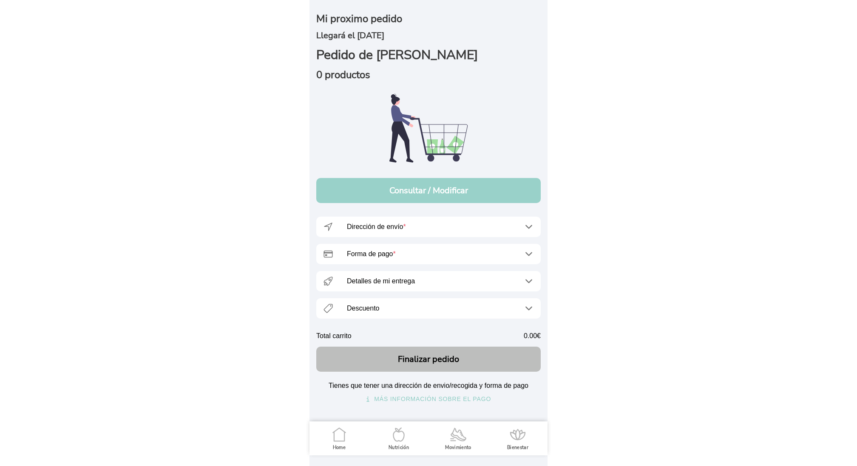
click at [430, 184] on button "Consultar / Modificar" at bounding box center [428, 190] width 224 height 25
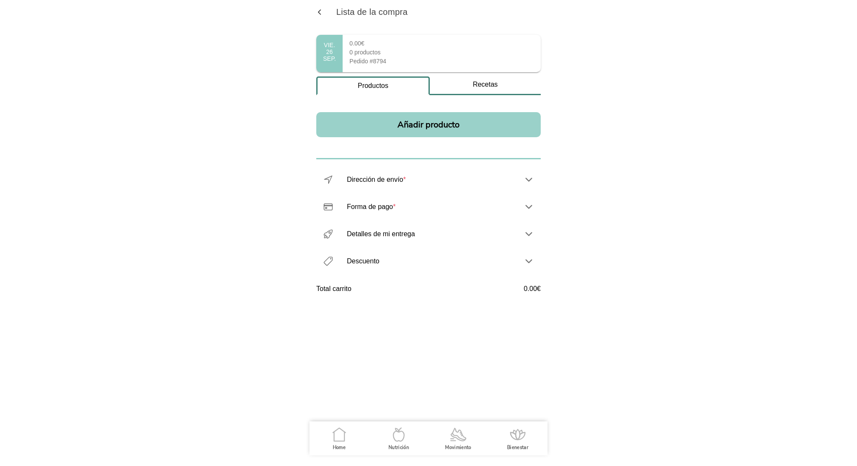
click at [425, 126] on button "Añadir producto" at bounding box center [428, 124] width 224 height 25
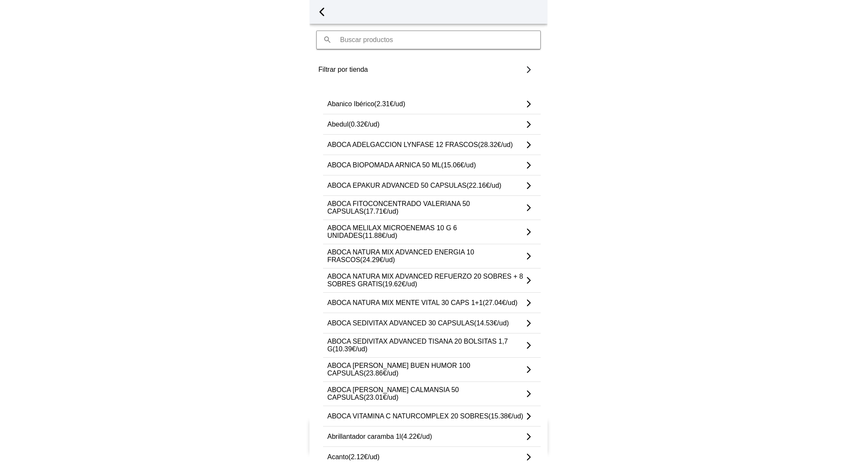
click at [388, 146] on ion-label "ABOCA ADELGACCION LYNFASE 12 FRASCOS (28.32€/ud)" at bounding box center [425, 145] width 196 height 8
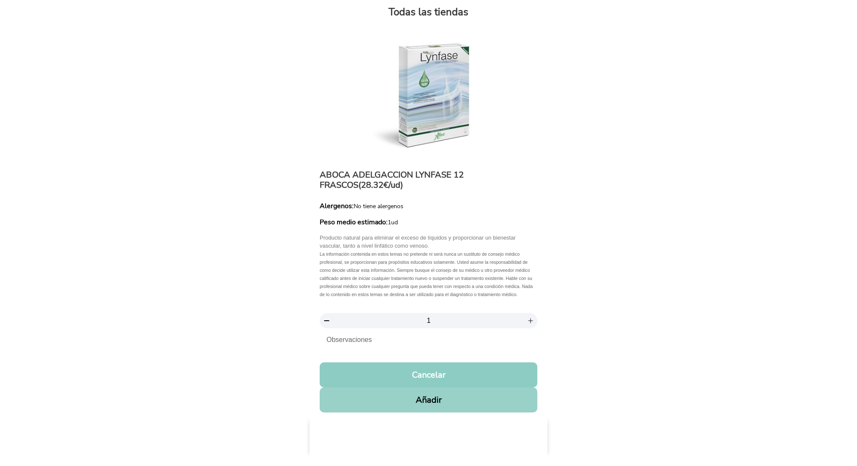
click at [433, 407] on button "Añadir" at bounding box center [429, 400] width 218 height 25
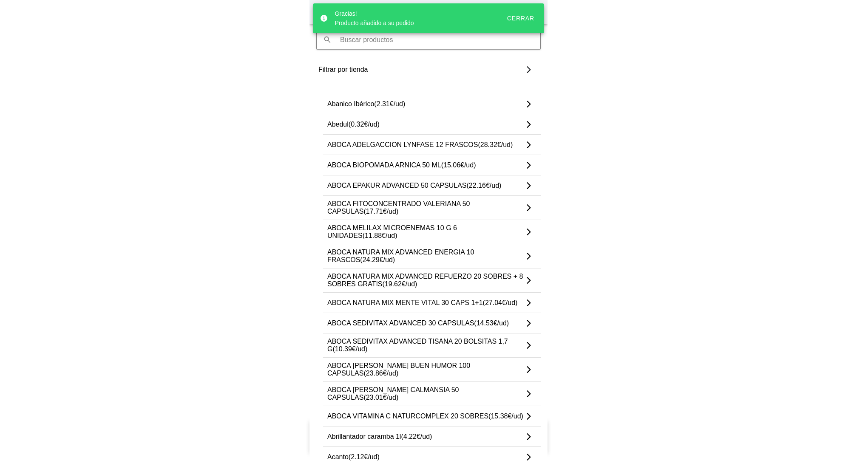
click at [520, 16] on div "Cerrar" at bounding box center [520, 18] width 27 height 7
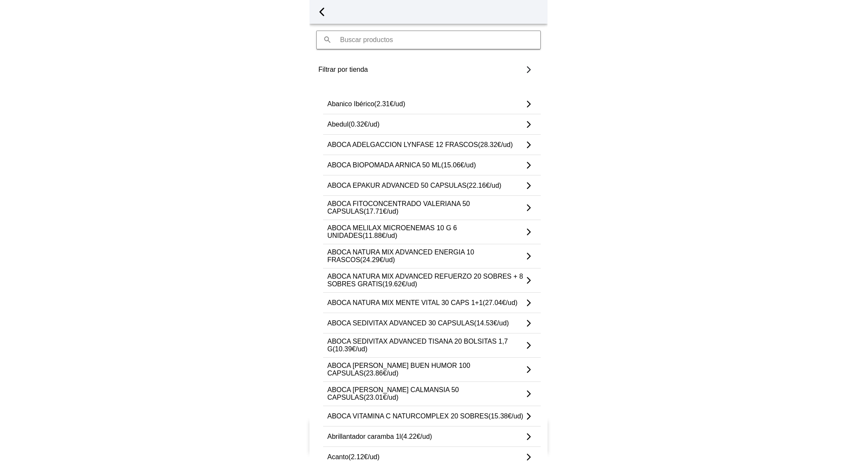
click at [322, 15] on span "button" at bounding box center [321, 12] width 13 height 13
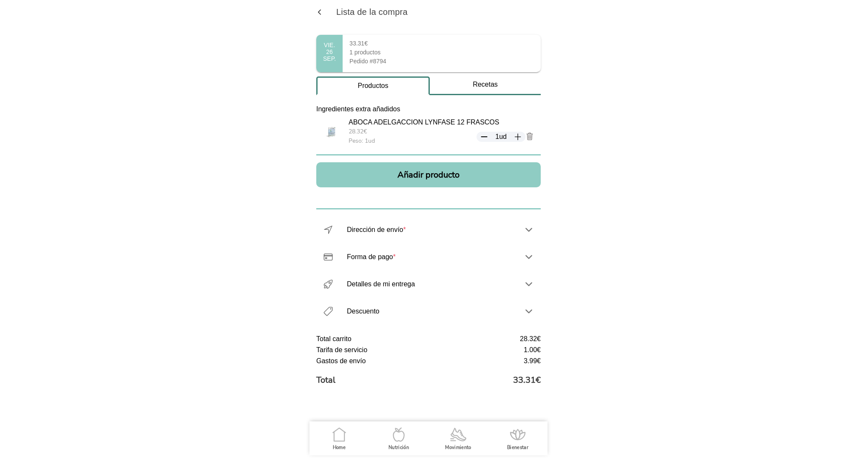
click at [332, 437] on icon ".cls-1 { stroke-width: 0px; } .cls-1, .cls-2 { fill: none; } .cls-2 { stroke-li…" at bounding box center [339, 435] width 18 height 18
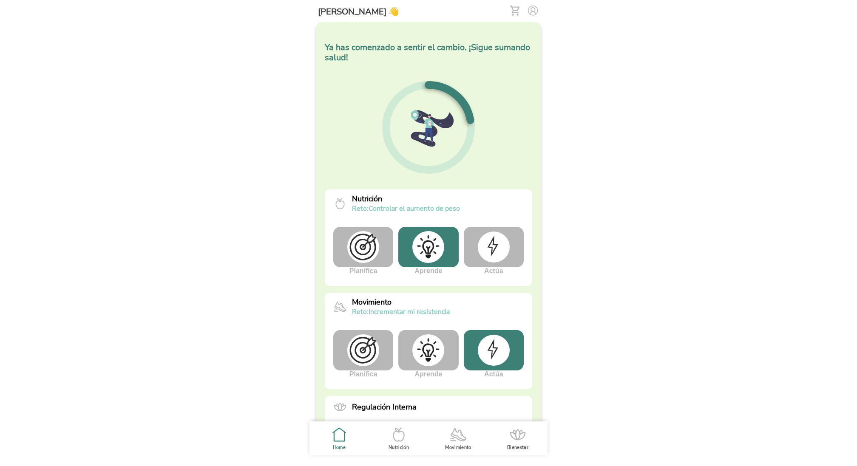
click at [505, 243] on img at bounding box center [494, 247] width 32 height 31
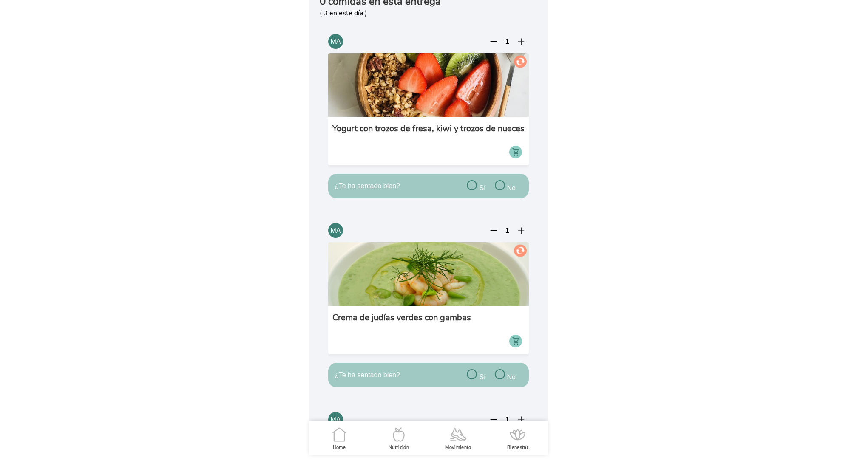
scroll to position [93, 0]
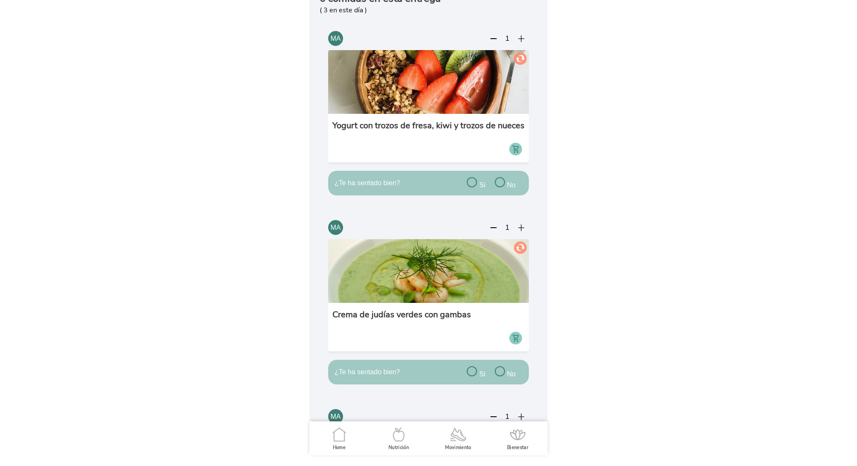
click at [514, 338] on icon at bounding box center [515, 338] width 6 height 8
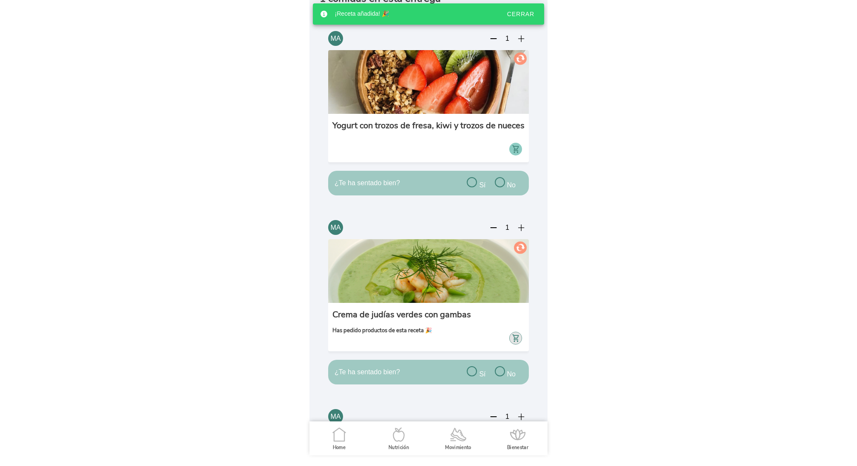
click at [334, 436] on icon at bounding box center [339, 436] width 10 height 9
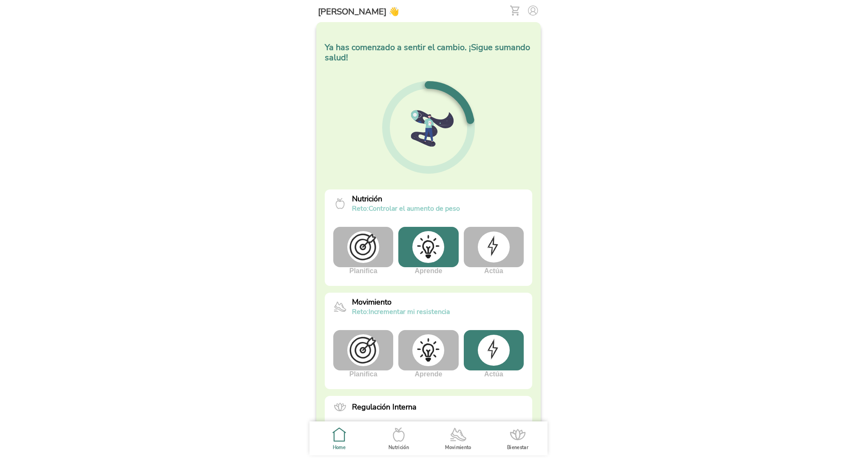
click at [514, 8] on img at bounding box center [514, 11] width 9 height 10
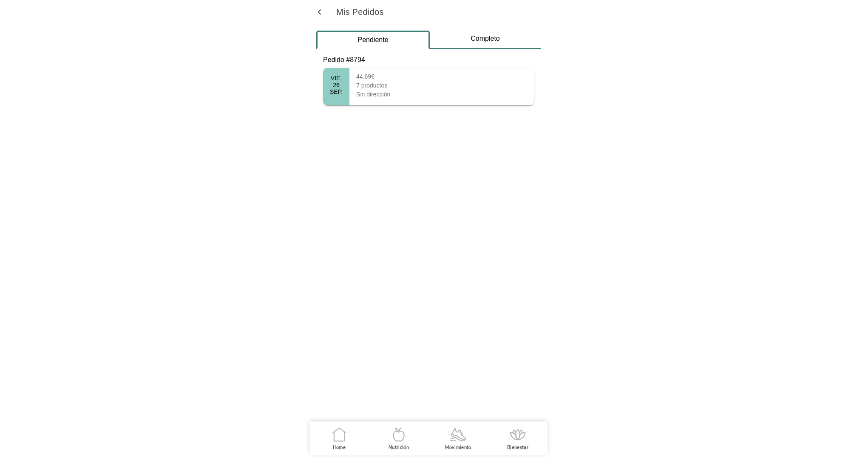
click at [333, 95] on div "SEP." at bounding box center [336, 91] width 13 height 7
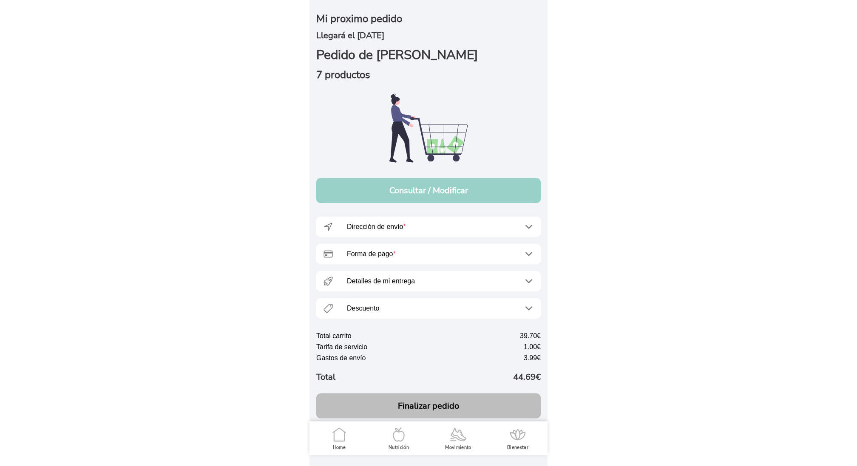
click at [424, 187] on button "Consultar / Modificar" at bounding box center [428, 190] width 224 height 25
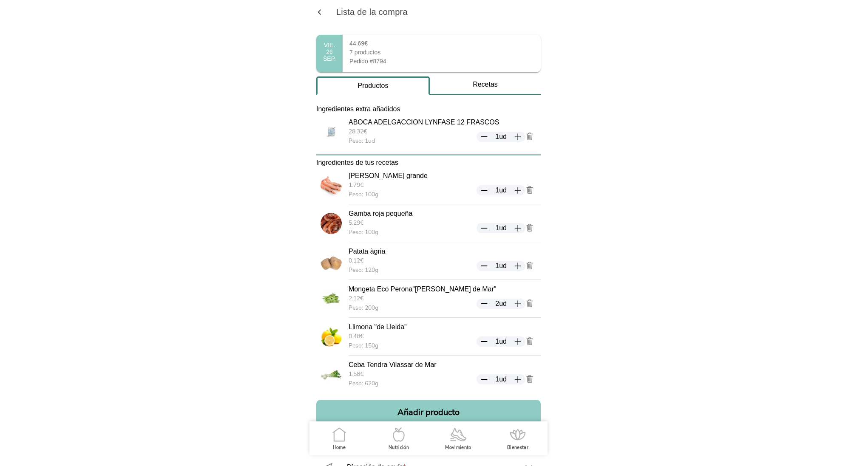
scroll to position [43, 0]
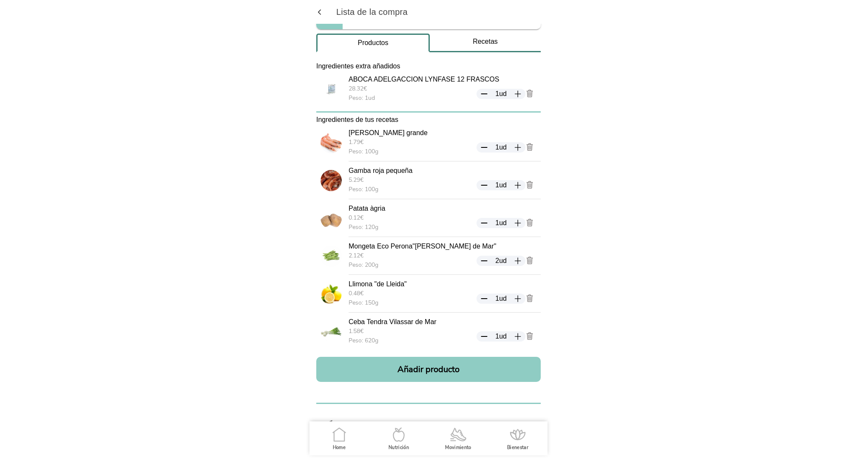
click at [518, 150] on img at bounding box center [517, 147] width 7 height 6
click at [531, 183] on icon at bounding box center [529, 185] width 8 height 8
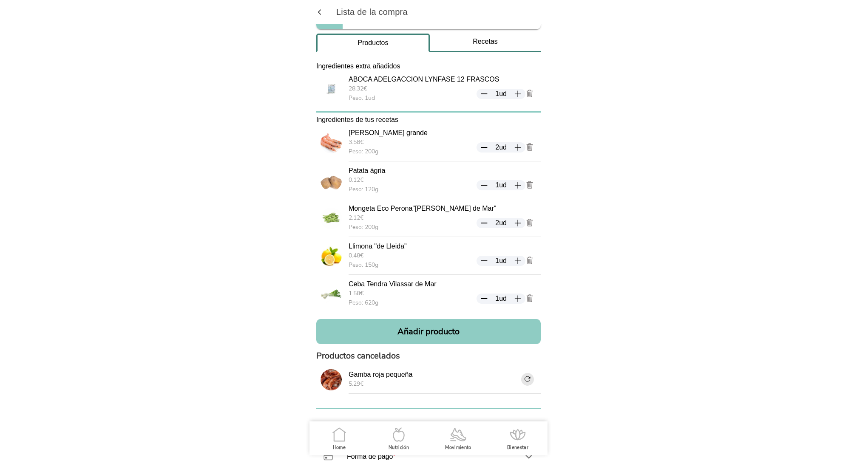
click at [516, 188] on img at bounding box center [517, 185] width 7 height 6
click at [358, 266] on p "Peso: 150g" at bounding box center [363, 265] width 30 height 8
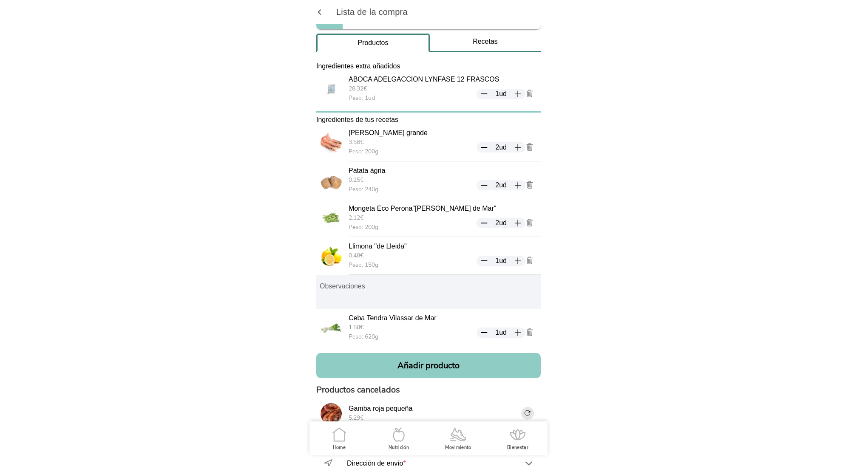
click at [351, 287] on textarea at bounding box center [430, 292] width 221 height 34
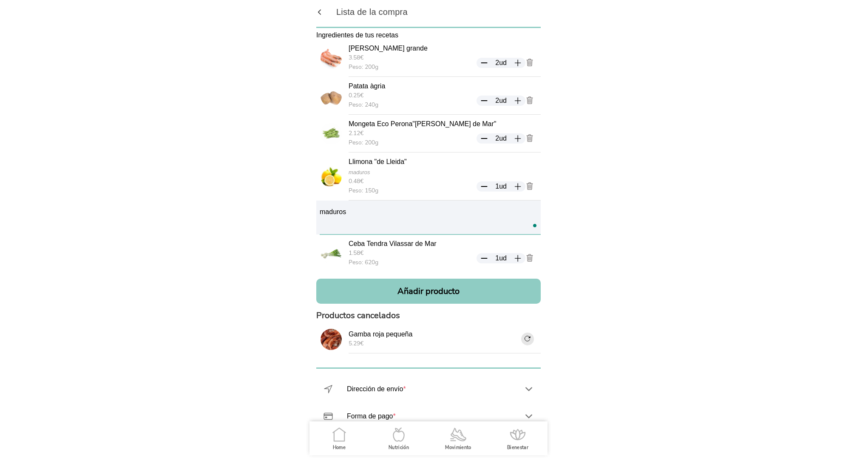
scroll to position [130, 0]
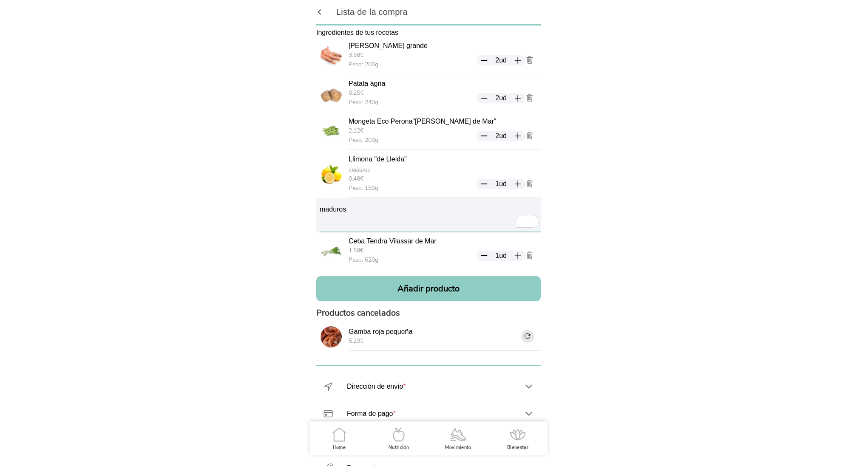
type textarea "maduros"
click at [334, 442] on icon ".cls-1 { stroke-width: 0px; } .cls-1, .cls-2 { fill: none; } .cls-2 { stroke-li…" at bounding box center [339, 435] width 18 height 18
